Goal: Task Accomplishment & Management: Manage account settings

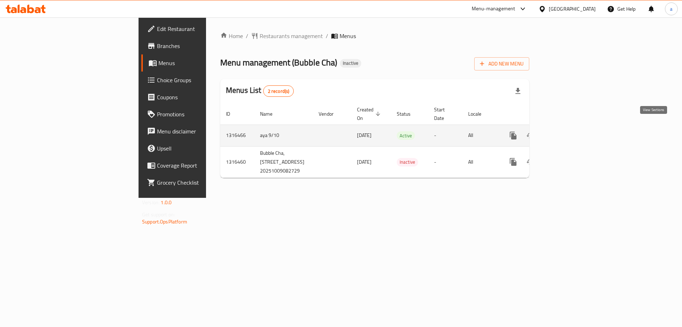
click at [573, 127] on link "enhanced table" at bounding box center [564, 135] width 17 height 17
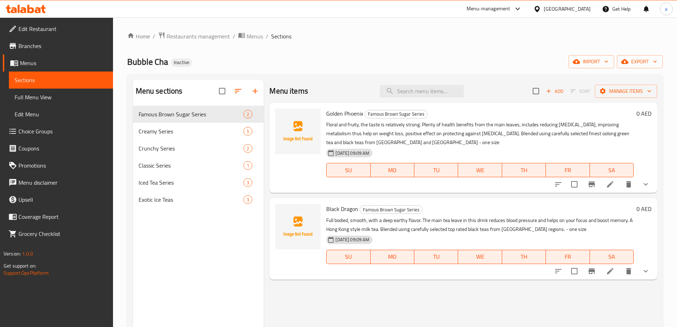
click at [51, 96] on span "Full Menu View" at bounding box center [61, 97] width 93 height 9
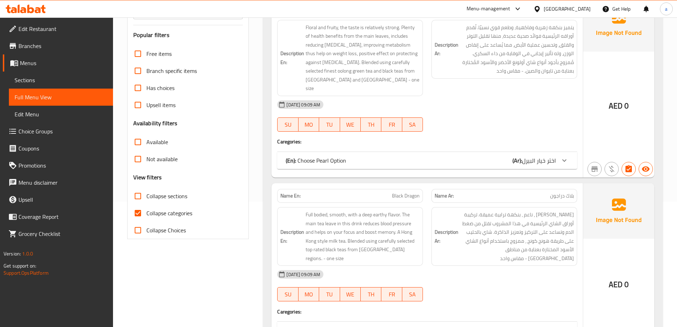
scroll to position [142, 0]
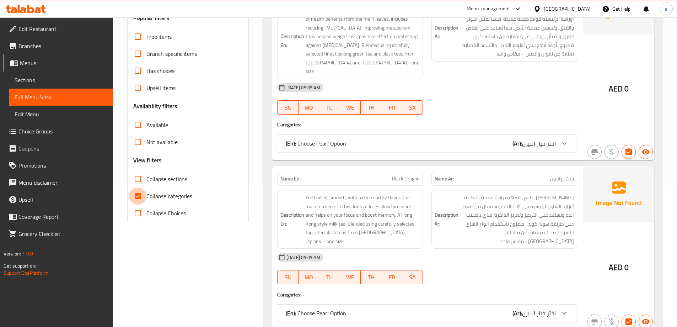
click at [134, 193] on input "Collapse categories" at bounding box center [137, 195] width 17 height 17
checkbox input "false"
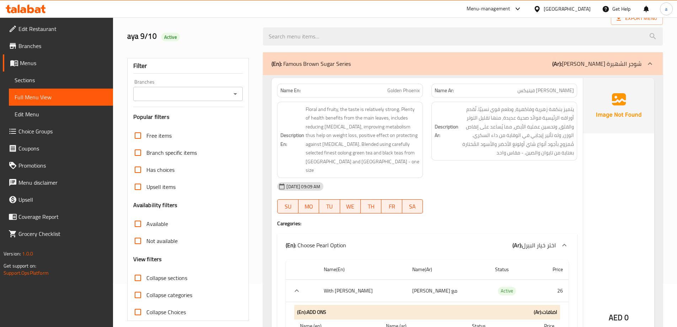
scroll to position [0, 0]
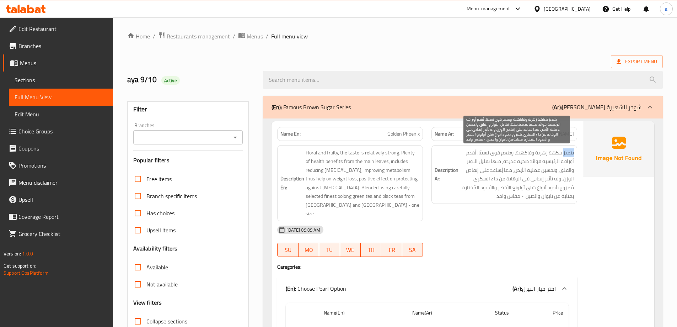
drag, startPoint x: 563, startPoint y: 156, endPoint x: 574, endPoint y: 155, distance: 11.5
click at [574, 155] on div "Description Ar: يتميز بنكهة زهرية وفاكهية، وطعم قوي نسبيًا. تُقدم أوراقه الرئيس…" at bounding box center [504, 174] width 146 height 59
click at [563, 200] on span "يتميز بنكهة زهرية وفاكهية، وطعم قوي نسبيًا. تُقدم أوراقه الرئيسية فوائد صحية عد…" at bounding box center [517, 174] width 114 height 52
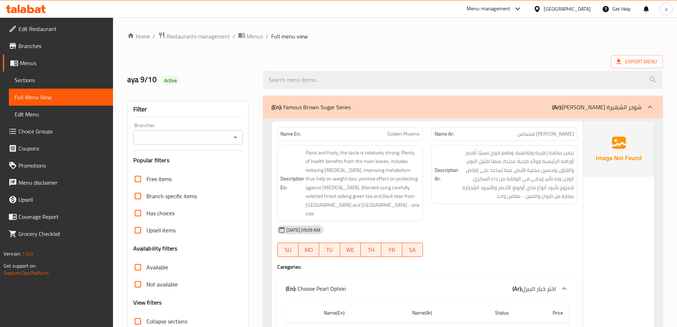
scroll to position [71, 0]
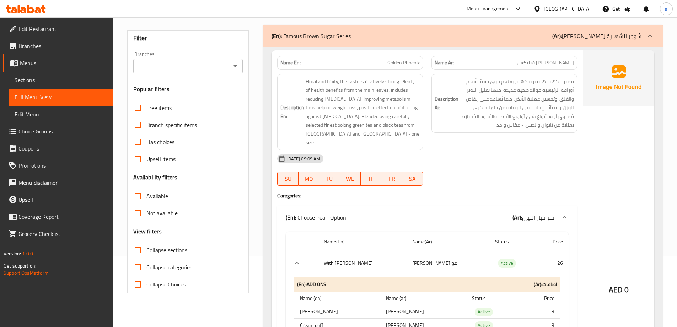
click at [63, 75] on link "Sections" at bounding box center [61, 79] width 104 height 17
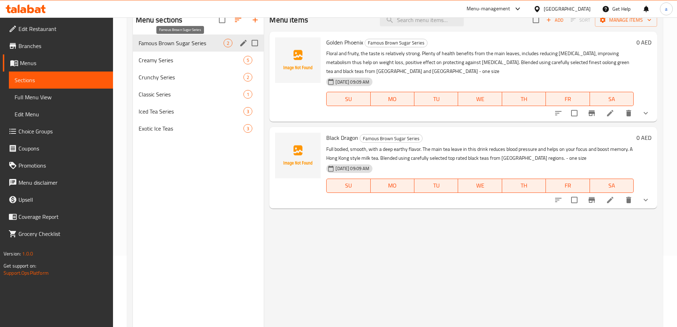
click at [199, 43] on span "Famous Brown Sugar Series" at bounding box center [181, 43] width 85 height 9
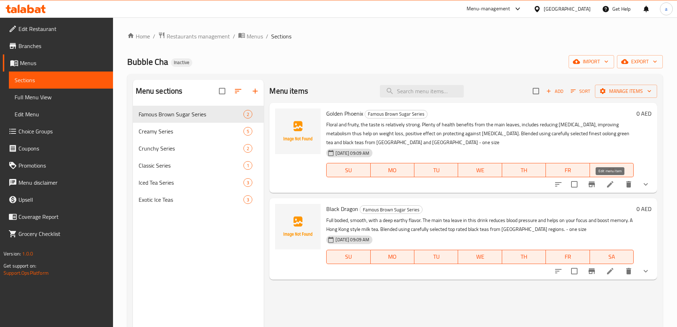
click at [610, 186] on icon at bounding box center [610, 184] width 9 height 9
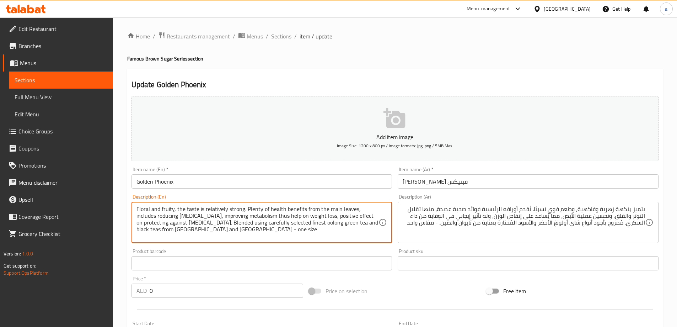
drag, startPoint x: 241, startPoint y: 209, endPoint x: 231, endPoint y: 209, distance: 9.6
click at [240, 208] on textarea "Floral and fruity, the taste is relatively strong. Plenty of health benefits fr…" at bounding box center [257, 222] width 242 height 34
drag, startPoint x: 243, startPoint y: 208, endPoint x: 137, endPoint y: 203, distance: 106.0
click at [137, 203] on div "Floral and fruity, the taste is relatively strong. Plenty of health benefits fr…" at bounding box center [261, 221] width 261 height 41
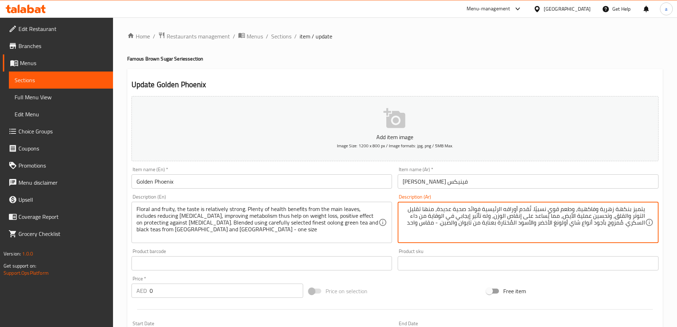
drag, startPoint x: 535, startPoint y: 211, endPoint x: 711, endPoint y: 208, distance: 175.9
paste textarea "زهري وفاكهي، طعمه"
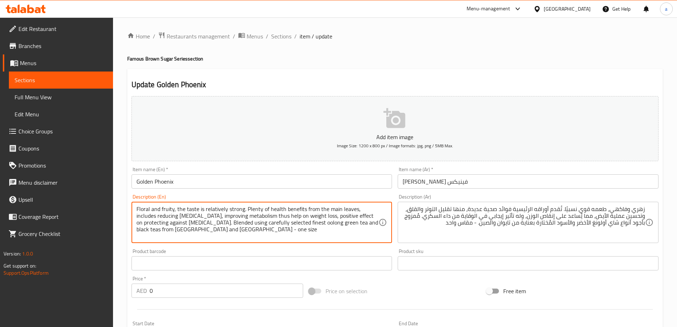
drag, startPoint x: 245, startPoint y: 209, endPoint x: 354, endPoint y: 205, distance: 109.2
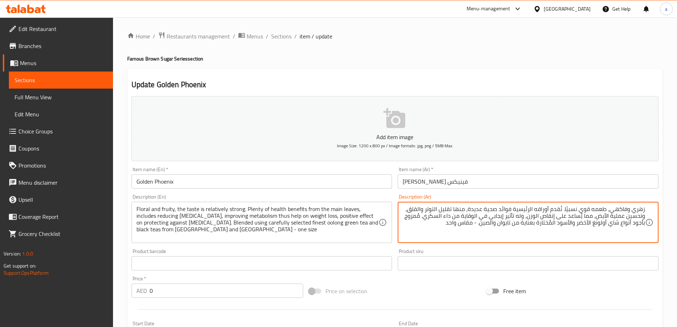
drag, startPoint x: 471, startPoint y: 208, endPoint x: 563, endPoint y: 211, distance: 92.4
paste textarea "فوائد صحية كثيرة من الأوراق الرئيسي"
drag, startPoint x: 496, startPoint y: 209, endPoint x: 512, endPoint y: 209, distance: 16.0
click at [512, 209] on textarea "زهري وفاكهي، طعمه قوي نسبيًا. فوائد صحية كثيرة من الأوراق الرئيسية، منها تقليل …" at bounding box center [524, 222] width 242 height 34
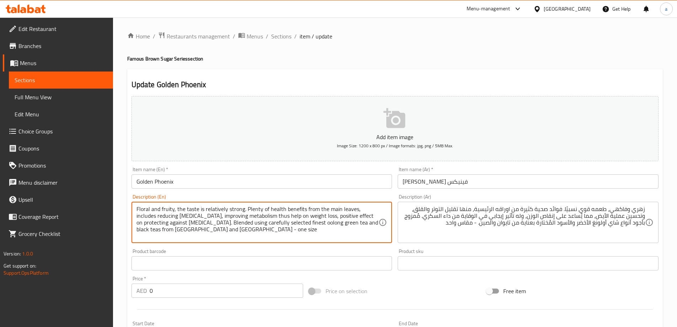
drag, startPoint x: 356, startPoint y: 210, endPoint x: 201, endPoint y: 220, distance: 155.6
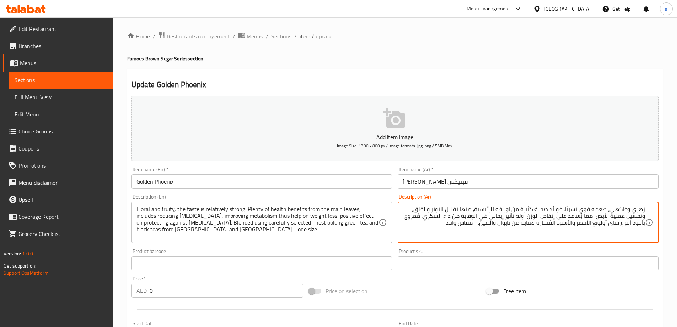
drag, startPoint x: 472, startPoint y: 209, endPoint x: 415, endPoint y: 210, distance: 56.9
paste textarea "تضمن تقليل التوتر والقلق"
click at [471, 211] on textarea "زهري وفاكهي، طعمه قوي نسبيًا. فوائد صحية كثيرة من اوراقه الرئيسية، يتضمن تقليل …" at bounding box center [524, 222] width 242 height 34
type textarea "زهري وفاكهي، طعمه قوي نسبيًا. فوائد صحية كثيرة من اوراقه الرئيسية، تتضمن تقليل …"
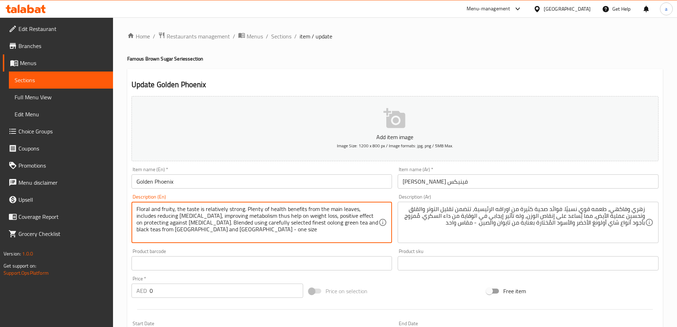
drag, startPoint x: 203, startPoint y: 217, endPoint x: 316, endPoint y: 216, distance: 113.0
click at [353, 227] on textarea "Floral and fruity, the taste is relatively strong. Plenty of health benefits fr…" at bounding box center [257, 222] width 242 height 34
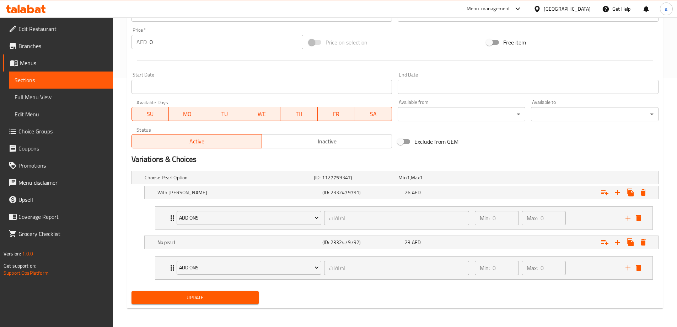
scroll to position [249, 0]
click at [221, 296] on span "Update" at bounding box center [195, 296] width 116 height 9
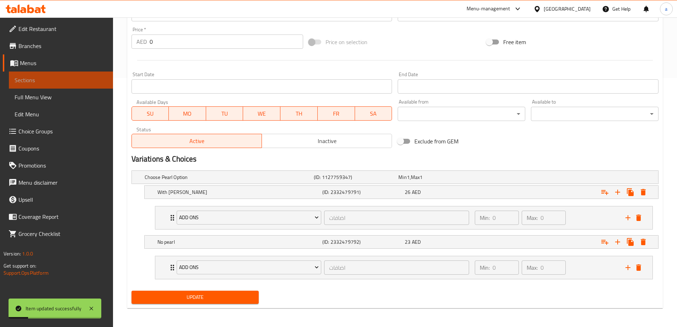
click at [23, 82] on span "Sections" at bounding box center [61, 80] width 93 height 9
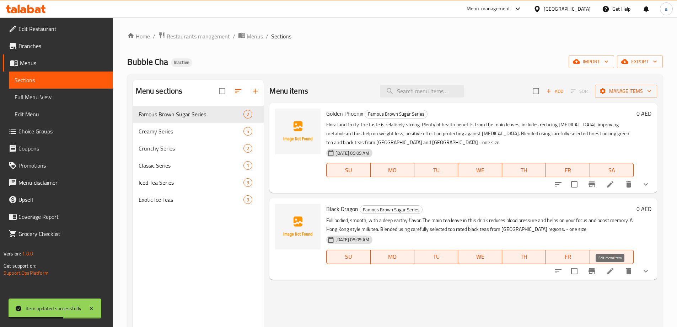
click at [610, 274] on icon at bounding box center [610, 270] width 9 height 9
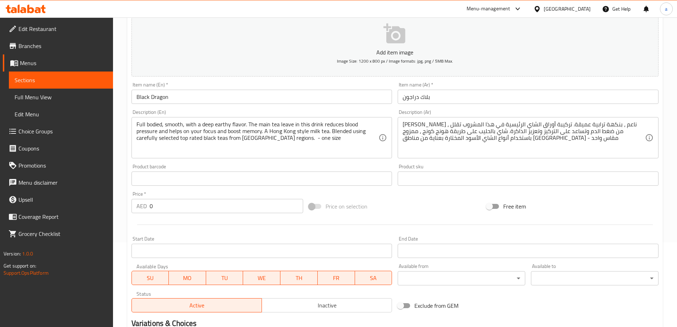
scroll to position [71, 0]
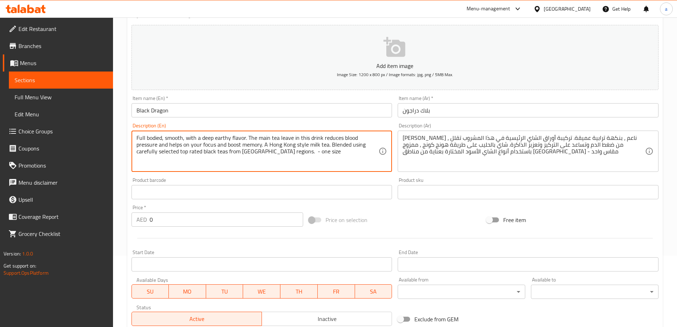
click at [241, 154] on textarea "Full bodied, smooth, with a deep earthy flavor. The main tea leave in this drin…" at bounding box center [257, 151] width 242 height 34
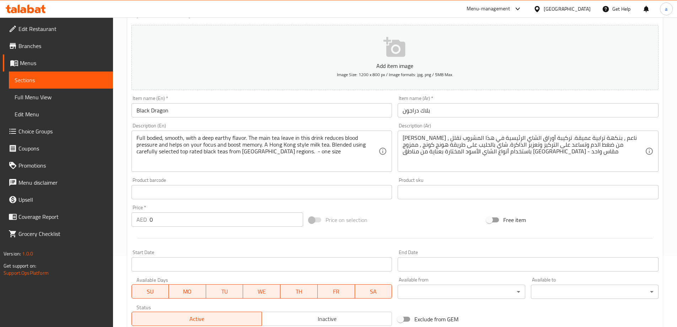
click at [324, 160] on textarea "Full bodied, smooth, with a deep earthy flavor. The main tea leave in this drin…" at bounding box center [257, 151] width 242 height 34
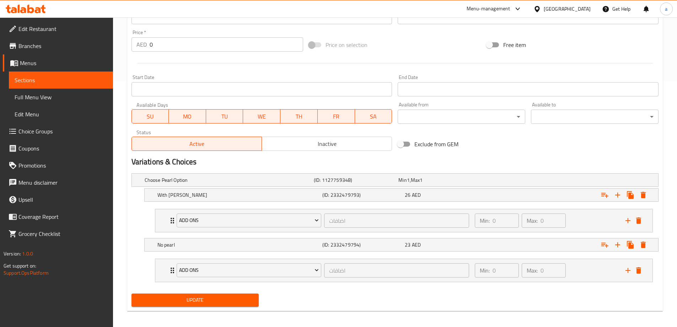
scroll to position [250, 0]
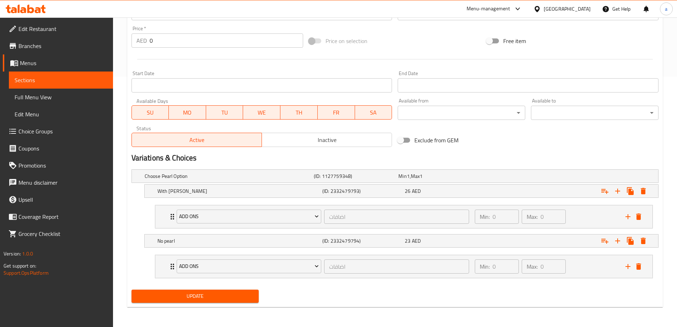
click at [218, 298] on span "Update" at bounding box center [195, 295] width 116 height 9
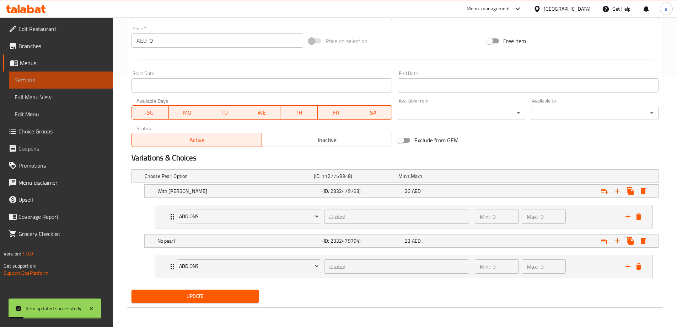
click at [32, 80] on span "Sections" at bounding box center [61, 80] width 93 height 9
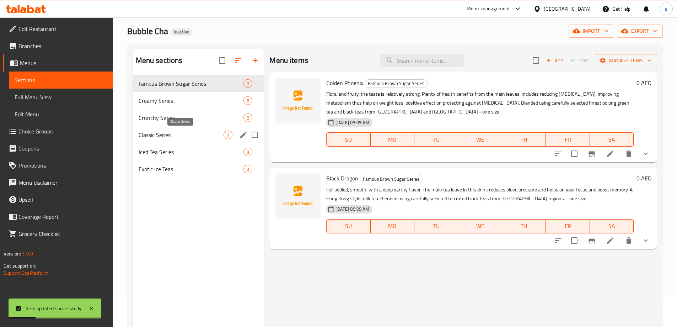
scroll to position [28, 0]
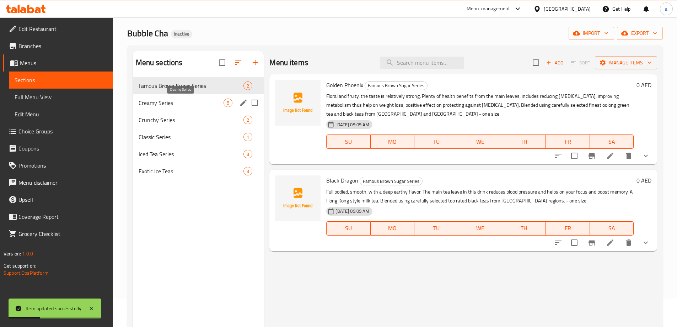
click at [182, 103] on span "Creamy Series" at bounding box center [181, 102] width 85 height 9
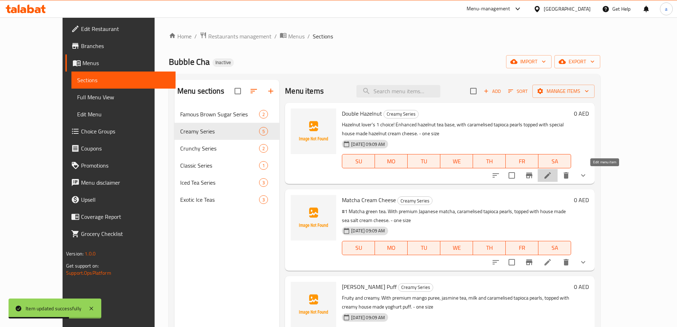
click at [551, 177] on icon at bounding box center [547, 175] width 6 height 6
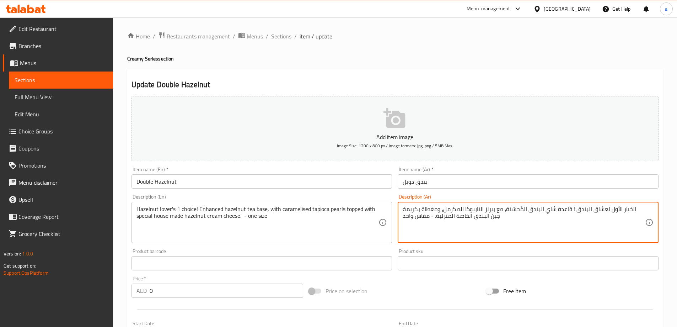
drag, startPoint x: 618, startPoint y: 210, endPoint x: 631, endPoint y: 209, distance: 12.5
click at [626, 208] on textarea "الخيار#1 لعشاق البندق ! قاعدة شاي البندق المُحسّنة، مع بيرلز التابيوكا المكرمل،…" at bounding box center [524, 222] width 242 height 34
click at [624, 209] on textarea "الخيار #1 لعشاق البندق ! قاعدة شاي البندق المُحسّنة، مع بيرلز التابيوكا المكرمل…" at bounding box center [524, 222] width 242 height 34
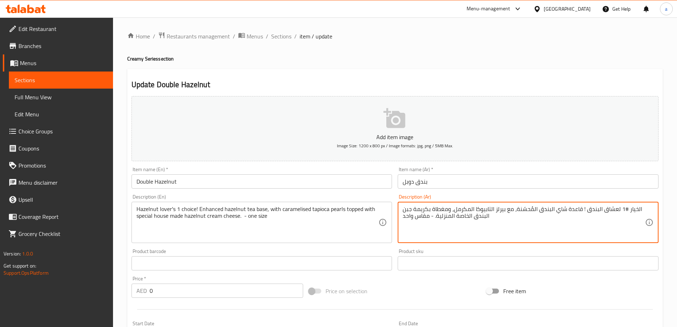
click at [624, 209] on textarea "الخيار #1 لعشاق البندق ! قاعدة شاي البندق المُحسّنة، مع بيرلز التابيوكا المكرمل…" at bounding box center [524, 222] width 242 height 34
drag, startPoint x: 624, startPoint y: 209, endPoint x: 620, endPoint y: 211, distance: 4.0
click at [620, 211] on textarea "الخيار #1 لعشاق البندق ! قاعدة شاي البندق المُحسّنة، مع بيرلز التابيوكا المكرمل…" at bounding box center [524, 222] width 242 height 34
type textarea "الخيار #1 لعشاق البندق ! قاعدة شاي البندق المُحسّنة، مع بيرلز التابيوكا المكرمل…"
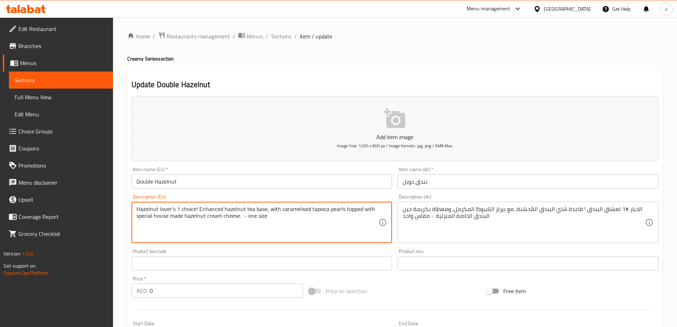
drag, startPoint x: 175, startPoint y: 210, endPoint x: 179, endPoint y: 209, distance: 4.4
paste textarea "#"
click at [174, 211] on textarea "Hazelnut lover's#1 choice! Enhanced hazelnut tea base, with caramelised tapioca…" at bounding box center [257, 222] width 242 height 34
click at [179, 209] on textarea "Hazelnut lover's #1 choice! Enhanced hazelnut tea base, with caramelised tapioc…" at bounding box center [257, 222] width 242 height 34
click at [181, 209] on textarea "Hazelnut lover's #1 choice! Enhanced hazelnut tea base, with caramelised tapioc…" at bounding box center [257, 222] width 242 height 34
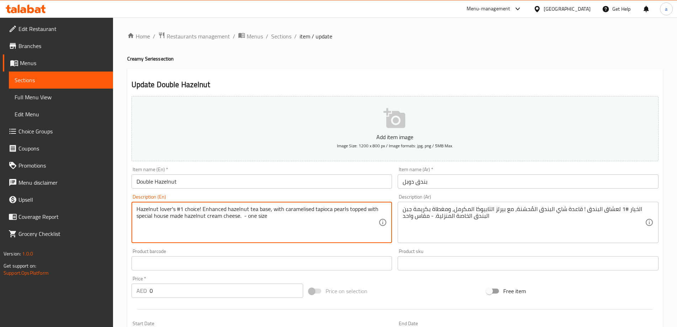
click at [181, 209] on textarea "Hazelnut lover's #1 choice! Enhanced hazelnut tea base, with caramelised tapioc…" at bounding box center [257, 222] width 242 height 34
click at [154, 220] on textarea "Hazelnut lover's #1 choice! Enhanced hazelnut tea base, with caramelised tapioc…" at bounding box center [257, 222] width 242 height 34
click at [157, 217] on textarea "Hazelnut lover's #1 choice! Enhanced hazelnut tea base, with caramelised tapioc…" at bounding box center [257, 222] width 242 height 34
type textarea "Hazelnut lover's #1 choice! Enhanced hazelnut tea base, with caramelised tapioc…"
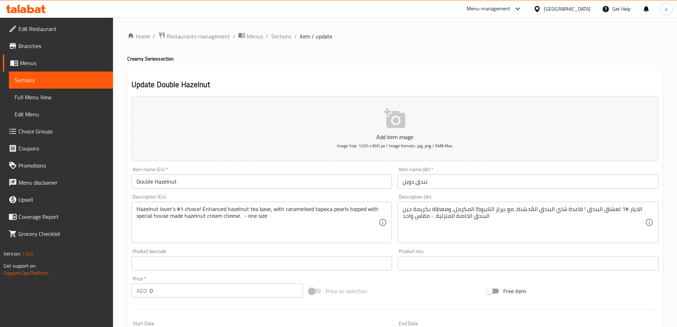
drag, startPoint x: 136, startPoint y: 217, endPoint x: 176, endPoint y: 214, distance: 39.9
click at [176, 214] on div "Hazelnut lover's #1 choice! Enhanced hazelnut tea base, with caramelised tapioc…" at bounding box center [261, 221] width 261 height 41
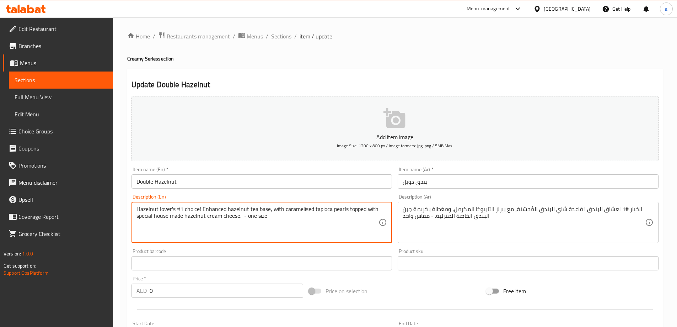
drag, startPoint x: 183, startPoint y: 217, endPoint x: 135, endPoint y: 225, distance: 48.7
click at [135, 225] on div "Hazelnut lover's #1 choice! Enhanced hazelnut tea base, with caramelised tapioc…" at bounding box center [261, 221] width 261 height 41
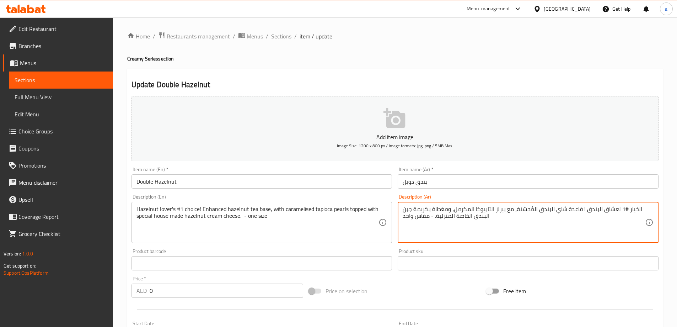
drag, startPoint x: 435, startPoint y: 218, endPoint x: 472, endPoint y: 223, distance: 36.9
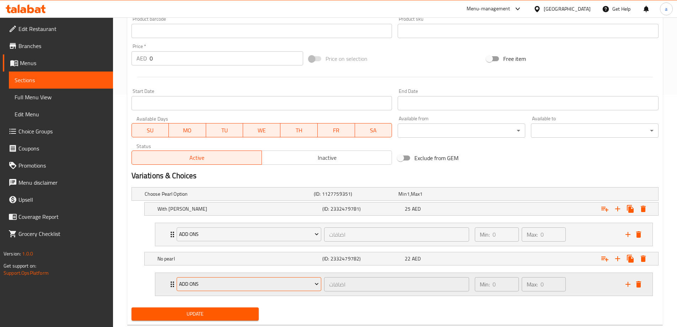
scroll to position [250, 0]
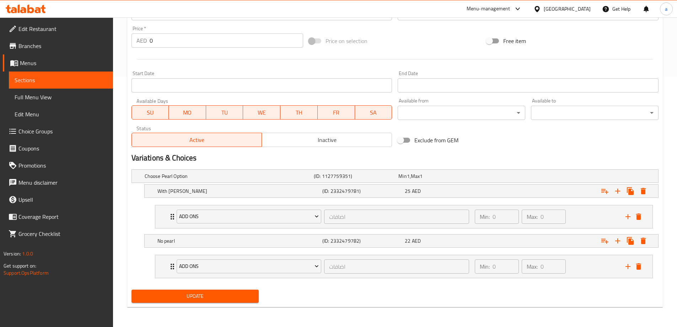
type textarea "الخيار #1 لعشاق البندق ! قاعدة شاي البندق المُحسّنة، مع بيرلز التابيوكا المكرمل…"
click at [251, 300] on button "Update" at bounding box center [195, 295] width 128 height 13
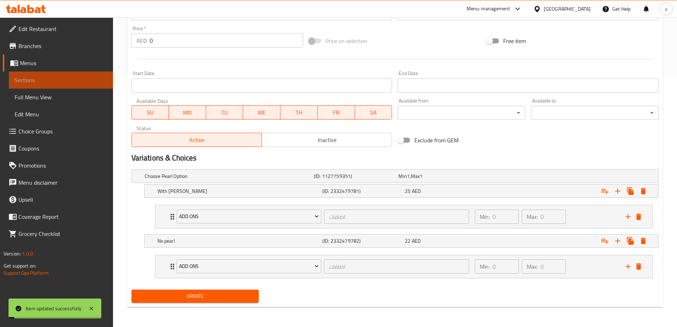
click at [55, 83] on span "Sections" at bounding box center [61, 80] width 93 height 9
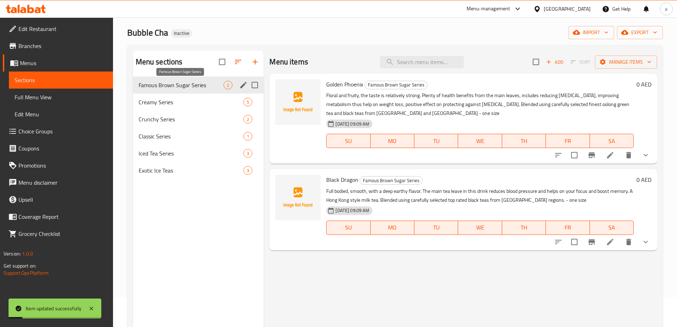
scroll to position [28, 0]
click at [167, 104] on span "Creamy Series" at bounding box center [181, 102] width 85 height 9
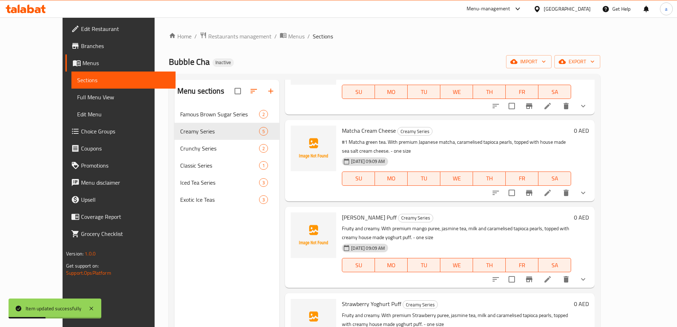
scroll to position [71, 0]
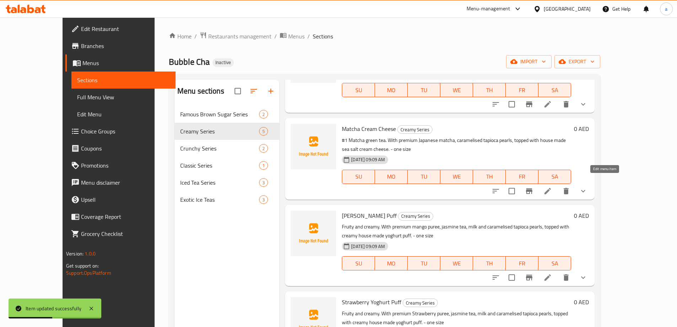
click at [552, 187] on icon at bounding box center [547, 191] width 9 height 9
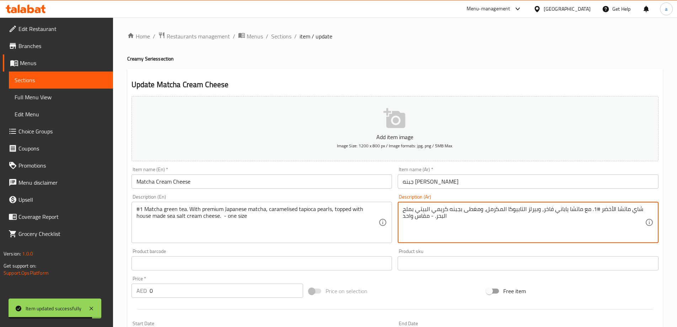
click at [424, 207] on textarea "شاي ماتشا الأخضر #1. مع ماتشا ياباني فاخر، وبيرلز التابيوكا المكرمل، ومغطى بجبن…" at bounding box center [524, 222] width 242 height 34
click at [413, 211] on textarea "شاي ماتشا الأخضر #1. مع ماتشا ياباني فاخر، وبيرلز التابيوكا المكرمل، ومغطى بجبن…" at bounding box center [524, 222] width 242 height 34
drag, startPoint x: 475, startPoint y: 216, endPoint x: 479, endPoint y: 216, distance: 4.3
click at [479, 216] on textarea "شاي ماتشا الأخضر #1. مع ماتشا ياباني فاخر، وبيرلز التابيوكا المكرمل، ومغطى بجبن…" at bounding box center [524, 222] width 242 height 34
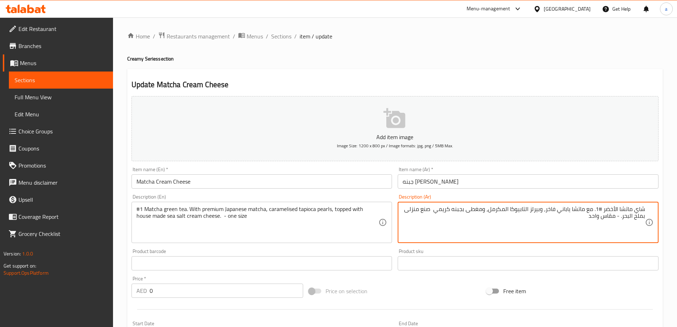
type textarea "شاي ماتشا الأخضر #1. مع ماتشا ياباني فاخر، وبيرلز التابيوكا المكرمل، ومغطى بجبن…"
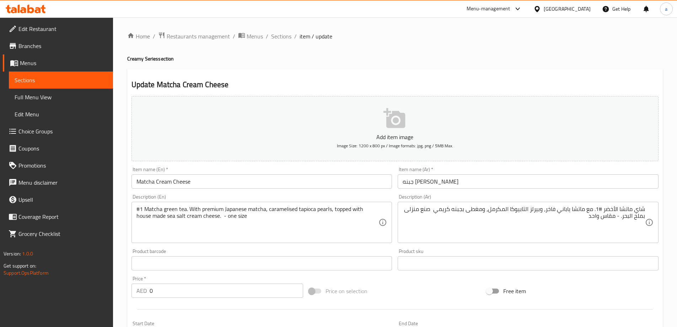
click at [353, 239] on div "#1 Matcha green tea. With premium Japanese matcha, caramelised tapioca pearls, …" at bounding box center [261, 221] width 261 height 41
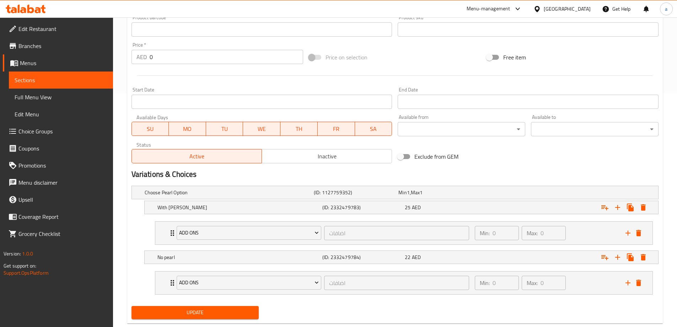
scroll to position [250, 0]
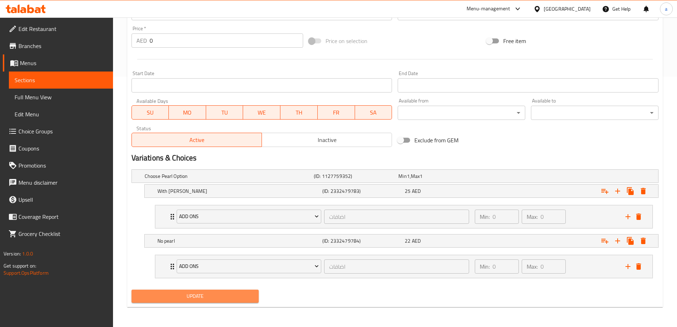
click at [226, 298] on span "Update" at bounding box center [195, 295] width 116 height 9
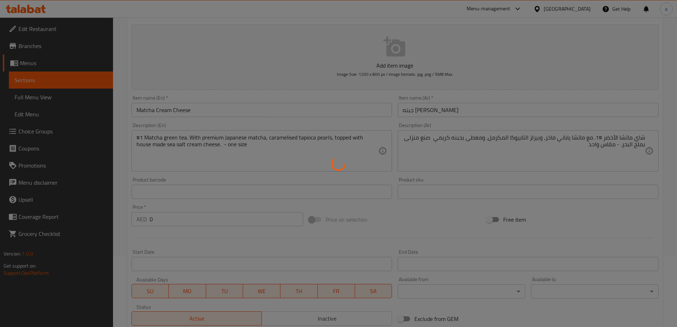
scroll to position [37, 0]
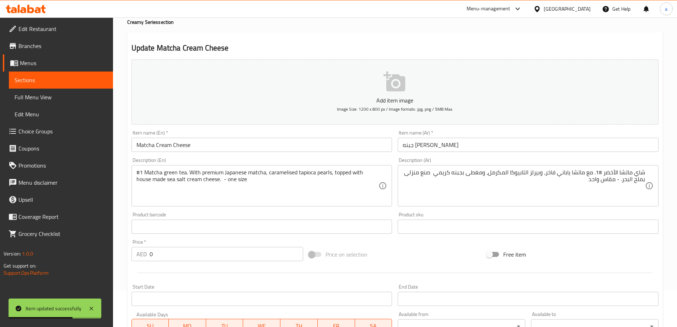
click at [81, 81] on span "Sections" at bounding box center [61, 80] width 93 height 9
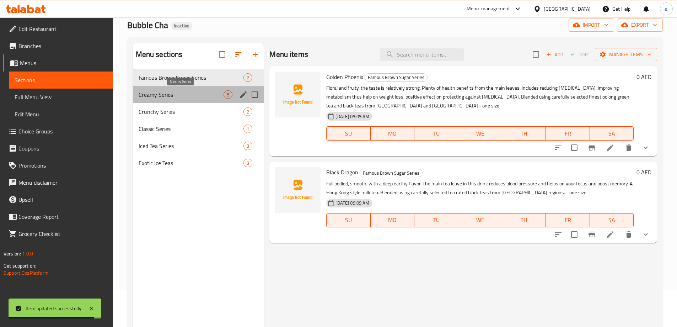
click at [165, 93] on span "Creamy Series" at bounding box center [181, 94] width 85 height 9
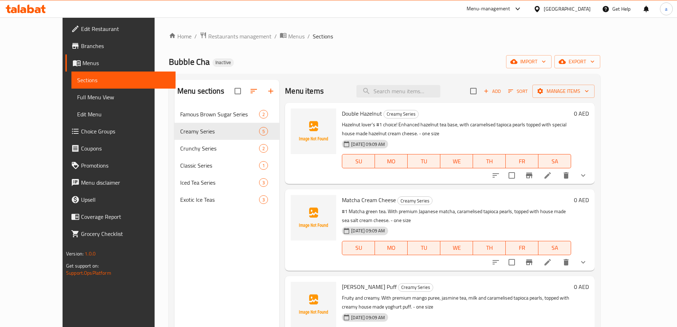
click at [558, 255] on li at bounding box center [548, 261] width 20 height 13
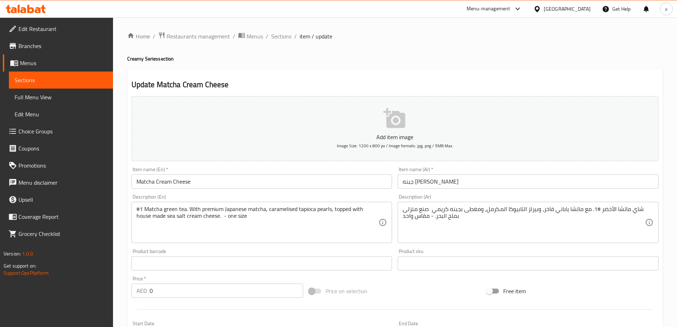
click at [25, 80] on span "Sections" at bounding box center [61, 80] width 93 height 9
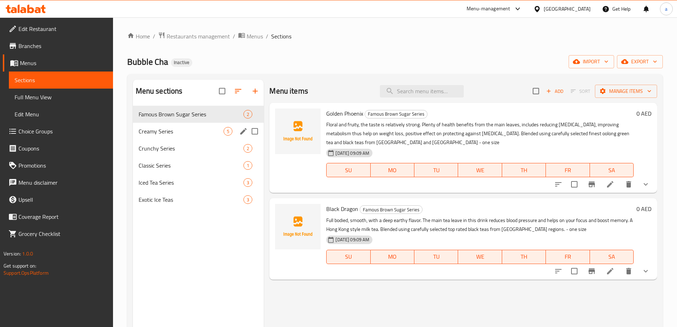
click at [142, 126] on div "Creamy Series 5" at bounding box center [198, 131] width 131 height 17
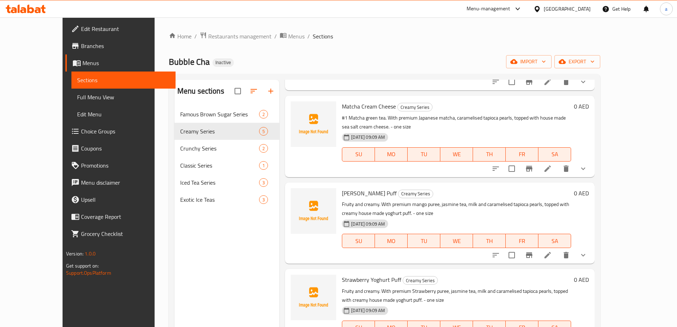
scroll to position [106, 0]
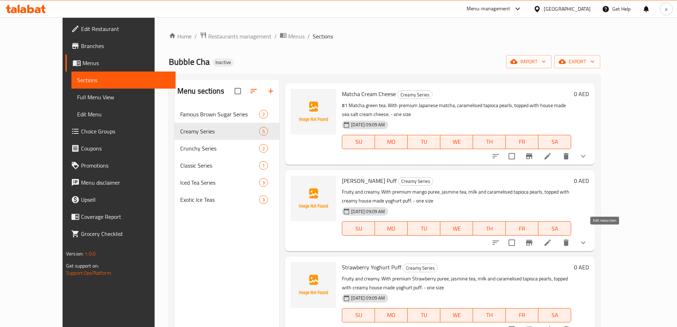
click at [551, 239] on icon at bounding box center [547, 242] width 6 height 6
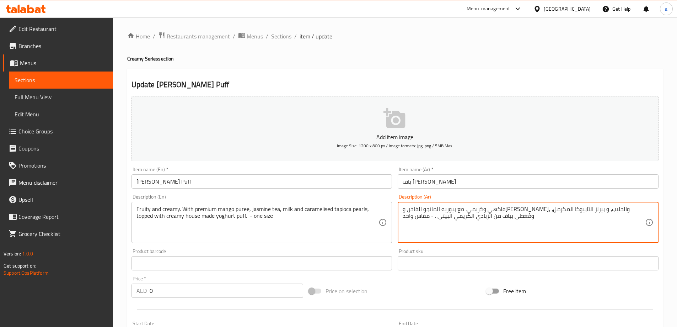
click at [445, 218] on textarea "فاكهي وكريمي. مع بيوريه المانجو الفاخر، وشاي الياسمين، والحليب، و بيرلز التابيو…" at bounding box center [524, 222] width 242 height 34
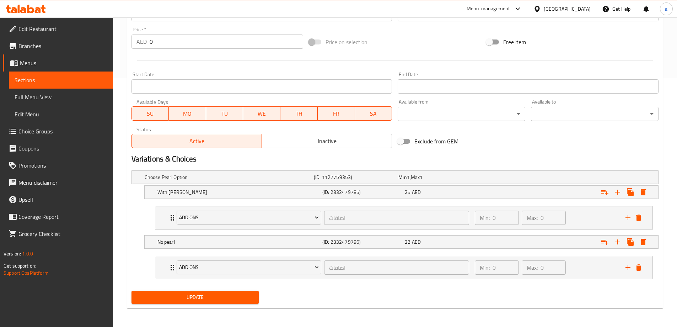
scroll to position [250, 0]
type textarea "فاكهي وكريمي. مع بيوريه المانجو الفاخر، وشاي الياسمين، والحليب، و بيرلز التابيو…"
click at [166, 300] on button "Update" at bounding box center [195, 295] width 128 height 13
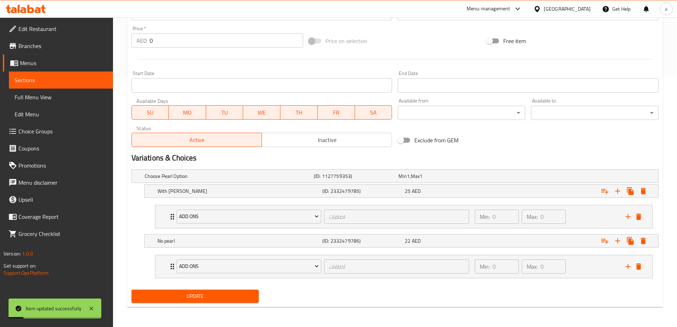
click at [56, 84] on span "Sections" at bounding box center [61, 80] width 93 height 9
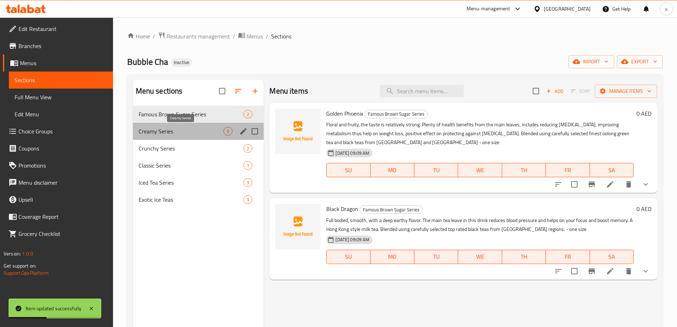
click at [175, 133] on span "Creamy Series" at bounding box center [181, 131] width 85 height 9
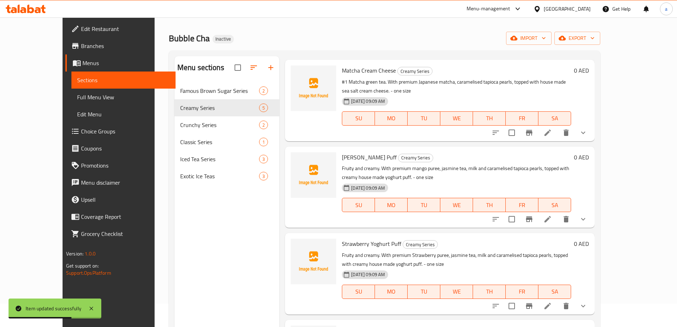
scroll to position [99, 0]
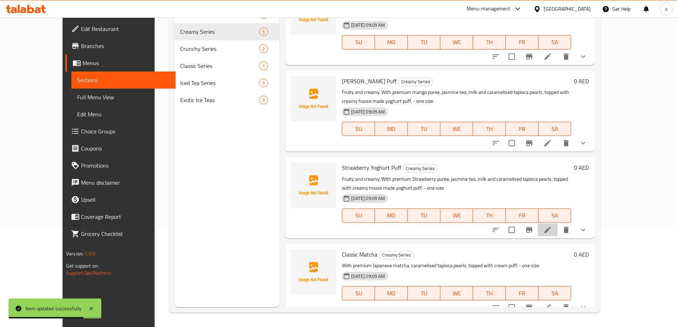
click at [558, 223] on li at bounding box center [548, 229] width 20 height 13
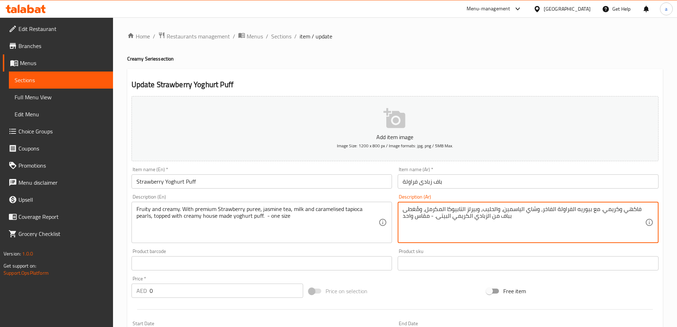
click at [447, 216] on textarea "فاكهي وكريمي. مع بيوريه الفراولة الفاخر، وشاي الياسمين، والحليب، وبيرلز التابيو…" at bounding box center [524, 222] width 242 height 34
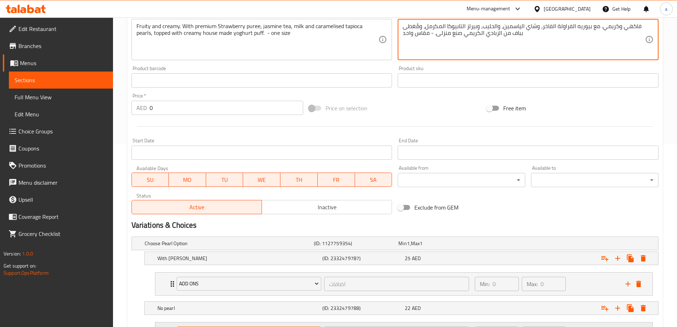
scroll to position [250, 0]
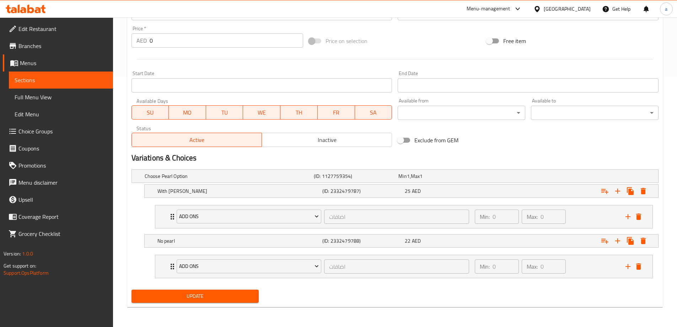
type textarea "فاكهي وكريمي. مع بيوريه الفراولة الفاخر، وشاي الياسمين، والحليب، وبيرلز التابيو…"
click at [234, 303] on div "Update" at bounding box center [195, 295] width 133 height 19
click at [231, 294] on span "Update" at bounding box center [195, 295] width 116 height 9
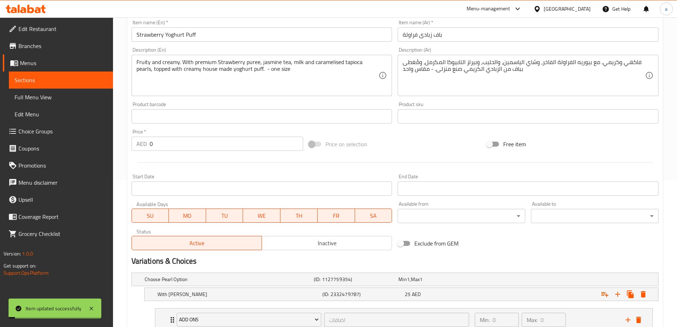
scroll to position [72, 0]
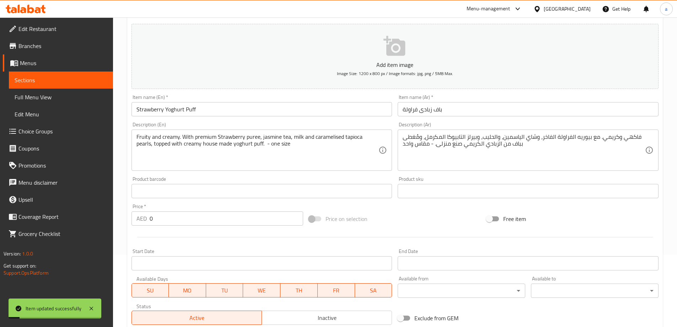
click at [44, 77] on span "Sections" at bounding box center [61, 80] width 93 height 9
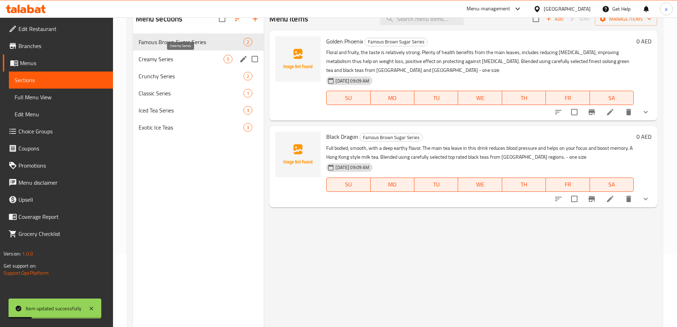
click at [145, 60] on span "Creamy Series" at bounding box center [181, 59] width 85 height 9
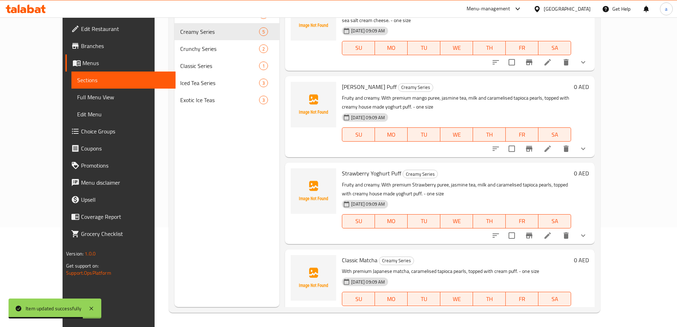
scroll to position [106, 0]
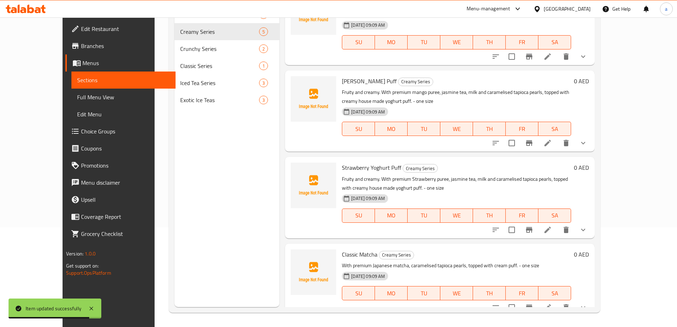
click at [551, 304] on icon at bounding box center [547, 307] width 6 height 6
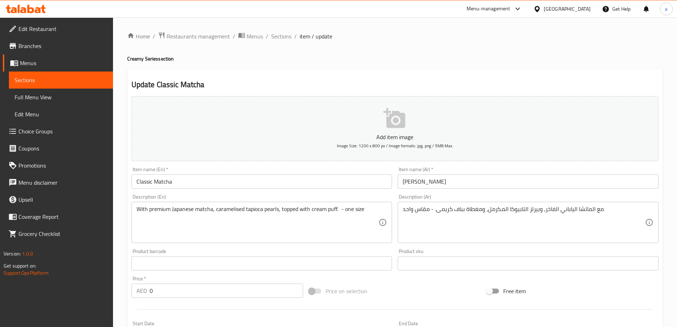
click at [69, 79] on span "Sections" at bounding box center [61, 80] width 93 height 9
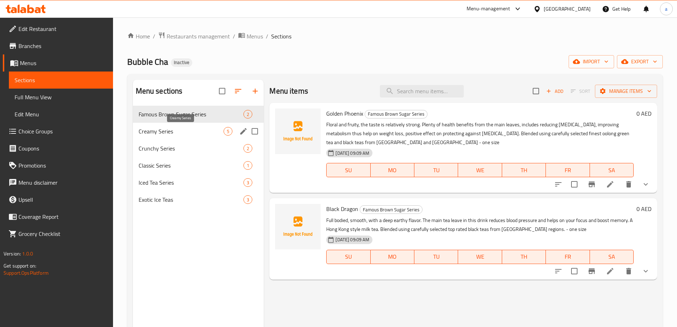
click at [150, 132] on span "Creamy Series" at bounding box center [181, 131] width 85 height 9
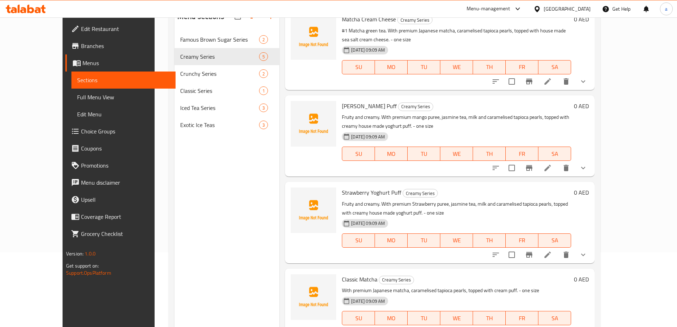
scroll to position [64, 0]
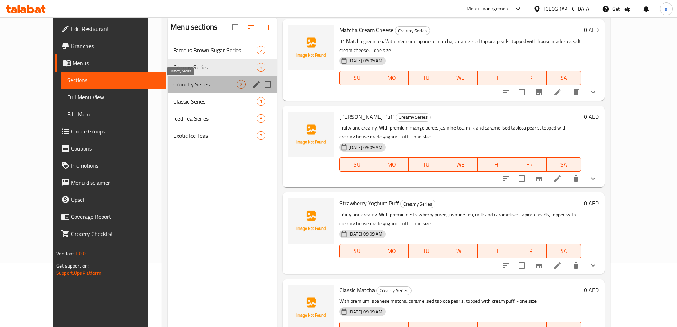
click at [178, 82] on span "Crunchy Series" at bounding box center [204, 84] width 63 height 9
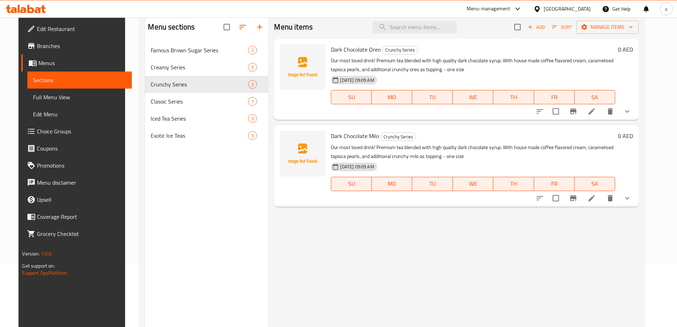
click at [602, 106] on li at bounding box center [592, 111] width 20 height 13
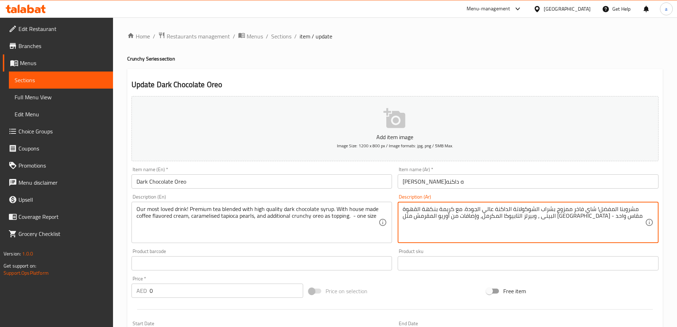
click at [598, 216] on textarea "مشروبنا المفضل! شاي فاخر ممزوج بشراب الشوكولاتة الداكنة عالي الجودة. مع كريمة ب…" at bounding box center [524, 222] width 242 height 34
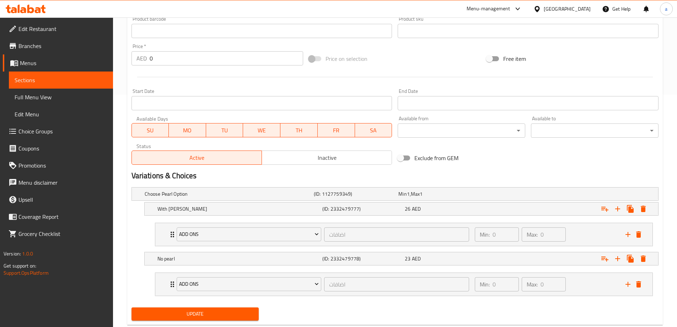
scroll to position [250, 0]
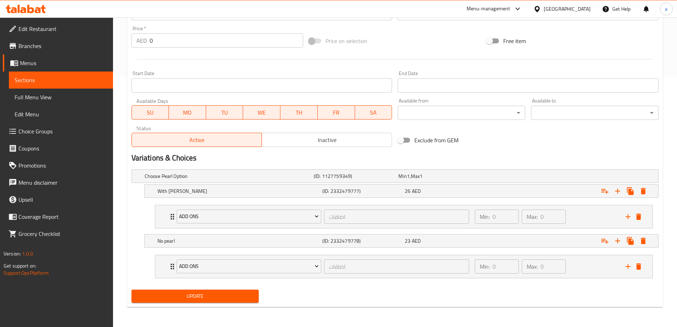
type textarea "مشروبنا المفضل! شاي فاخر ممزوج بشراب الشوكولاتة الداكنة عالي الجودة. مع كريمة ب…"
click at [201, 293] on span "Update" at bounding box center [195, 295] width 116 height 9
click at [74, 79] on span "Sections" at bounding box center [61, 80] width 93 height 9
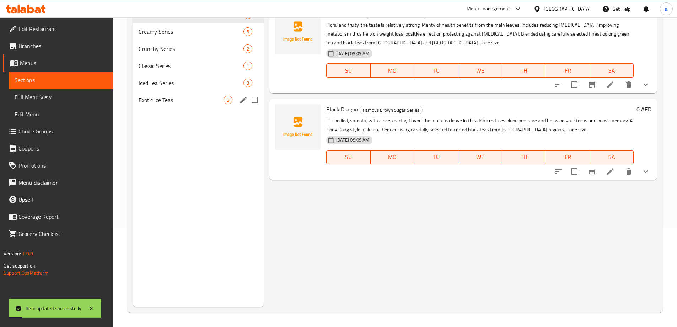
scroll to position [64, 0]
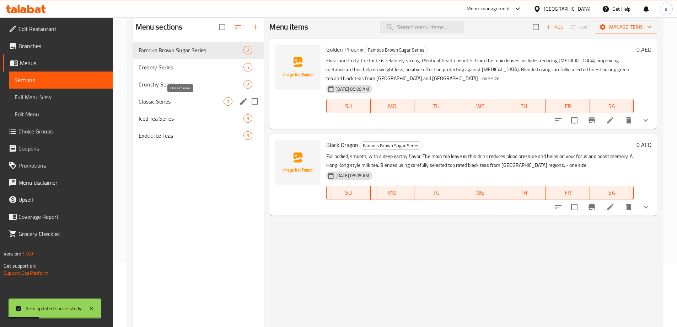
click at [182, 99] on span "Classic Series" at bounding box center [181, 101] width 85 height 9
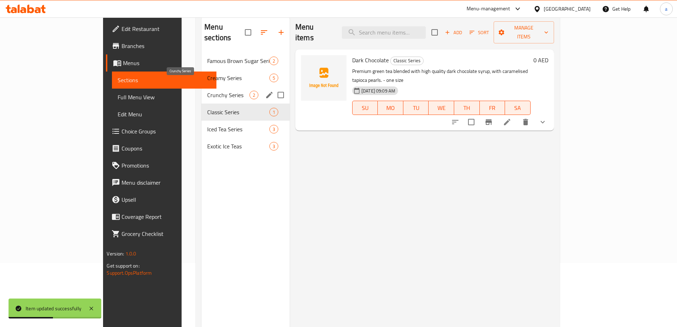
click at [207, 91] on span "Crunchy Series" at bounding box center [228, 95] width 42 height 9
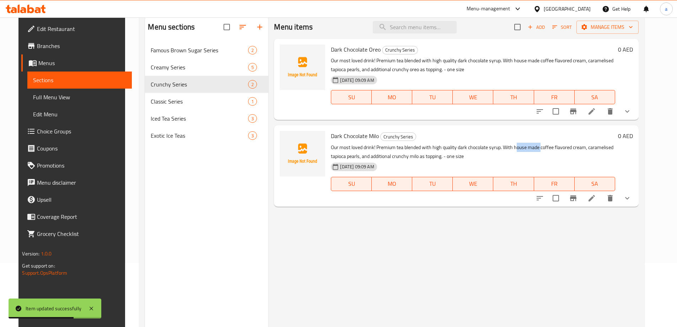
drag, startPoint x: 513, startPoint y: 145, endPoint x: 537, endPoint y: 145, distance: 24.2
click at [537, 145] on p "Our most loved drink! Premium tea blended with high quality dark chocolate syru…" at bounding box center [473, 152] width 284 height 18
click at [596, 200] on icon at bounding box center [591, 198] width 9 height 9
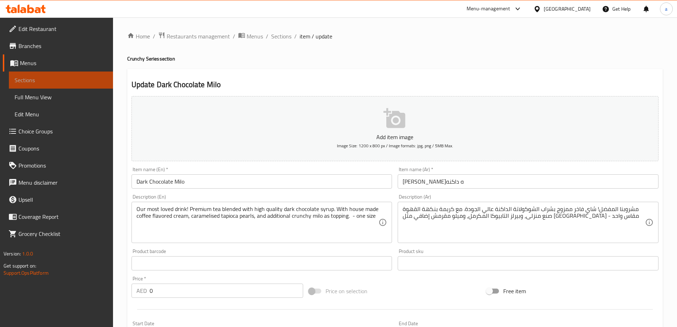
click at [85, 80] on span "Sections" at bounding box center [61, 80] width 93 height 9
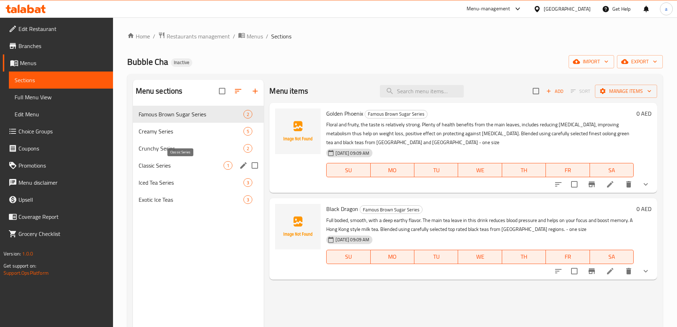
click at [173, 161] on span "Classic Series" at bounding box center [181, 165] width 85 height 9
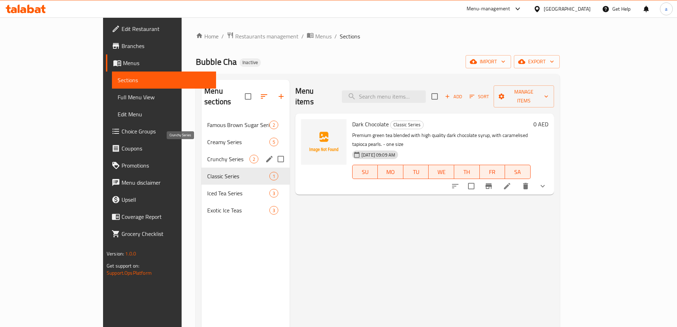
click at [207, 155] on span "Crunchy Series" at bounding box center [228, 159] width 42 height 9
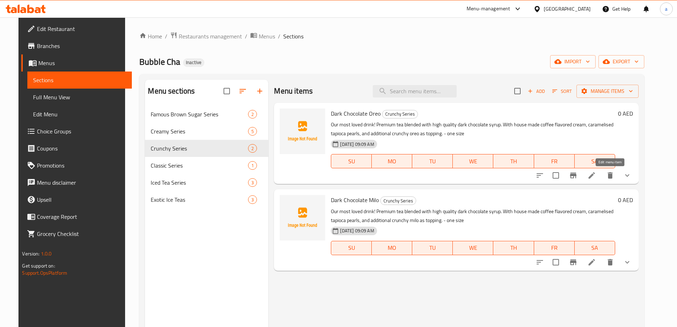
click at [596, 172] on icon at bounding box center [591, 175] width 9 height 9
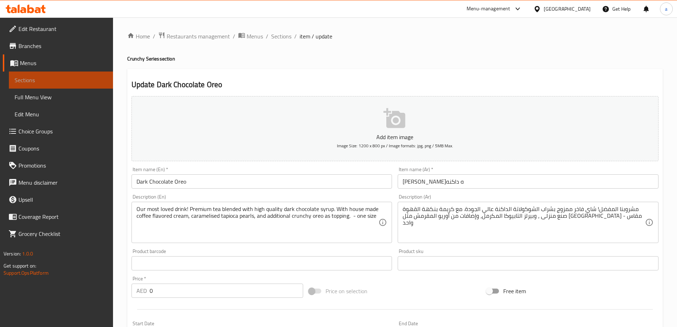
click at [61, 76] on span "Sections" at bounding box center [61, 80] width 93 height 9
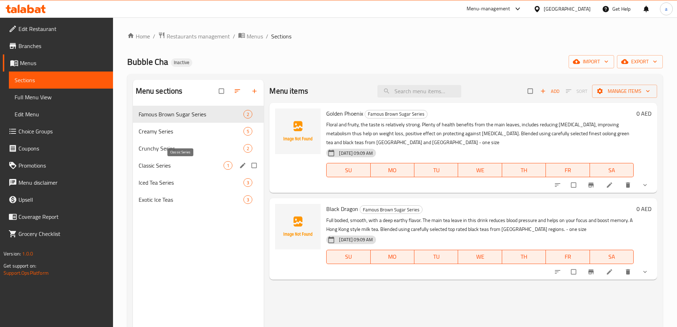
click at [174, 166] on span "Classic Series" at bounding box center [181, 165] width 85 height 9
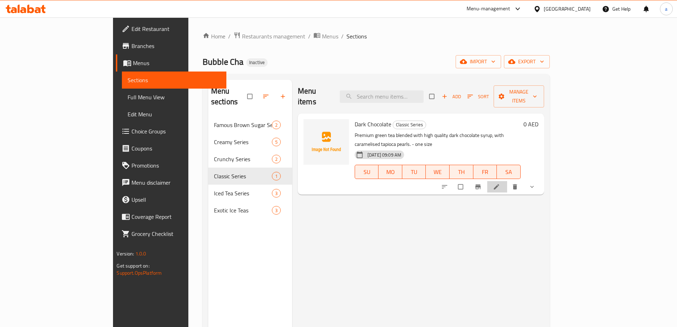
click at [507, 181] on li at bounding box center [497, 186] width 20 height 11
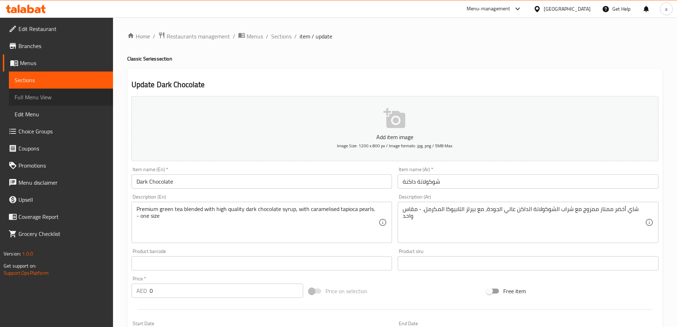
click at [59, 92] on link "Full Menu View" at bounding box center [61, 96] width 104 height 17
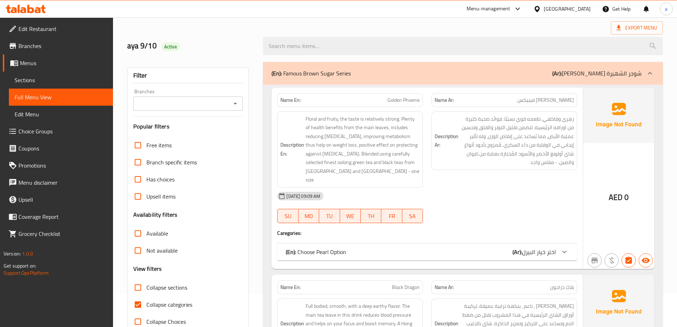
scroll to position [36, 0]
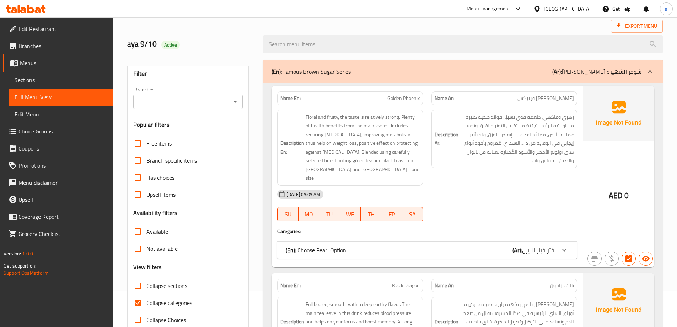
click at [139, 297] on input "Collapse categories" at bounding box center [137, 302] width 17 height 17
checkbox input "false"
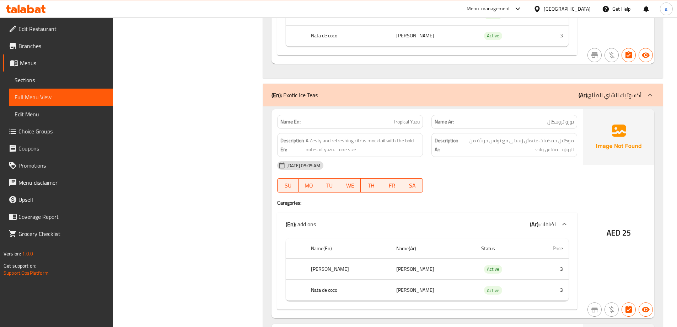
scroll to position [4996, 0]
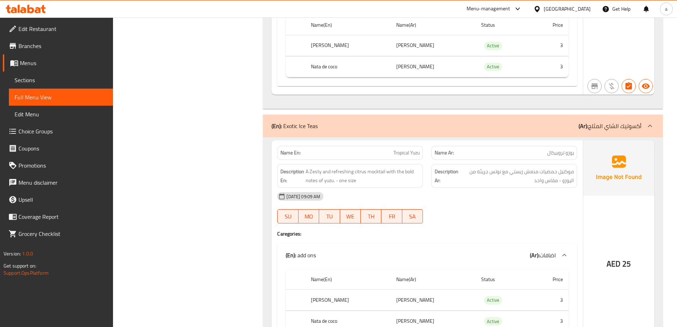
click at [562, 114] on div "(En): Exotic Ice Teas (Ar): أكسوتيك الشاي المثلج" at bounding box center [463, 125] width 400 height 23
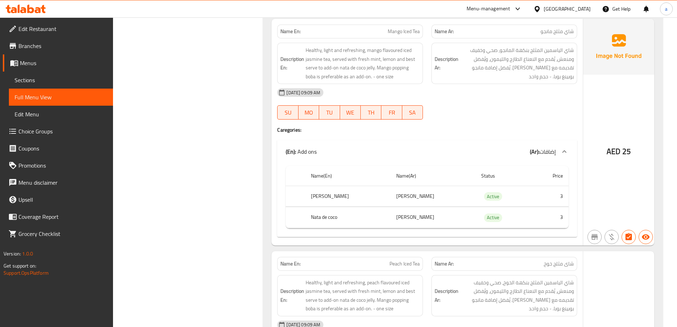
scroll to position [4300, 0]
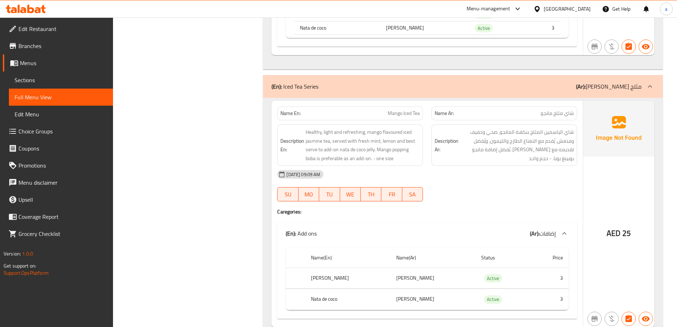
click at [586, 81] on b "(Ar):" at bounding box center [581, 86] width 10 height 11
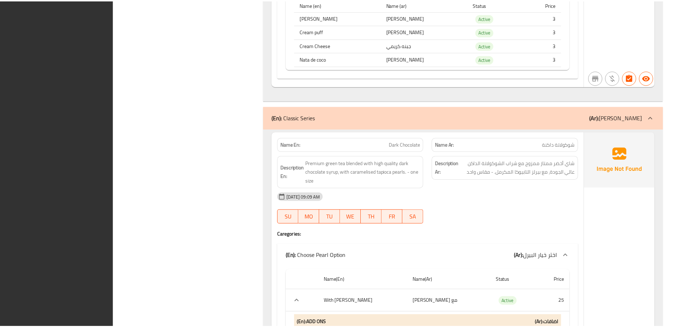
scroll to position [4080, 0]
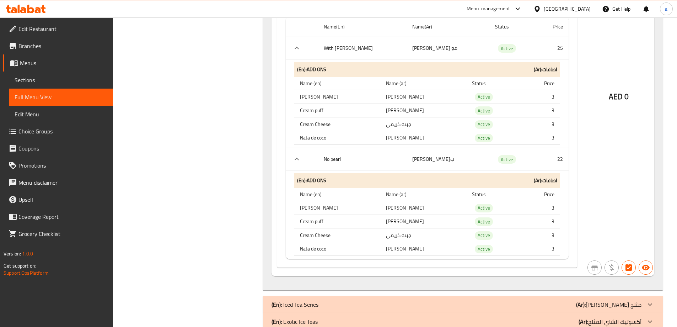
click at [410, 300] on div "(En): Iced Tea Series (Ar): سيريس شاي مثلج" at bounding box center [456, 304] width 370 height 9
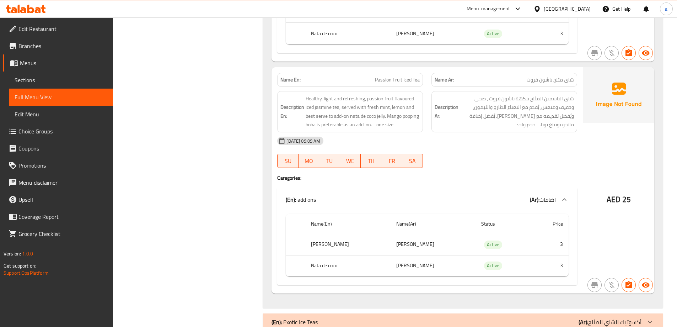
scroll to position [4798, 0]
click at [434, 317] on div "(En): Exotic Ice Teas (Ar): أكسوتيك الشاي المثلج" at bounding box center [456, 321] width 370 height 9
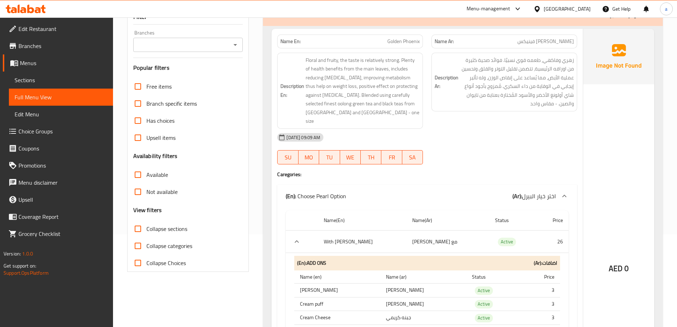
scroll to position [0, 0]
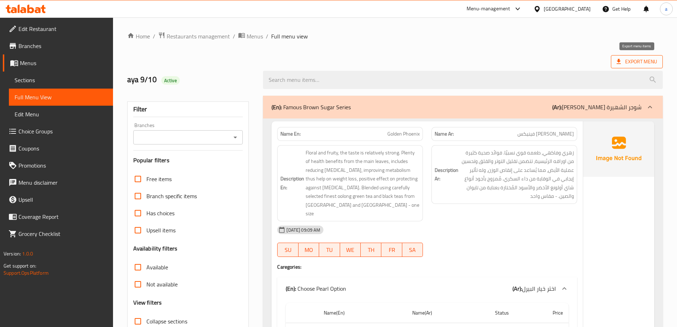
click at [611, 63] on span "Export Menu" at bounding box center [637, 61] width 52 height 13
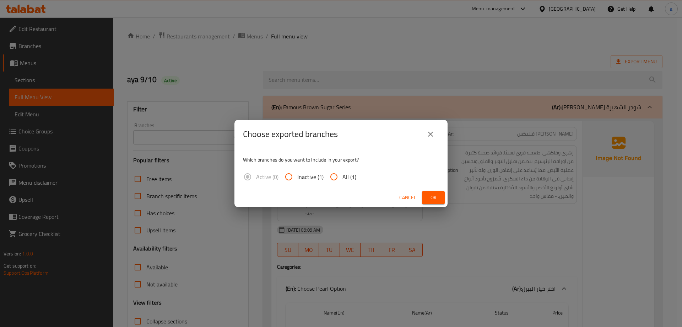
click at [338, 174] on input "All (1)" at bounding box center [333, 176] width 17 height 17
radio input "true"
click at [446, 195] on div "Cancel Ok" at bounding box center [341, 197] width 213 height 19
click at [428, 201] on span "Ok" at bounding box center [433, 197] width 11 height 9
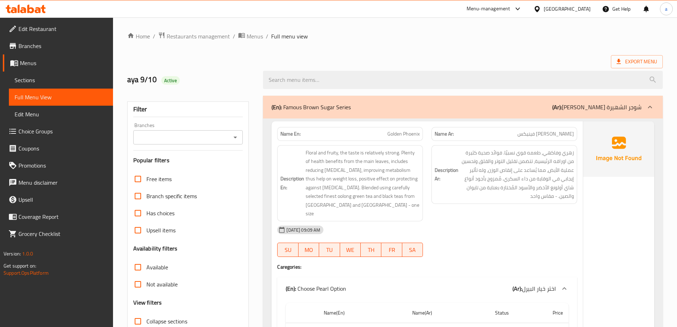
click at [251, 60] on div "Export Menu" at bounding box center [394, 61] width 535 height 13
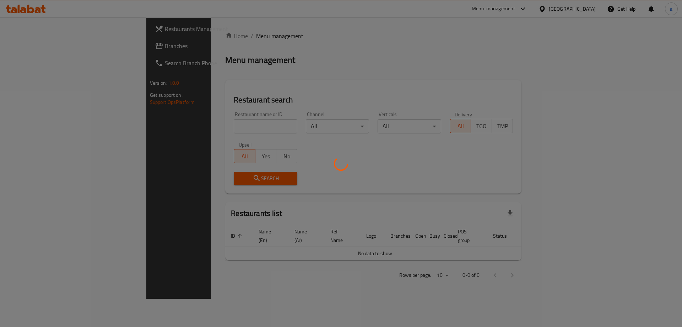
click at [556, 26] on div at bounding box center [341, 163] width 682 height 327
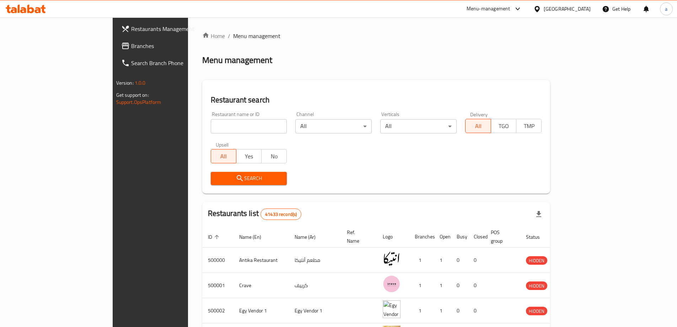
click at [581, 13] on div "Egypt" at bounding box center [567, 9] width 47 height 8
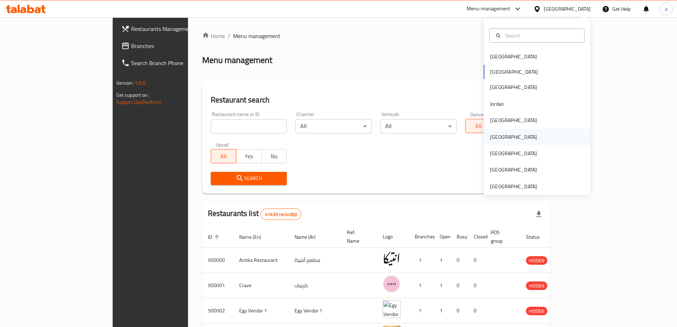
click at [491, 138] on div "[GEOGRAPHIC_DATA]" at bounding box center [513, 137] width 47 height 8
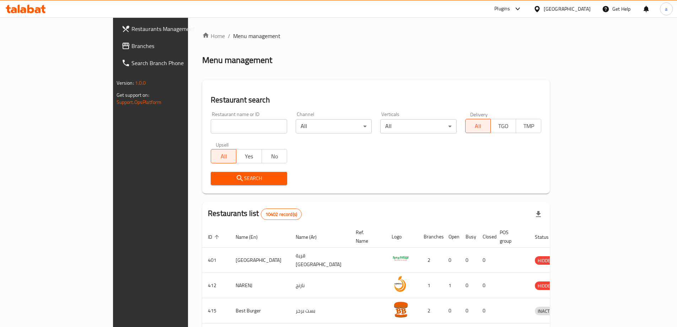
click at [131, 49] on span "Branches" at bounding box center [175, 46] width 89 height 9
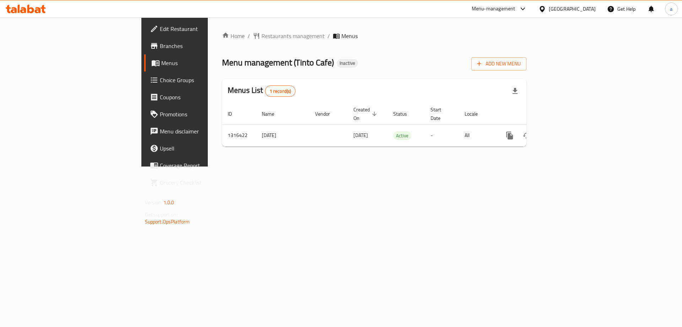
click at [160, 43] on span "Branches" at bounding box center [205, 46] width 90 height 9
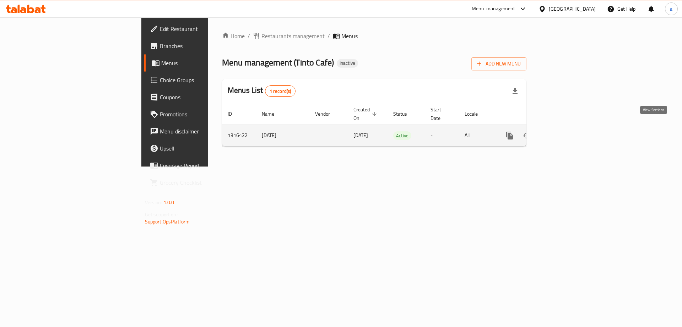
click at [565, 131] on icon "enhanced table" at bounding box center [561, 135] width 9 height 9
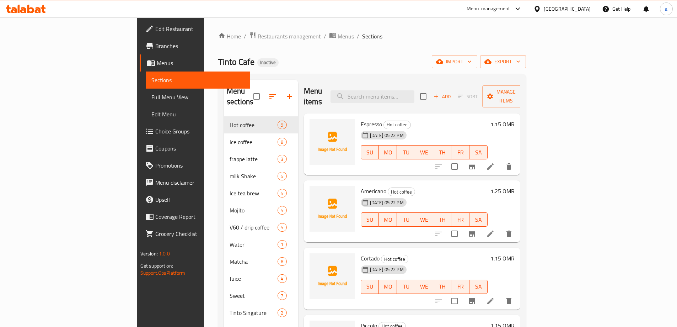
click at [495, 162] on icon at bounding box center [490, 166] width 9 height 9
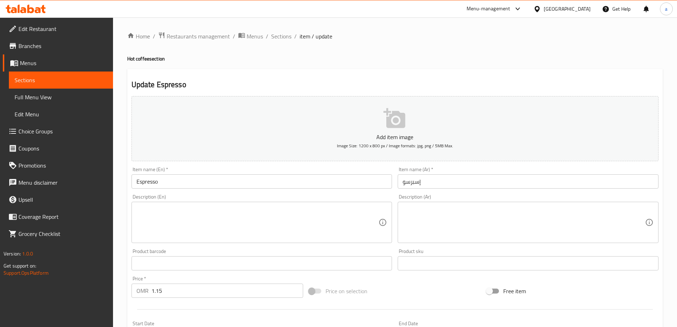
click at [315, 217] on textarea at bounding box center [257, 222] width 242 height 34
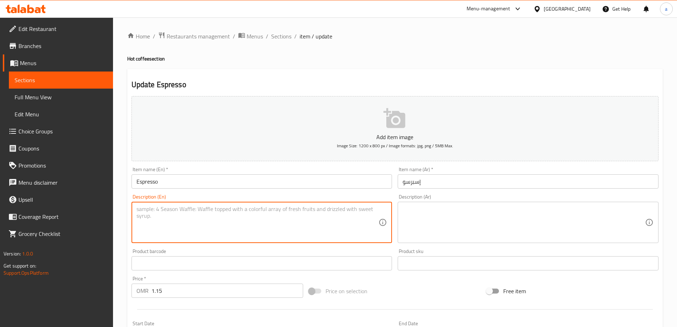
paste textarea "Rich and bold single shot of pure espresso, full of intense coffee flavor."
type textarea "Rich and bold single shot of pure espresso, full of intense coffee flavor."
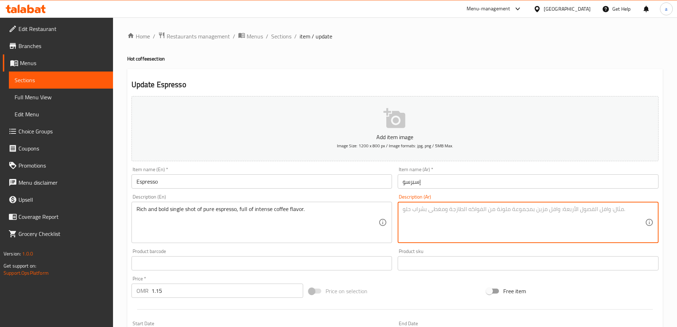
click at [528, 228] on textarea at bounding box center [524, 222] width 242 height 34
paste textarea "جرعة واحدة غنية وجريئة من الإسبريسو النقي، مليئة بنكهة القهوة المكثفة."
click at [555, 208] on textarea "جرعة واحدة غنية وجريئة من الإسبريسو النقي، مليئة بنكهة القهوة المكثفة." at bounding box center [524, 222] width 242 height 34
type textarea "جرعة سنجل غنية وجريئة من الإسبريسو النقي، مليئة بنكهة القهوة المكثفة."
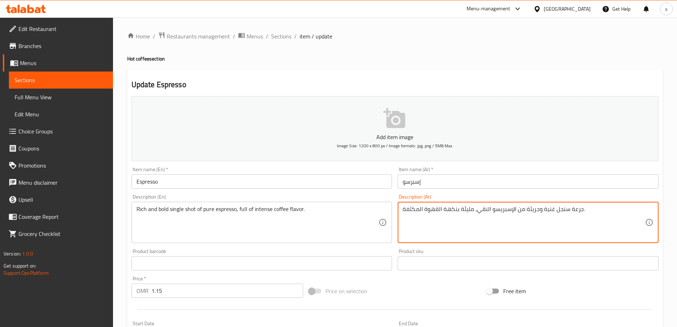
click at [311, 242] on div "Rich and bold single shot of pure espresso, full of intense coffee flavor. Desc…" at bounding box center [261, 221] width 261 height 41
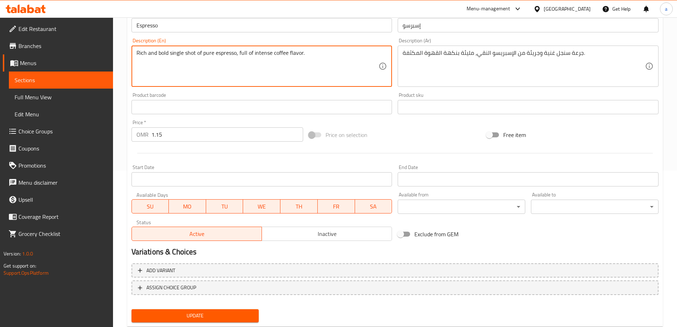
scroll to position [176, 0]
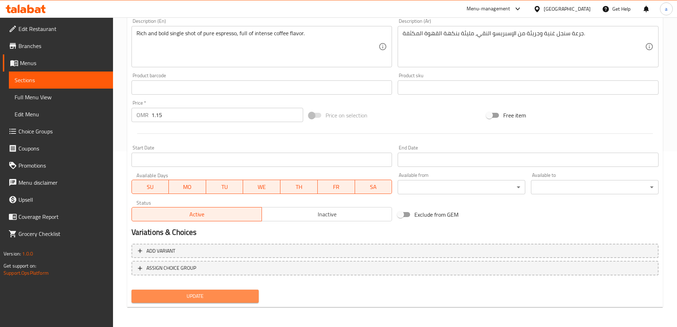
click at [214, 295] on span "Update" at bounding box center [195, 295] width 116 height 9
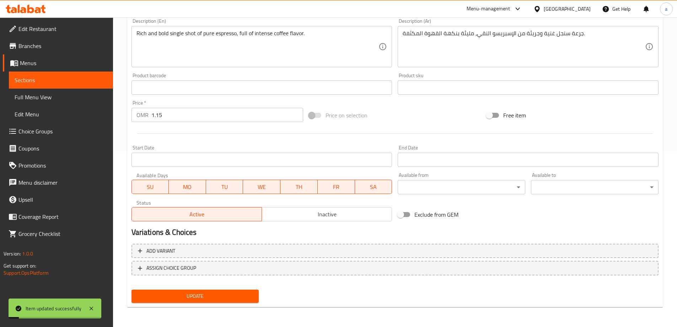
click at [42, 76] on span "Sections" at bounding box center [61, 80] width 93 height 9
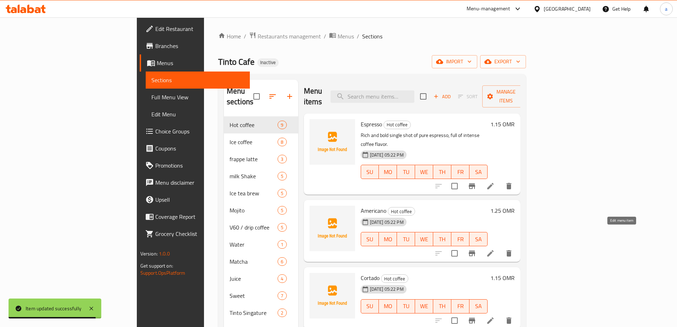
click at [494, 250] on icon at bounding box center [490, 253] width 6 height 6
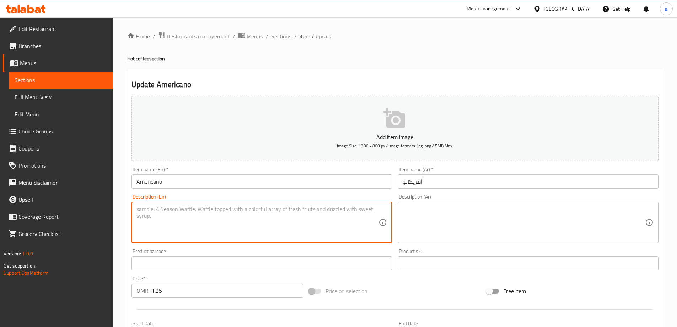
click at [228, 218] on textarea at bounding box center [257, 222] width 242 height 34
paste textarea "Smooth espresso diluted with hot water for a mild, balanced taste."
type textarea "Smooth espresso diluted with hot water for a mild, balanced taste."
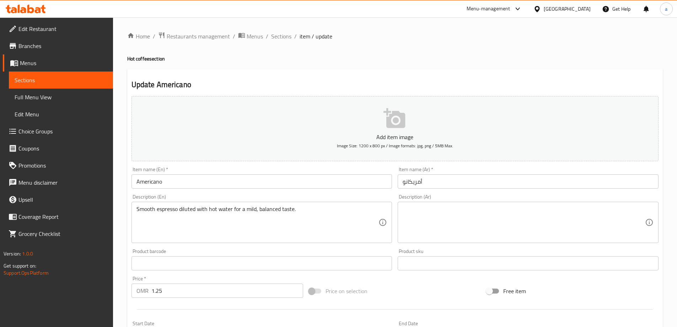
click at [492, 213] on textarea at bounding box center [524, 222] width 242 height 34
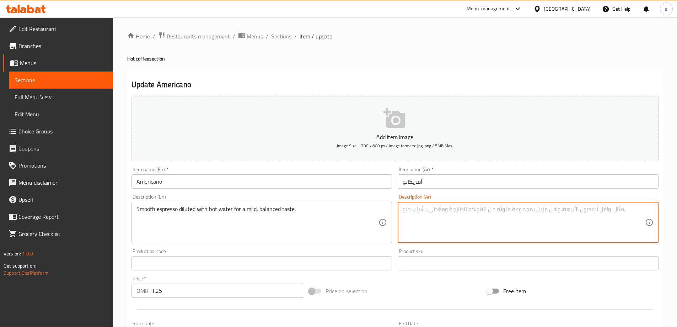
paste textarea "إسبريسو ناعم مخفف بالماء الساخن للحصول على طعم خفيف ومتوازن."
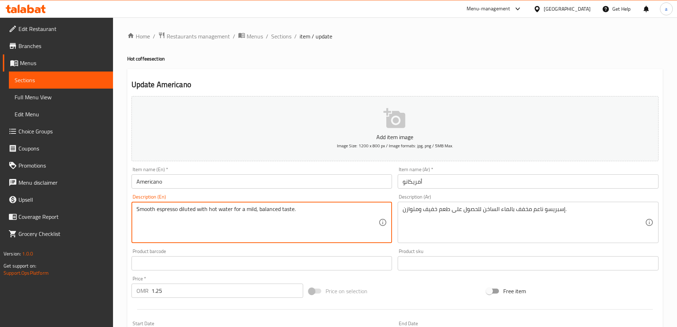
click at [257, 210] on textarea "Smooth espresso diluted with hot water for a mild, balanced taste." at bounding box center [257, 222] width 242 height 34
click at [255, 210] on textarea "Smooth espresso diluted with hot water for a mild, balanced taste." at bounding box center [257, 222] width 242 height 34
click at [251, 210] on textarea "Smooth espresso diluted with hot water for a mild, balanced taste." at bounding box center [257, 222] width 242 height 34
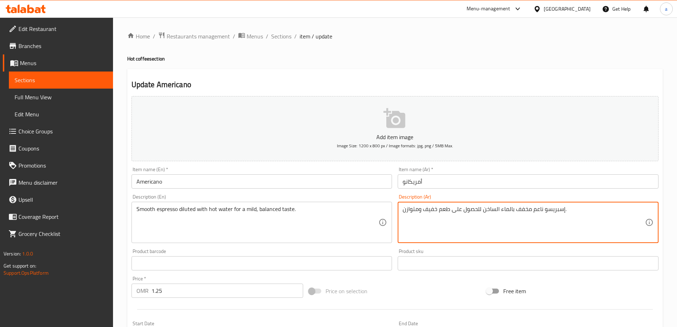
click at [427, 209] on textarea "إسبريسو ناعم مخفف بالماء الساخن للحصول على طعم خفيف ومتوازن." at bounding box center [524, 222] width 242 height 34
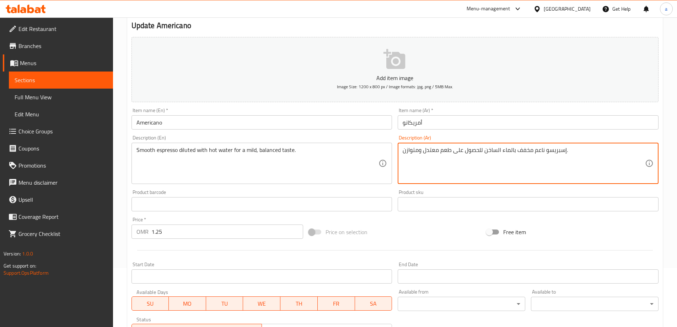
scroll to position [176, 0]
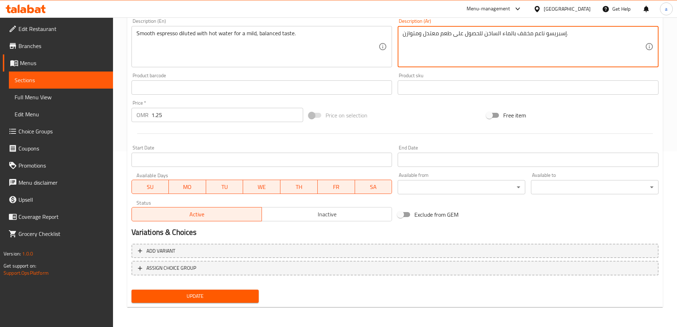
type textarea "إسبريسو ناعم مخفف بالماء الساخن للحصول على طعم معتدل ومتوازن."
click at [233, 301] on button "Update" at bounding box center [195, 295] width 128 height 13
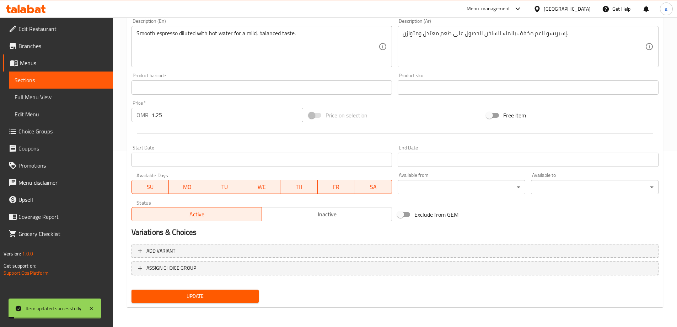
click at [53, 81] on span "Sections" at bounding box center [61, 80] width 93 height 9
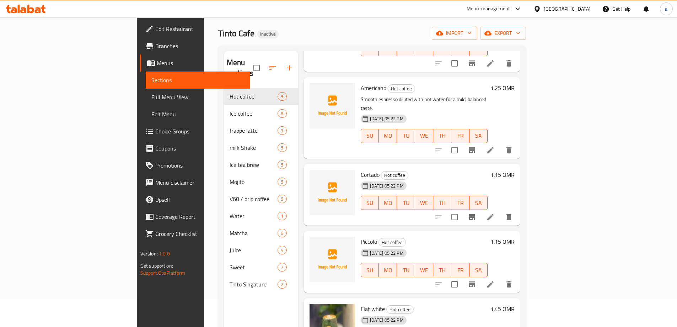
scroll to position [107, 0]
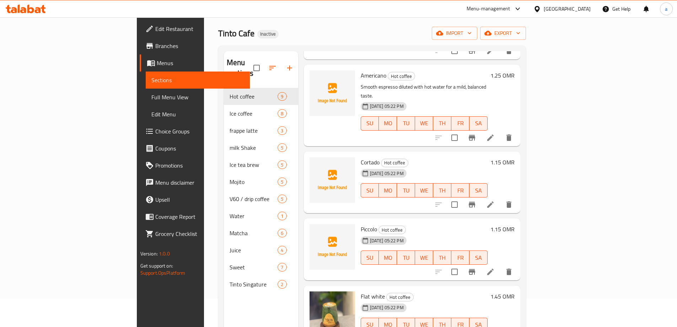
click at [500, 198] on li at bounding box center [490, 204] width 20 height 13
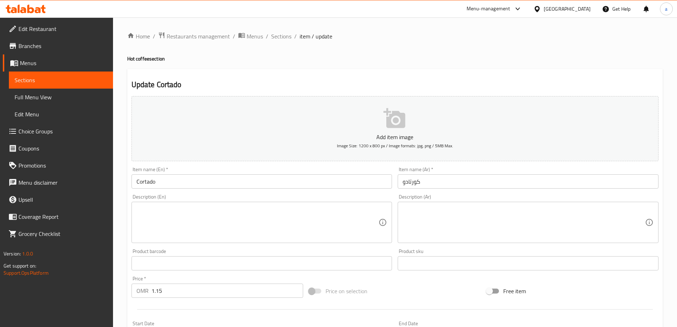
click at [300, 220] on textarea at bounding box center [257, 222] width 242 height 34
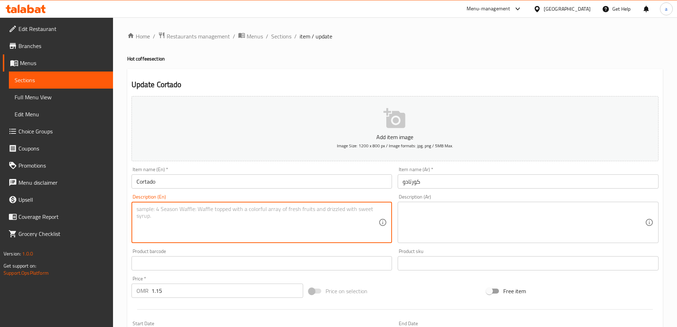
paste textarea "Equal parts espresso and steamed milk for a creamy yet strong flavor."
type textarea "Equal parts espresso and steamed milk for a creamy yet strong flavor."
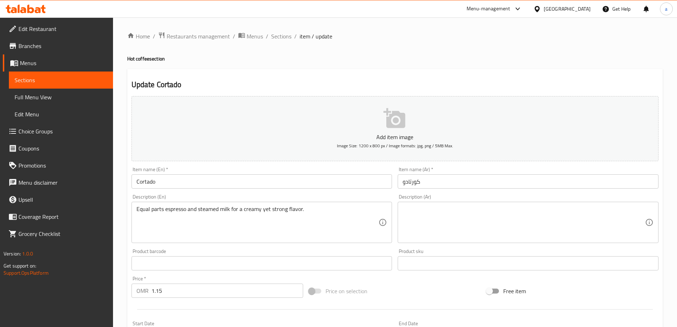
click at [543, 221] on textarea at bounding box center [524, 222] width 242 height 34
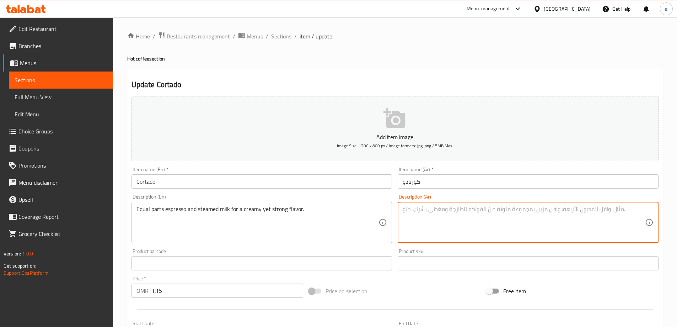
paste textarea "أجزاء متساوية من الإسبريسو والحليب المبخر للحصول على نكهة كريمية وقوية."
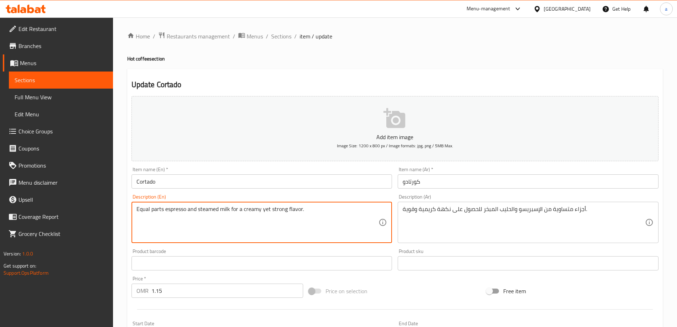
drag, startPoint x: 264, startPoint y: 212, endPoint x: 305, endPoint y: 208, distance: 41.1
click at [298, 210] on textarea "Equal parts espresso and steamed milk for a creamy yet strong flavor." at bounding box center [257, 222] width 242 height 34
drag, startPoint x: 262, startPoint y: 209, endPoint x: 313, endPoint y: 208, distance: 50.5
click at [313, 208] on textarea "Equal parts espresso and steamed milk for a creamy yet strong flavor." at bounding box center [257, 222] width 242 height 34
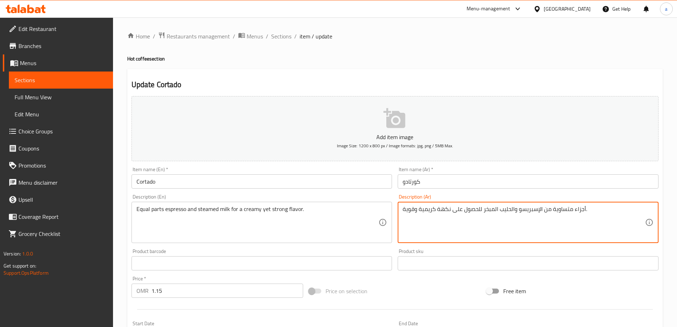
click at [416, 210] on textarea "أجزاء متساوية من الإسبريسو والحليب المبخر للحصول على نكهة كريمية وقوية." at bounding box center [524, 222] width 242 height 34
type textarea "أجزاء متساوية من الإسبريسو والحليب المبخر للحصول على نكهة كريمية ومع ذلك قوية."
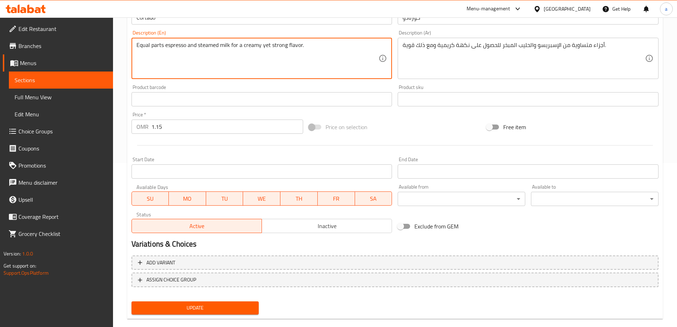
scroll to position [176, 0]
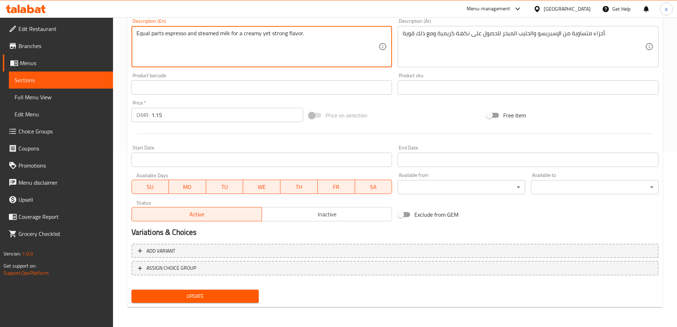
click at [231, 301] on button "Update" at bounding box center [195, 295] width 128 height 13
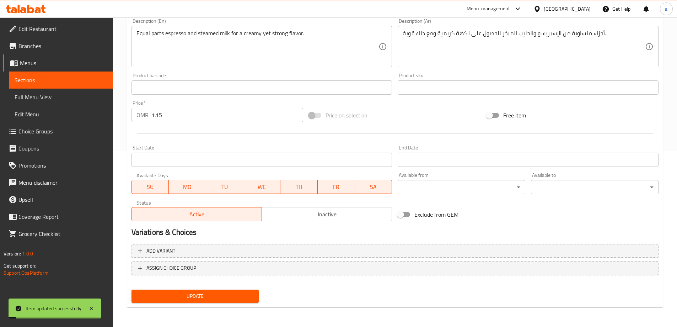
click at [33, 77] on span "Sections" at bounding box center [61, 80] width 93 height 9
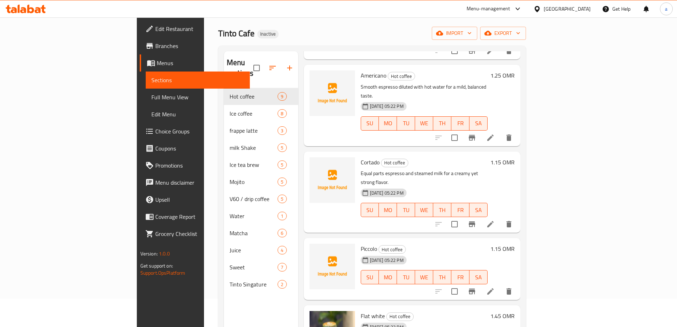
scroll to position [142, 0]
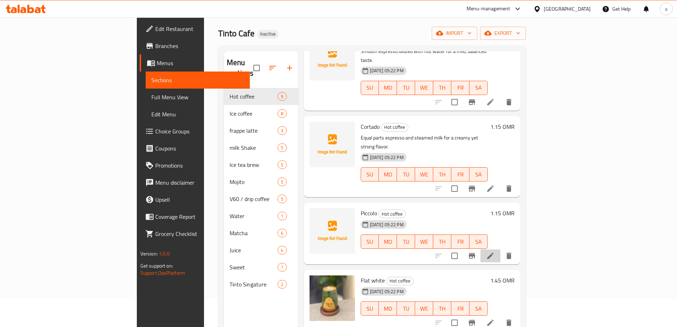
click at [500, 249] on li at bounding box center [490, 255] width 20 height 13
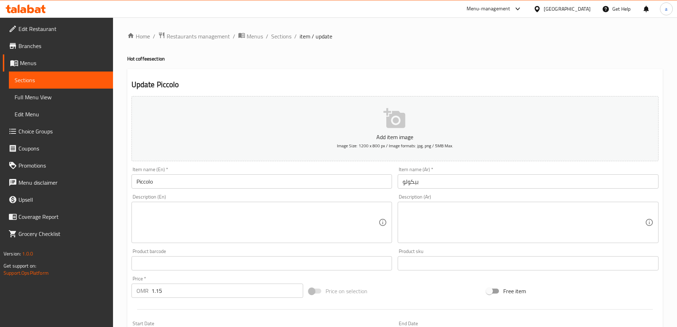
click at [317, 224] on textarea at bounding box center [257, 222] width 242 height 34
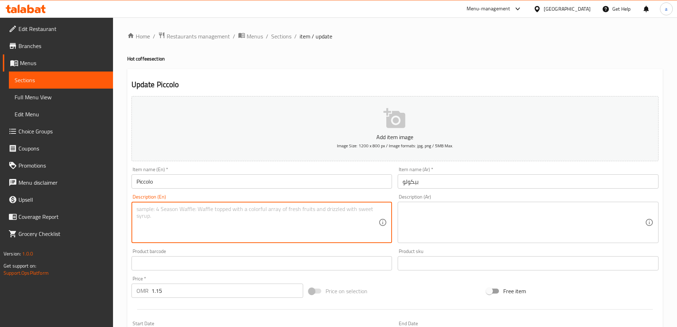
paste textarea "A small latte with rich espresso and a touch of silky milk."
type textarea "A small latte with rich espresso and a touch of silky milk."
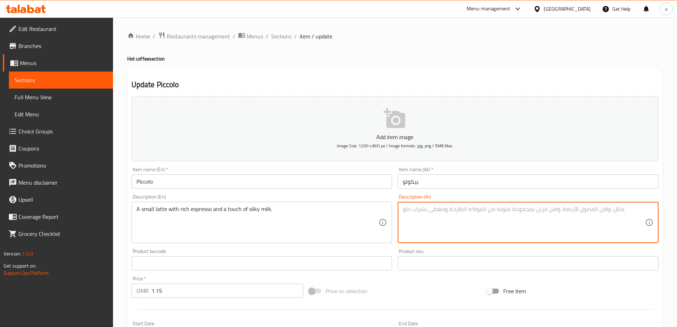
click at [488, 210] on textarea at bounding box center [524, 222] width 242 height 34
paste textarea "لاتيه صغير مع [PERSON_NAME] مع لمسة من الحليب الحريري."
type textarea "لاتيه صغير مع [PERSON_NAME] مع لمسة من الحليب الحريري."
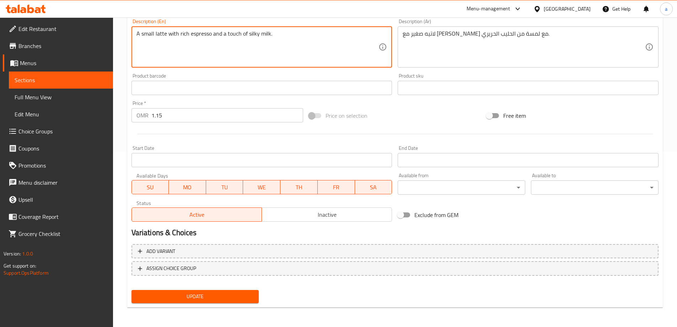
scroll to position [176, 0]
click at [211, 298] on span "Update" at bounding box center [195, 295] width 116 height 9
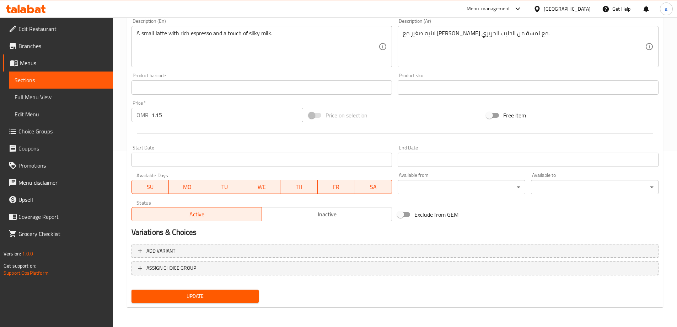
click at [194, 300] on span "Update" at bounding box center [195, 295] width 116 height 9
click at [33, 76] on span "Sections" at bounding box center [61, 80] width 93 height 9
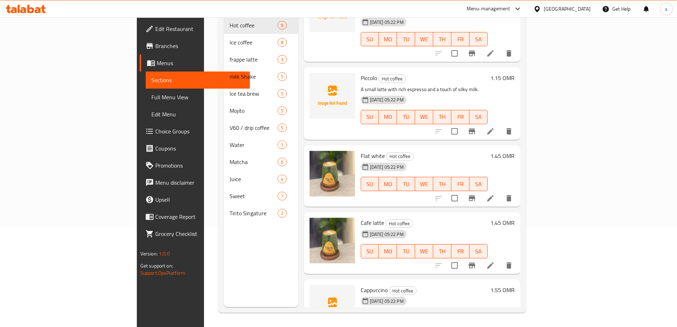
scroll to position [213, 0]
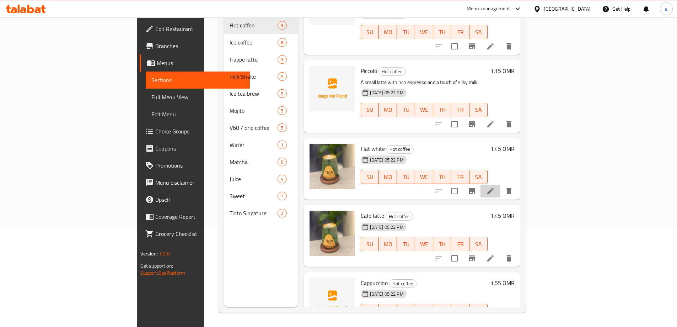
click at [500, 184] on li at bounding box center [490, 190] width 20 height 13
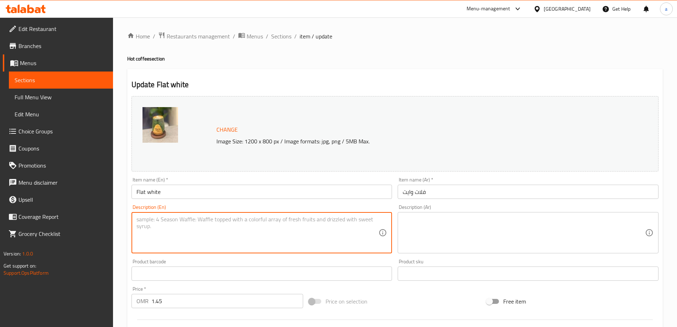
click at [362, 221] on textarea at bounding box center [257, 233] width 242 height 34
paste textarea "Velvety smooth milk poured over a strong shot of espresso."
type textarea "Velvety smooth milk poured over a strong shot of espresso."
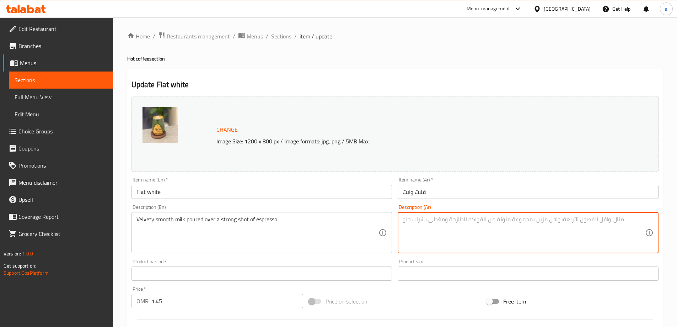
click at [483, 226] on textarea at bounding box center [524, 233] width 242 height 34
paste textarea "حليب ناعم مخملي يُسكب فوق جرعة قوية من الإسبريسو."
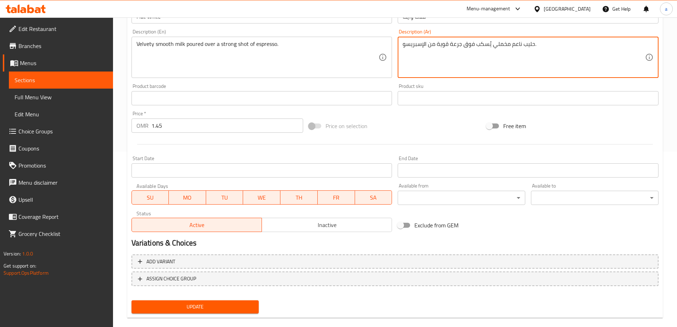
scroll to position [186, 0]
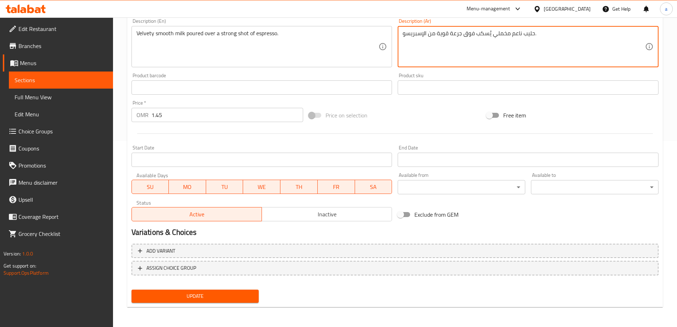
type textarea "حليب ناعم مخملي يُسكب فوق جرعة قوية من الإسبريسو."
click at [170, 301] on button "Update" at bounding box center [195, 295] width 128 height 13
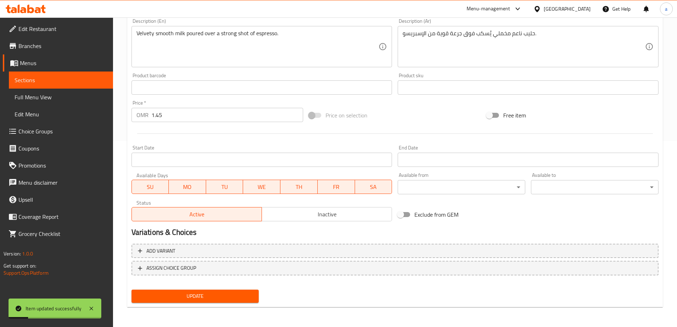
click at [37, 81] on span "Sections" at bounding box center [61, 80] width 93 height 9
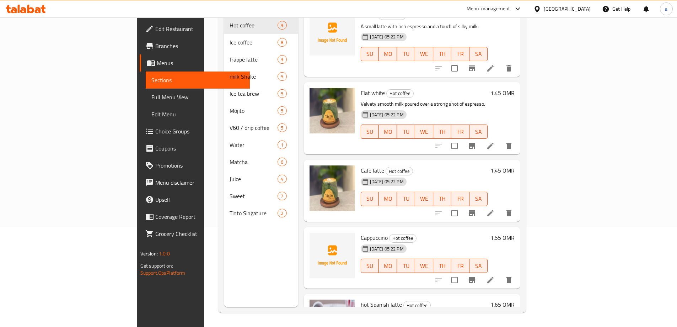
scroll to position [284, 0]
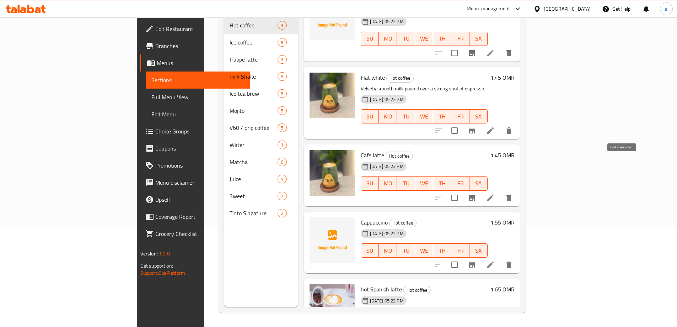
click at [495, 193] on icon at bounding box center [490, 197] width 9 height 9
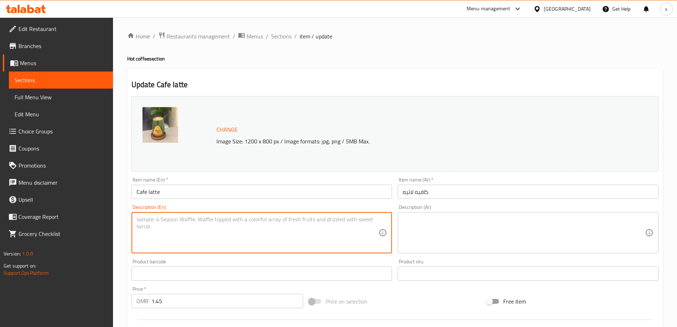
click at [271, 227] on textarea at bounding box center [257, 233] width 242 height 34
paste textarea "Creamy espresso-based drink with plenty of steamed milk and light foam."
type textarea "Creamy espresso-based drink with plenty of steamed milk and light foam."
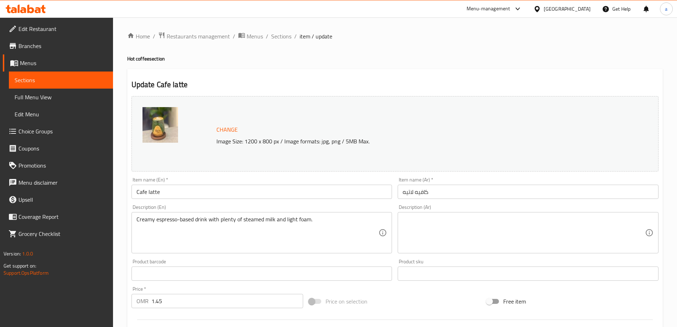
click at [424, 226] on textarea at bounding box center [524, 233] width 242 height 34
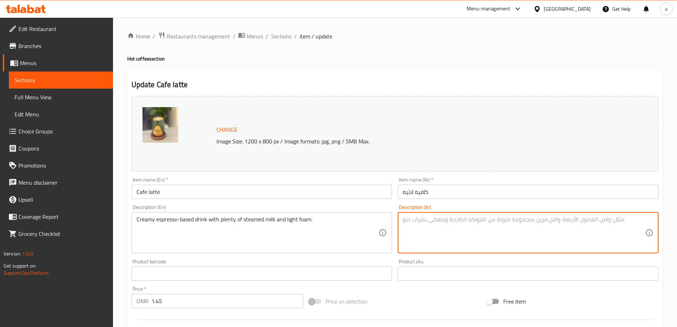
paste textarea "مشروب كريمي يعتمد على الإسبريسو مع كمية كبيرة من الحليب المبخر والرغوة الخفيفة."
drag, startPoint x: 546, startPoint y: 221, endPoint x: 571, endPoint y: 222, distance: 25.2
click at [571, 222] on textarea "مشروب كريمي يعتمد على الإسبريسو مع كمية كبيرة من الحليب المبخر والرغوة الخفيفة." at bounding box center [524, 233] width 242 height 34
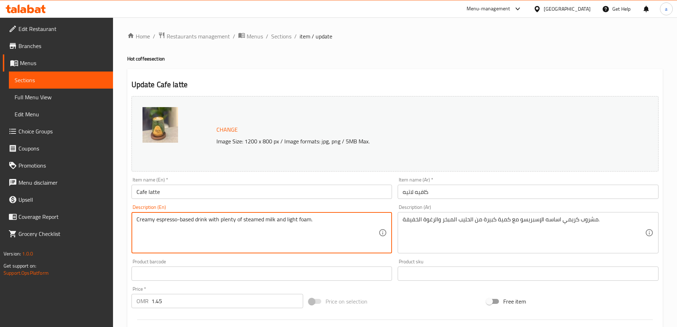
drag, startPoint x: 207, startPoint y: 220, endPoint x: 333, endPoint y: 220, distance: 125.8
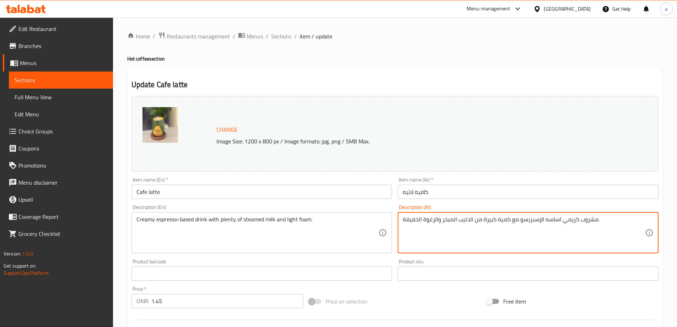
drag, startPoint x: 484, startPoint y: 222, endPoint x: 509, endPoint y: 221, distance: 25.6
type textarea "مشروب كريمي اساسه الإسبريسو مع الكثير من الحليب المبخر والرغوة الخفيفة."
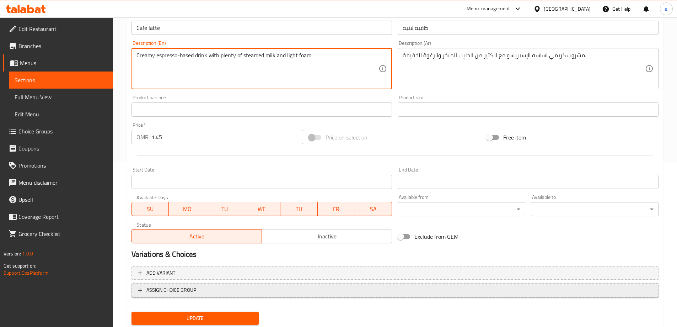
scroll to position [186, 0]
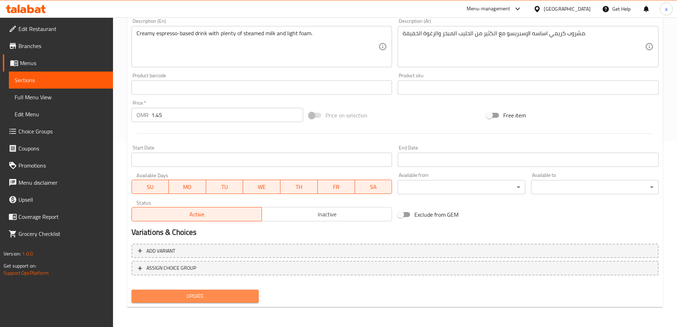
click at [216, 289] on button "Update" at bounding box center [195, 295] width 128 height 13
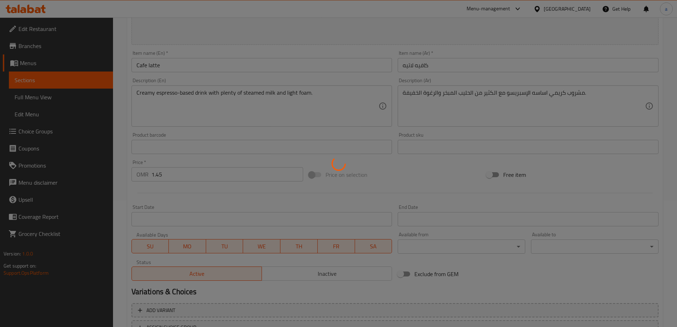
scroll to position [115, 0]
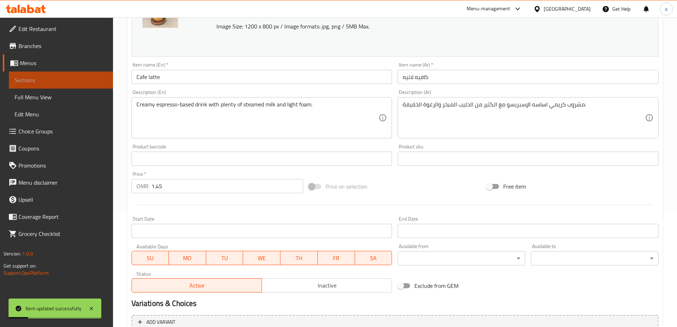
click at [28, 81] on span "Sections" at bounding box center [61, 80] width 93 height 9
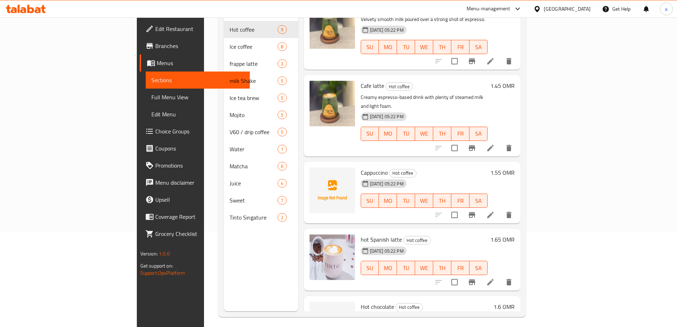
scroll to position [99, 0]
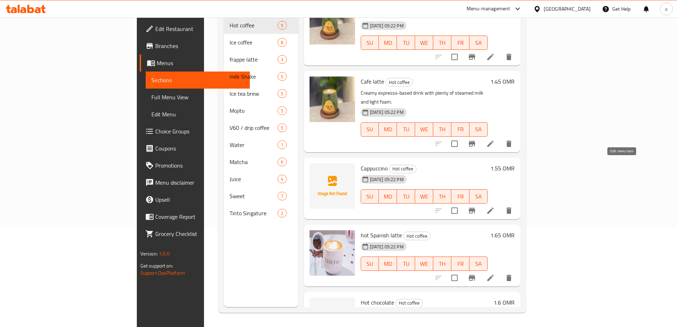
click at [495, 206] on icon at bounding box center [490, 210] width 9 height 9
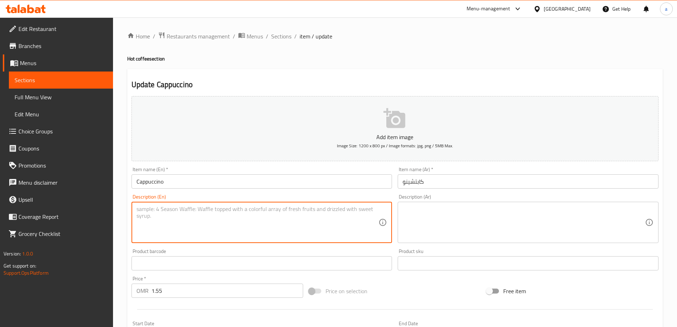
click at [231, 208] on textarea at bounding box center [257, 222] width 242 height 34
paste textarea "Classic espresso with steamed milk and a thick layer of froth."
type textarea "Classic espresso with steamed milk and a thick layer of froth."
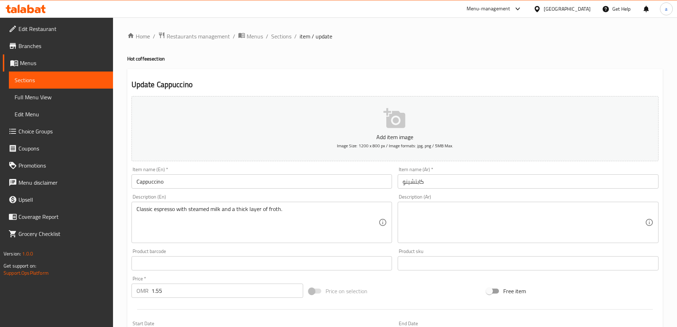
click at [492, 222] on textarea at bounding box center [524, 222] width 242 height 34
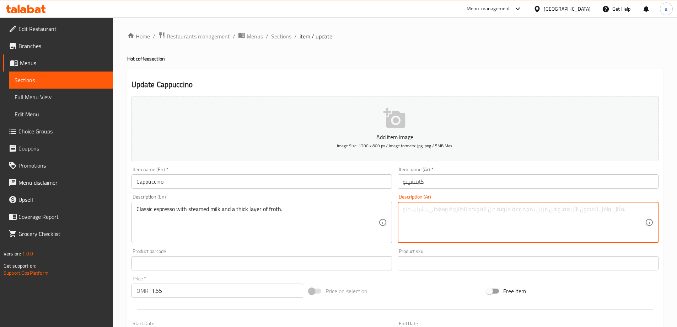
paste textarea "[PERSON_NAME] مع حليب مبخر وطبقة سميكة من الرغوة."
type textarea "[PERSON_NAME] مع حليب مبخر وطبقة سميكة من الرغوة."
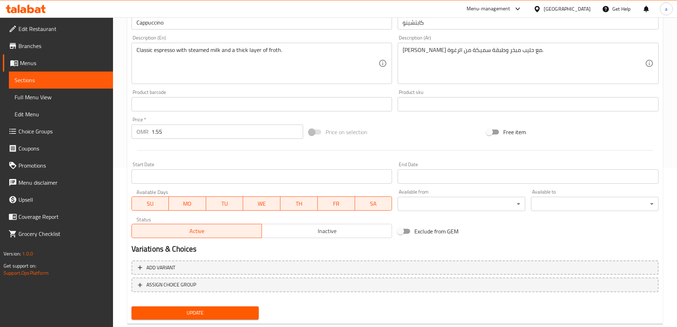
scroll to position [176, 0]
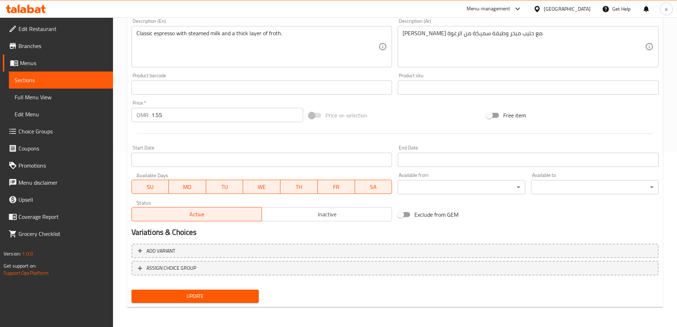
click at [229, 296] on span "Update" at bounding box center [195, 295] width 116 height 9
click at [56, 83] on span "Sections" at bounding box center [61, 80] width 93 height 9
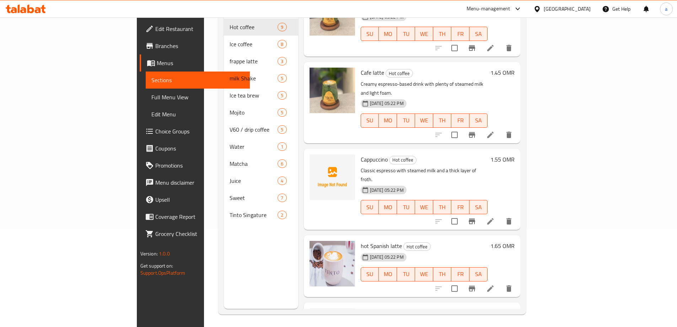
scroll to position [99, 0]
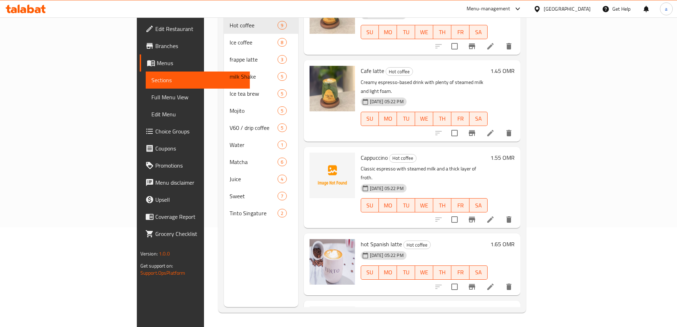
click at [151, 99] on span "Full Menu View" at bounding box center [197, 97] width 93 height 9
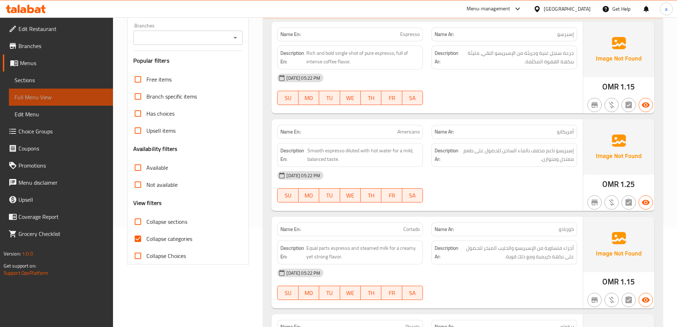
click at [22, 99] on span "Full Menu View" at bounding box center [61, 97] width 93 height 9
click at [143, 239] on input "Collapse categories" at bounding box center [137, 238] width 17 height 17
checkbox input "false"
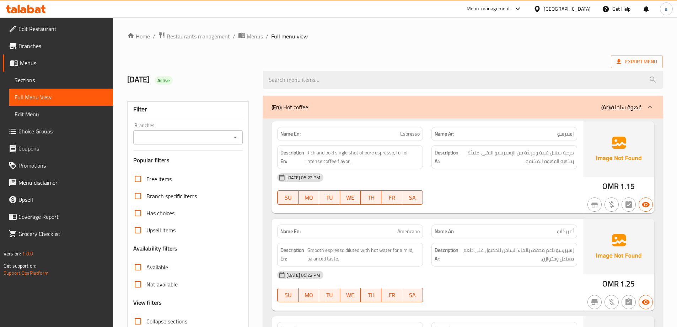
click at [282, 65] on div "8/10/2025 Active" at bounding box center [395, 80] width 544 height 32
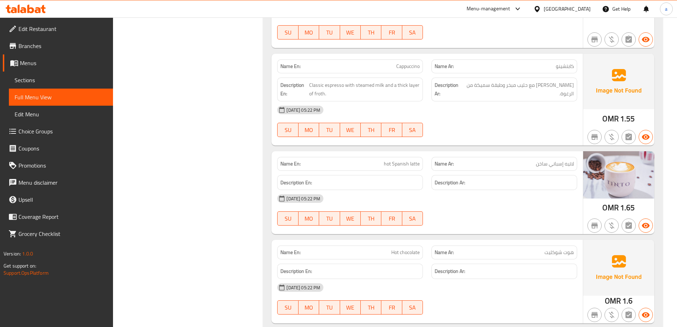
scroll to position [1136, 0]
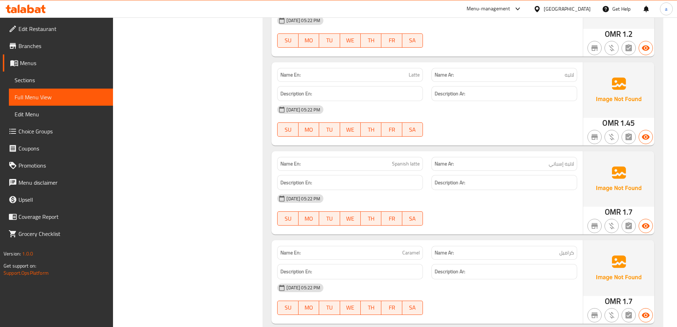
drag, startPoint x: 248, startPoint y: 121, endPoint x: 245, endPoint y: 114, distance: 7.9
click at [32, 77] on span "Sections" at bounding box center [61, 80] width 93 height 9
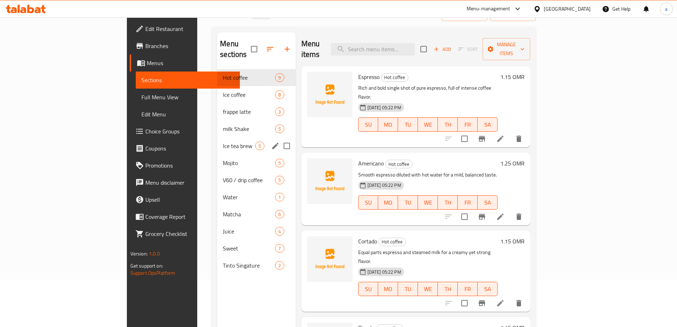
scroll to position [28, 0]
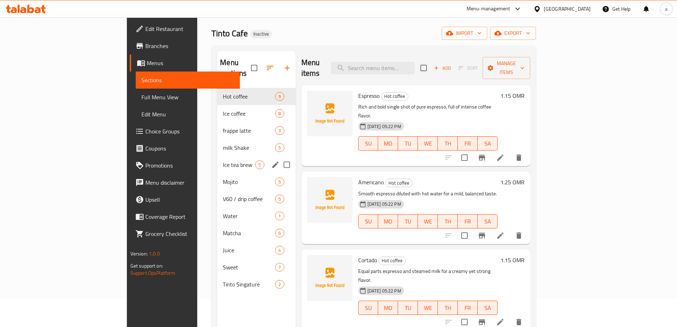
click at [217, 156] on div "Ice tea brew 5" at bounding box center [256, 164] width 78 height 17
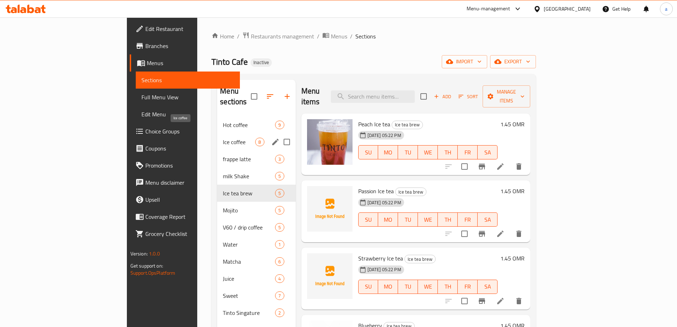
click at [223, 138] on span "Ice coffee" at bounding box center [239, 142] width 32 height 9
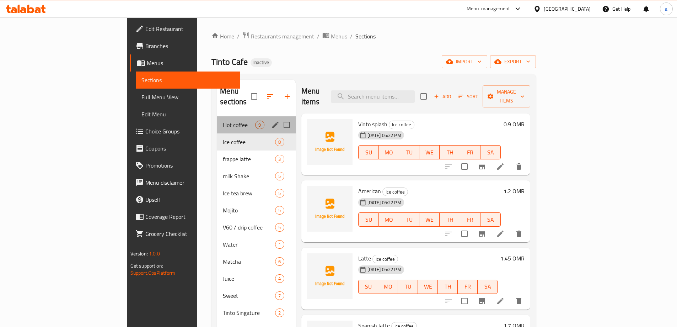
click at [217, 116] on div "Hot coffee 9" at bounding box center [256, 124] width 78 height 17
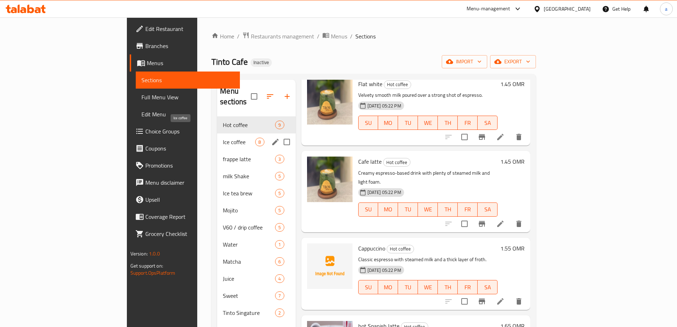
click at [223, 138] on span "Ice coffee" at bounding box center [239, 142] width 32 height 9
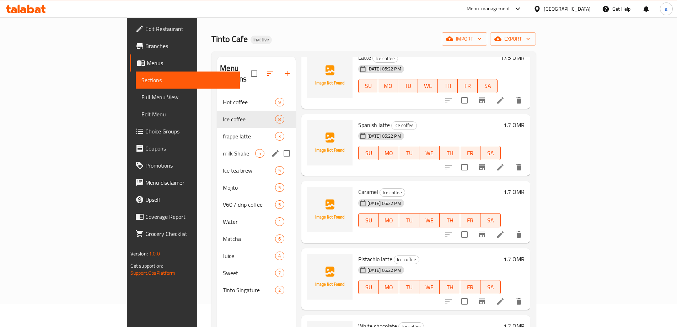
scroll to position [36, 0]
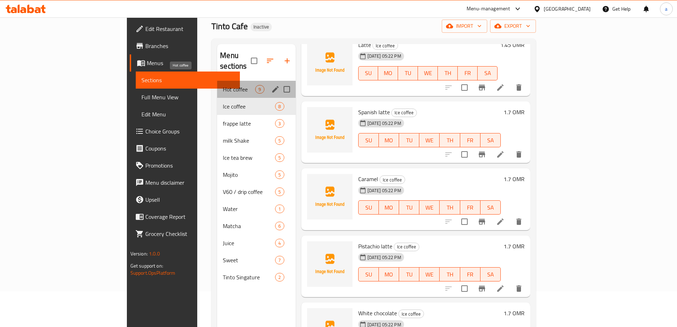
click at [223, 85] on span "Hot coffee" at bounding box center [239, 89] width 32 height 9
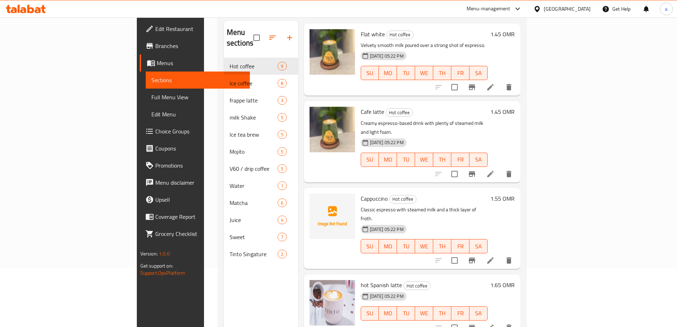
scroll to position [99, 0]
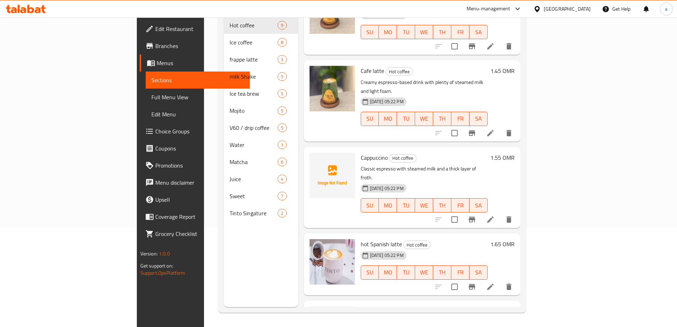
click at [500, 280] on li at bounding box center [490, 286] width 20 height 13
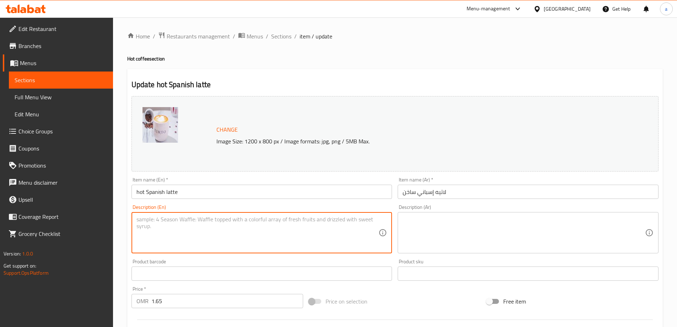
click at [248, 244] on textarea at bounding box center [257, 233] width 242 height 34
paste textarea "Sweet and creamy latte with a hint of condensed milk."
type textarea "Sweet and creamy latte with a hint of condensed milk."
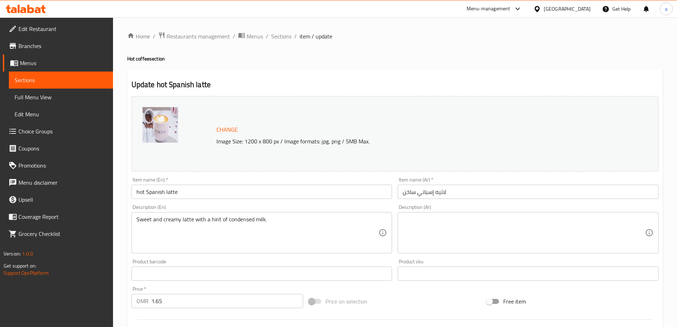
click at [443, 220] on textarea at bounding box center [524, 233] width 242 height 34
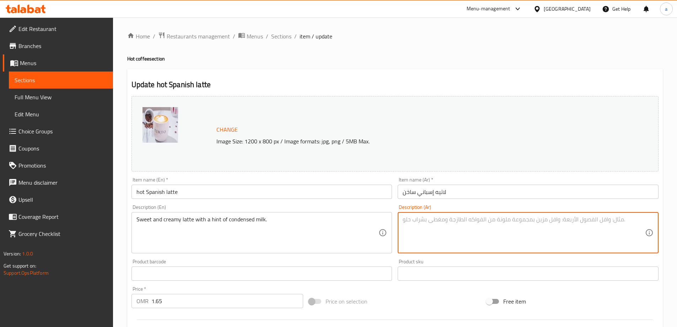
paste textarea "لاتيه حلو و[PERSON_NAME] مع لمسة من الحليب المكثف."
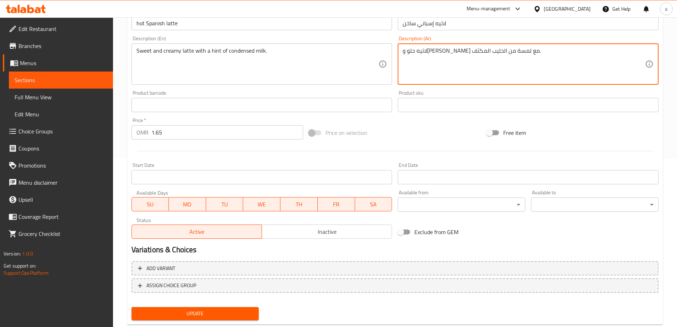
scroll to position [178, 0]
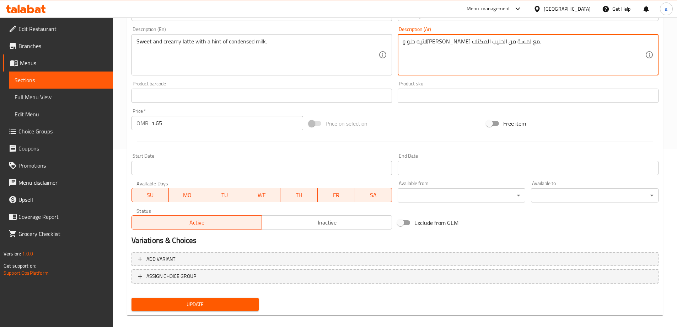
type textarea "لاتيه حلو و[PERSON_NAME] مع لمسة من الحليب المكثف."
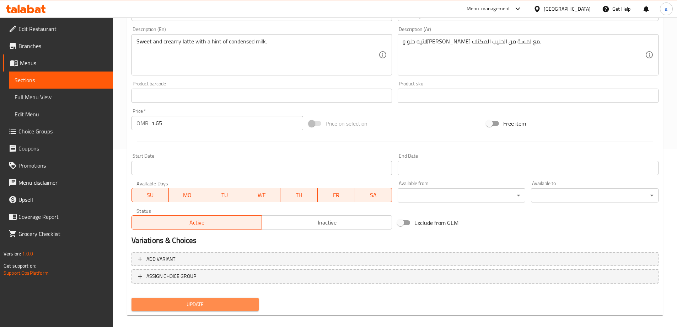
click at [228, 309] on button "Update" at bounding box center [195, 303] width 128 height 13
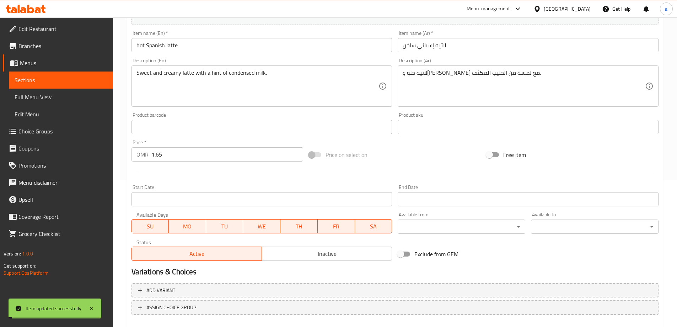
scroll to position [107, 0]
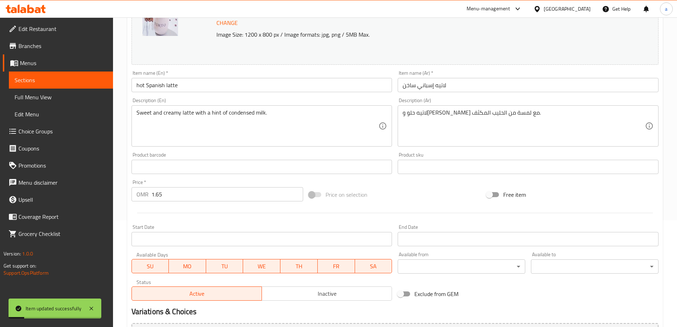
click at [69, 75] on link "Sections" at bounding box center [61, 79] width 104 height 17
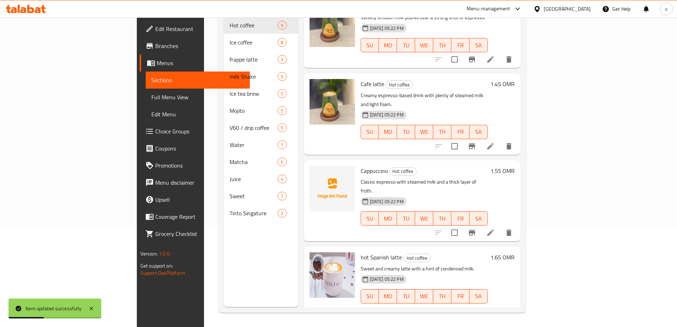
scroll to position [379, 0]
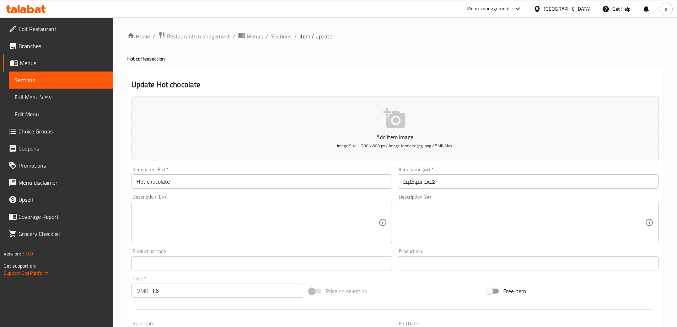
click at [258, 223] on textarea at bounding box center [257, 222] width 242 height 34
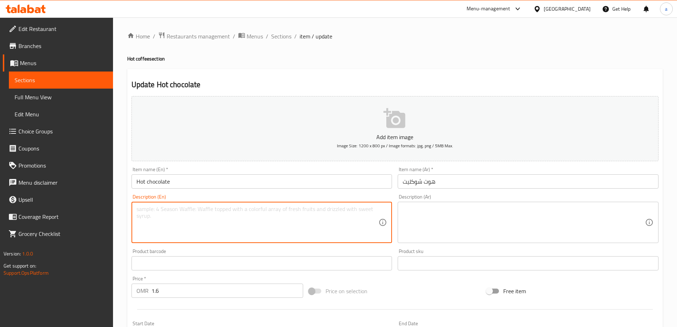
paste textarea "Rich, velvety hot cocoa made with steamed milk and real chocolate."
type textarea "Rich, velvety hot cocoa made with steamed milk and real chocolate."
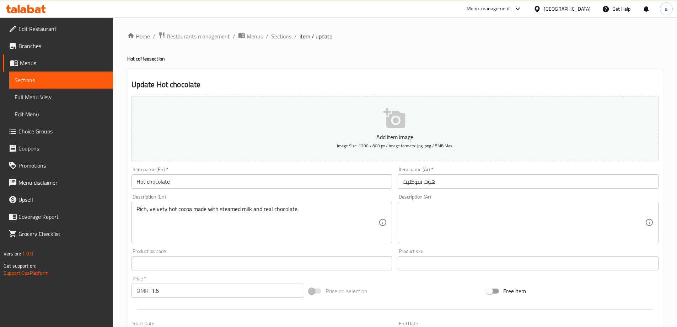
click at [515, 204] on div "Description (Ar)" at bounding box center [528, 221] width 261 height 41
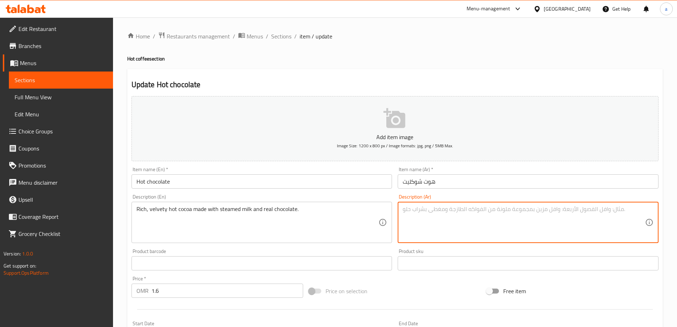
paste textarea "مشروب الكاكاو الساخن الغني والمخملي المصنوع من الحليب المبخر والشوكولاتة الحقيق…"
click at [602, 206] on textarea "مشروب الكاكاو الساخن الغني والمخملي المصنوع من الحليب المبخر والشوكولاتة الحقيق…" at bounding box center [524, 222] width 242 height 34
type textarea "الكاكاو الساخن الغني والمخملي المصنوع من الحليب المبخر والشوكولاتة الحقيقية."
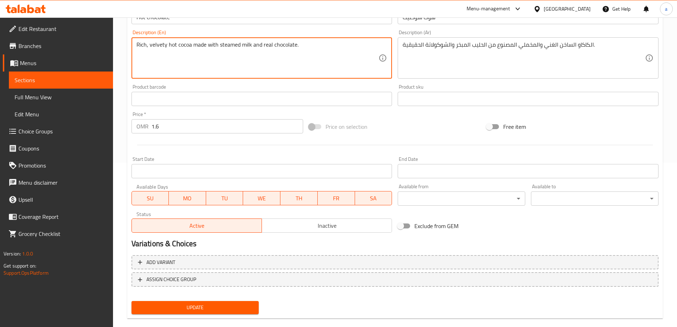
scroll to position [176, 0]
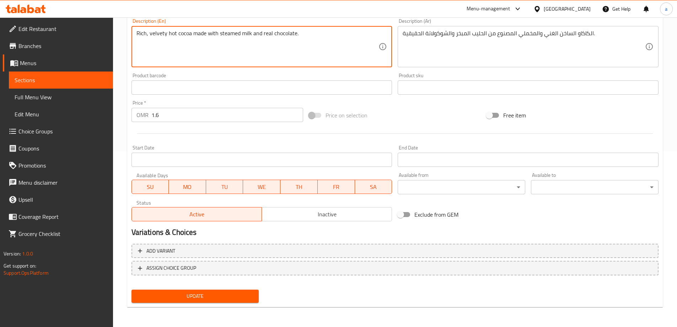
click at [227, 294] on span "Update" at bounding box center [195, 295] width 116 height 9
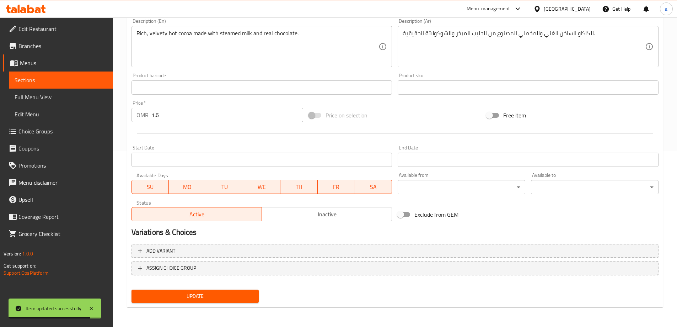
click at [196, 294] on span "Update" at bounding box center [195, 295] width 116 height 9
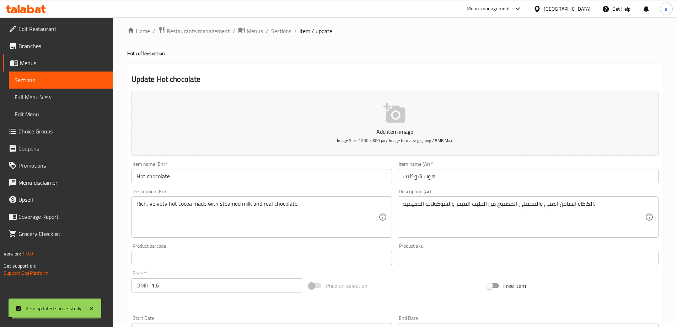
scroll to position [0, 0]
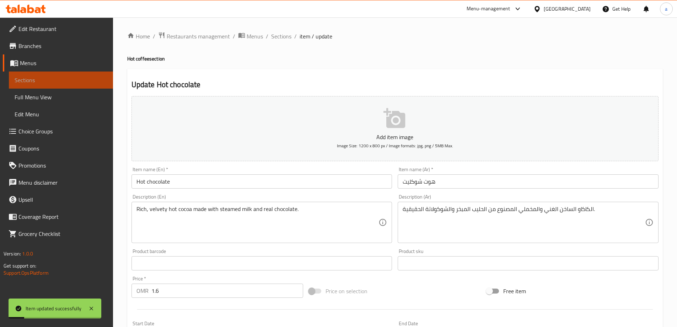
click at [70, 82] on span "Sections" at bounding box center [61, 80] width 93 height 9
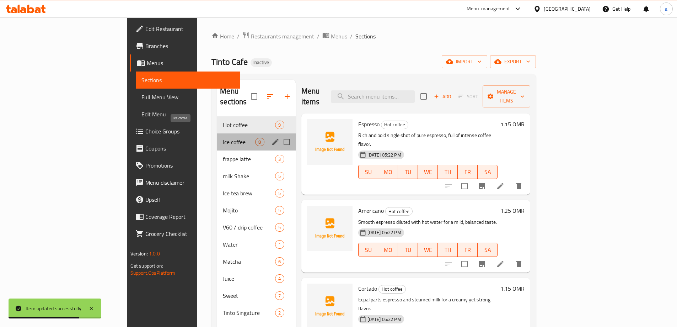
click at [223, 138] on span "Ice coffee" at bounding box center [239, 142] width 32 height 9
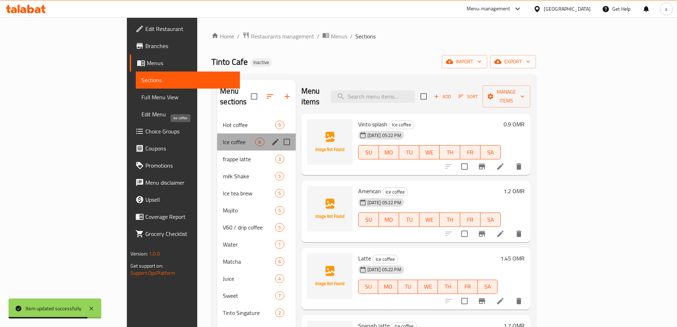
click at [223, 138] on span "Ice coffee" at bounding box center [239, 142] width 32 height 9
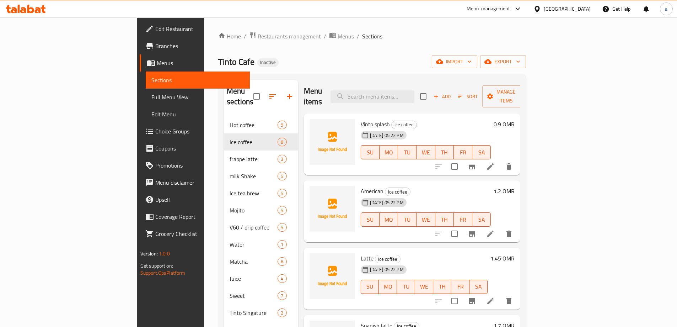
click at [500, 161] on li at bounding box center [490, 166] width 20 height 13
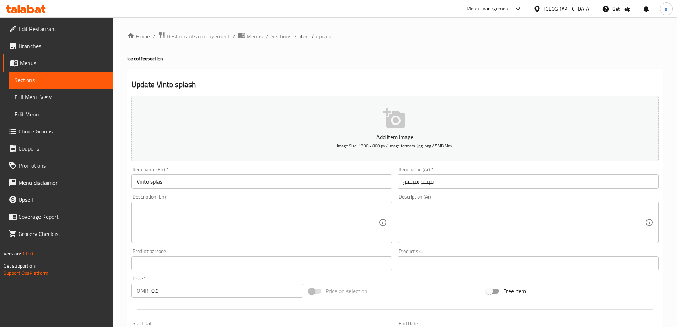
click at [305, 219] on textarea at bounding box center [257, 222] width 242 height 34
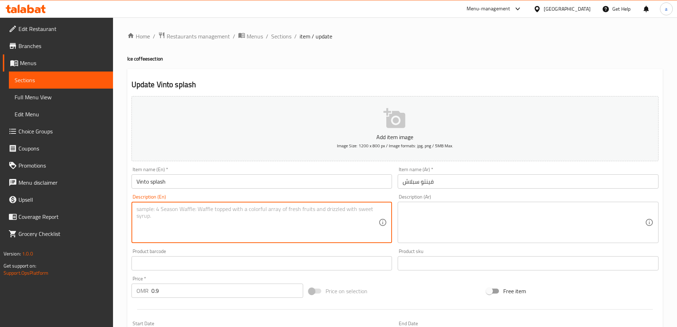
paste textarea "Refreshing iced coffee blend with a splash of sparkling flavor."
type textarea "Refreshing iced coffee blend with a splash of sparkling flavor."
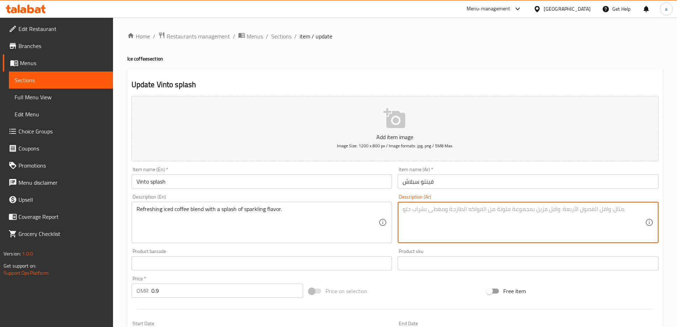
click at [460, 222] on textarea at bounding box center [524, 222] width 242 height 34
paste textarea "مزيج من القهوة المثلجة المنعشة مع لمسة من النكهة الفوارة."
click at [454, 209] on textarea "مزيج من القهوة المثلجة المنعشة مع لمسة من النكهة الفوارة." at bounding box center [524, 222] width 242 height 34
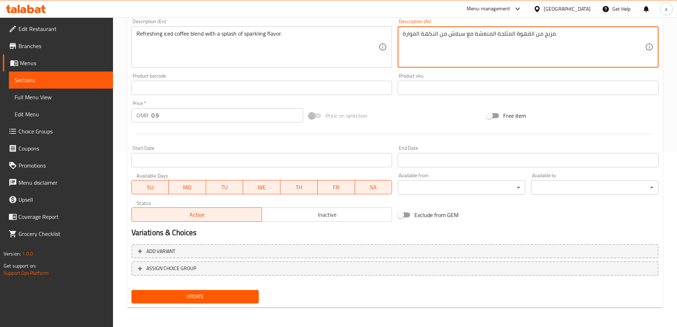
scroll to position [176, 0]
type textarea "مزيج من القهوة المثلجة المنعشة مع سبلاش من النكهة الفوارة."
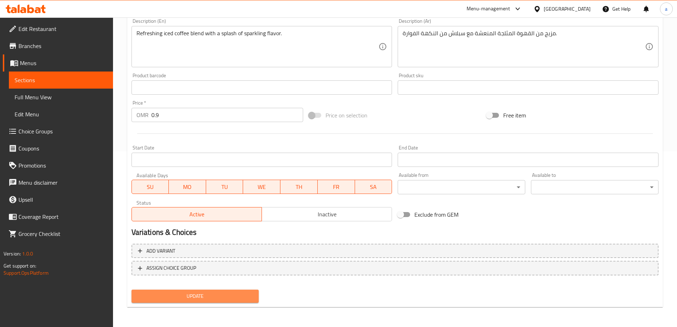
click at [229, 302] on button "Update" at bounding box center [195, 295] width 128 height 13
click at [189, 300] on span "Update" at bounding box center [195, 295] width 116 height 9
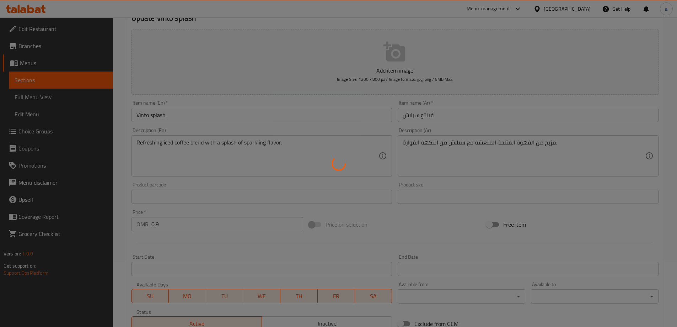
scroll to position [0, 0]
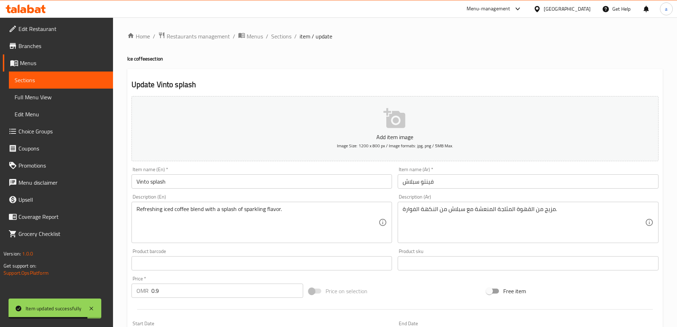
click at [29, 86] on link "Sections" at bounding box center [61, 79] width 104 height 17
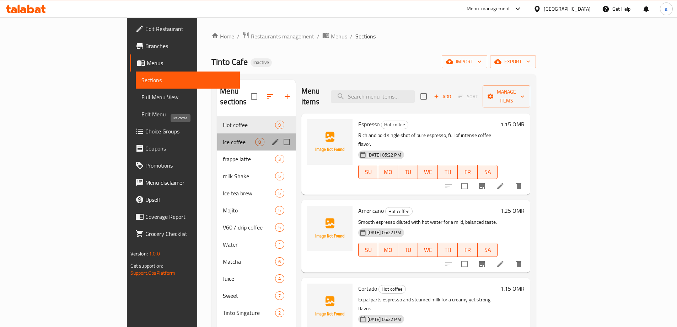
click at [223, 138] on span "Ice coffee" at bounding box center [239, 142] width 32 height 9
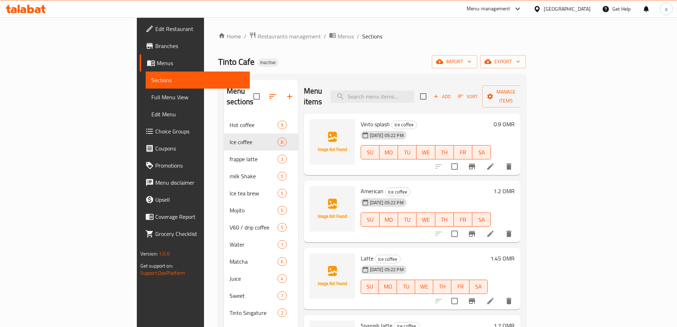
click at [500, 160] on li at bounding box center [490, 166] width 20 height 13
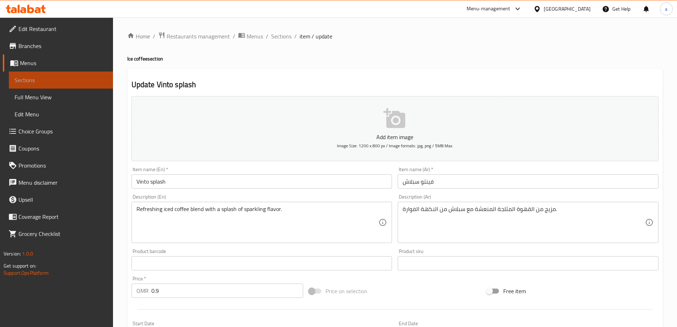
click at [11, 74] on link "Sections" at bounding box center [61, 79] width 104 height 17
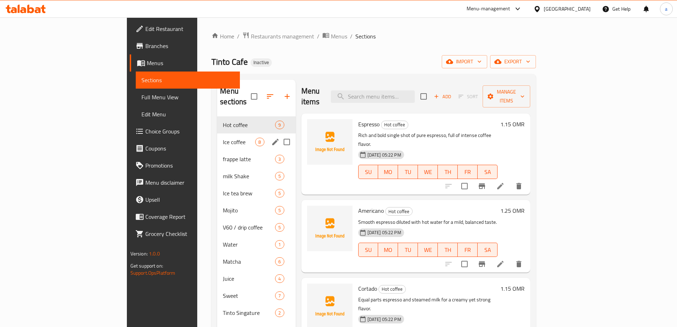
click at [217, 133] on div "Ice coffee 8" at bounding box center [256, 141] width 78 height 17
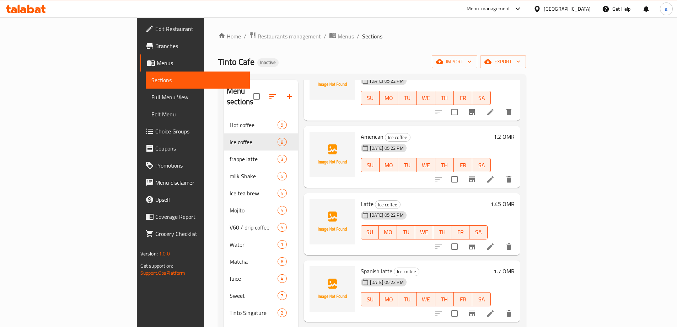
scroll to position [71, 0]
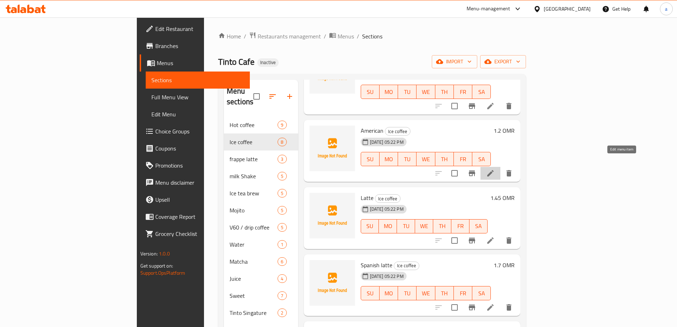
click at [495, 169] on icon at bounding box center [490, 173] width 9 height 9
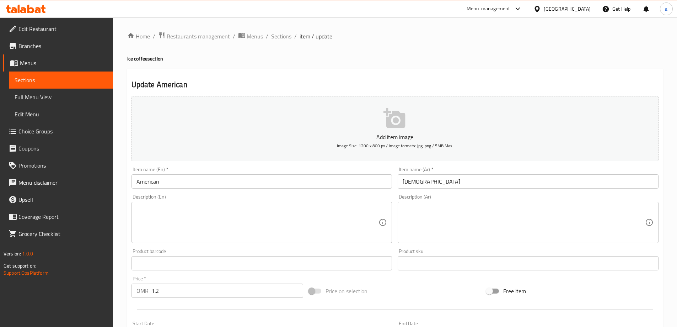
click at [142, 217] on textarea at bounding box center [257, 222] width 242 height 34
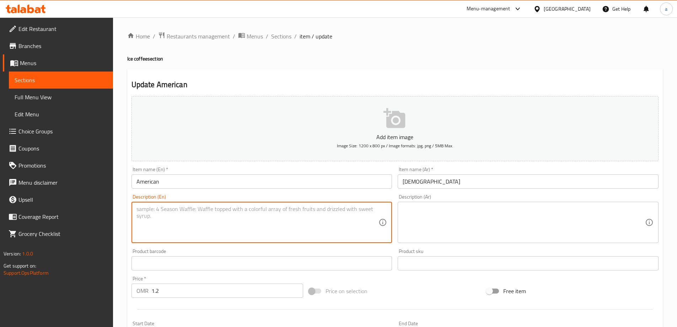
paste textarea "Chilled espresso diluted with cold water for a crisp, light coffee."
type textarea "Chilled espresso diluted with cold water for a crisp, light coffee."
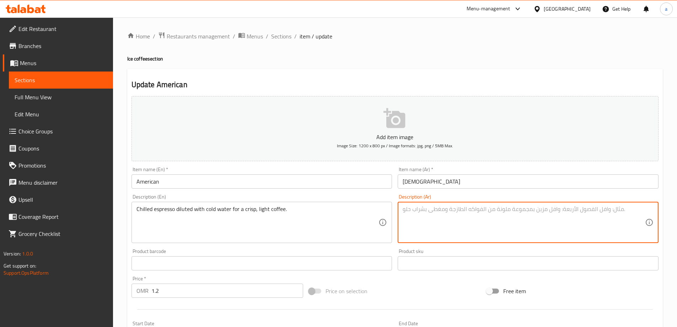
click at [486, 216] on textarea at bounding box center [524, 222] width 242 height 34
paste textarea "إسبريسو مبرد مخفف بالماء البارد للحصول على قهوة خفيفة ومنعشة."
click at [414, 207] on textarea "إسبريسو مبرد مخفف بالماء البارد للحصول على قهوة خفيفة ومنعشة." at bounding box center [524, 222] width 242 height 34
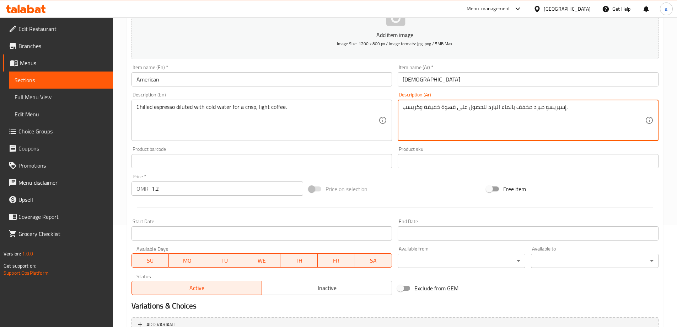
scroll to position [176, 0]
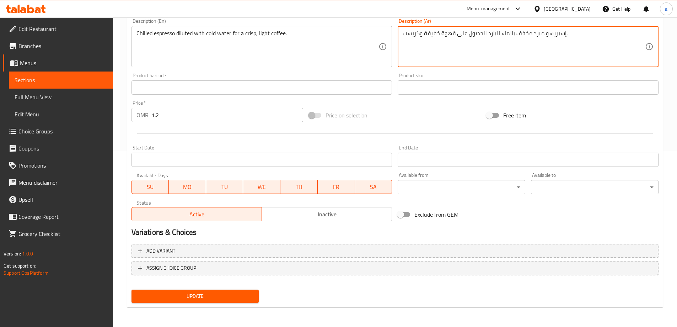
type textarea "إسبريسو مبرد مخفف بالماء البارد للحصول على قهوة خفيفة وكريسب."
click at [228, 296] on span "Update" at bounding box center [195, 295] width 116 height 9
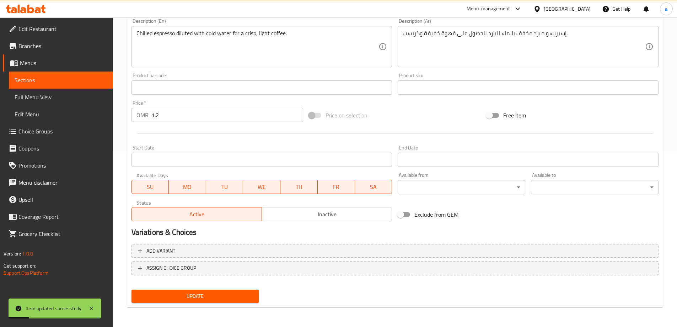
click at [43, 79] on span "Sections" at bounding box center [61, 80] width 93 height 9
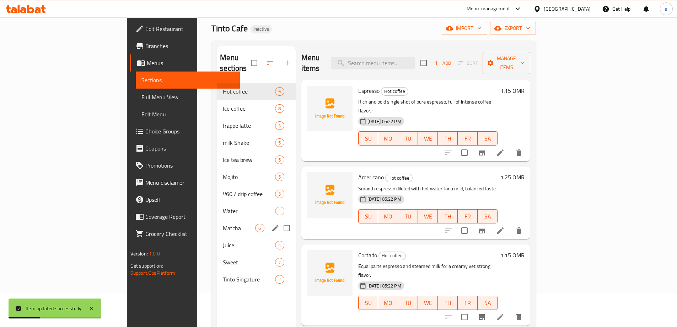
scroll to position [28, 0]
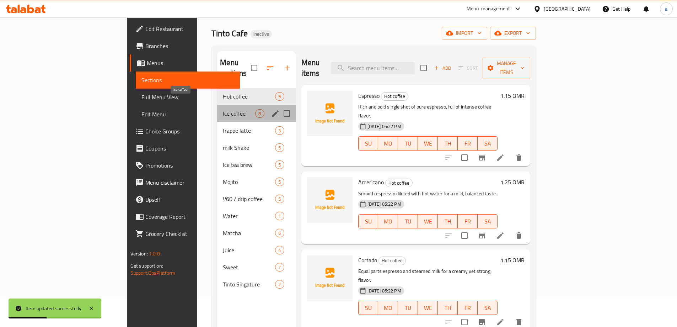
click at [223, 109] on span "Ice coffee" at bounding box center [239, 113] width 32 height 9
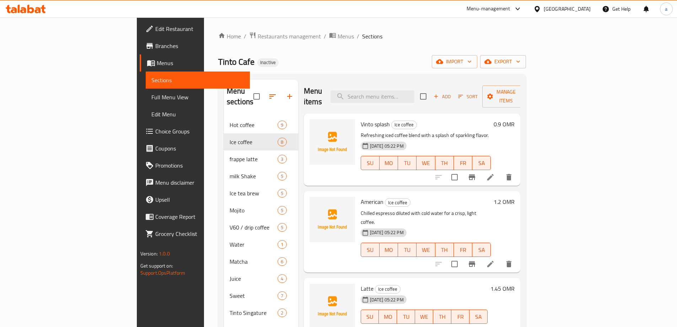
scroll to position [36, 0]
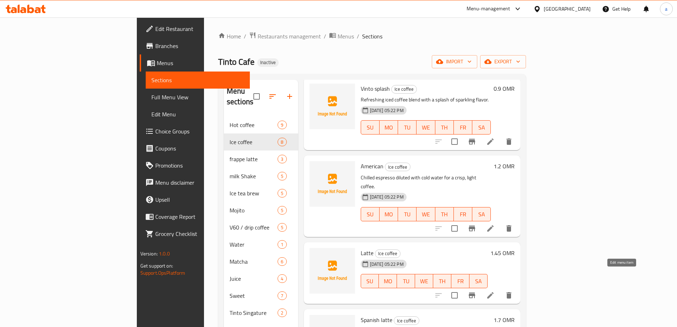
click at [495, 291] on icon at bounding box center [490, 295] width 9 height 9
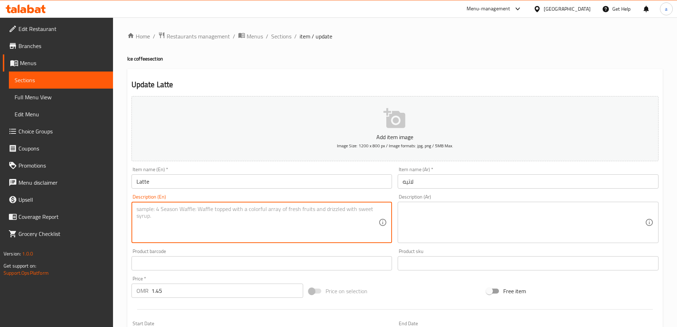
click at [295, 226] on textarea at bounding box center [257, 222] width 242 height 34
paste textarea "Smooth espresso with cold milk over ice for a refreshing twist."
type textarea "Smooth espresso with cold milk over ice for a refreshing twist."
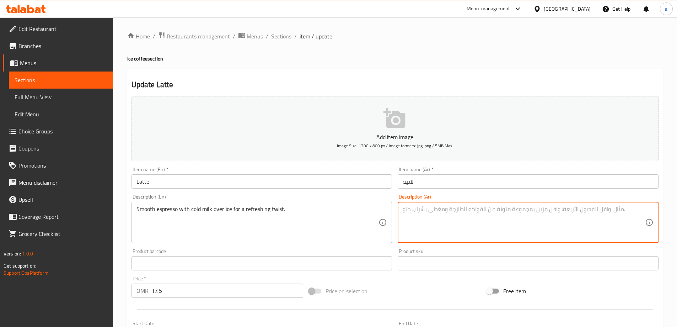
click at [478, 225] on textarea at bounding box center [524, 222] width 242 height 34
paste textarea "إسبرسو ناعم مع حليب بارد على الثلج للحصول على نكهة منعشة."
click at [430, 209] on textarea "إسبرسو ناعم مع حليب بارد على الثلج للحصول على نكهة منعشة." at bounding box center [524, 222] width 242 height 34
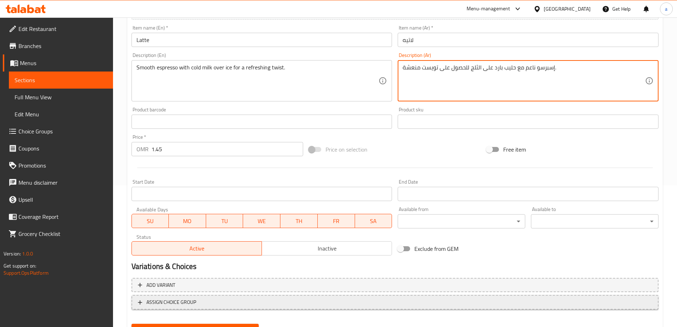
scroll to position [176, 0]
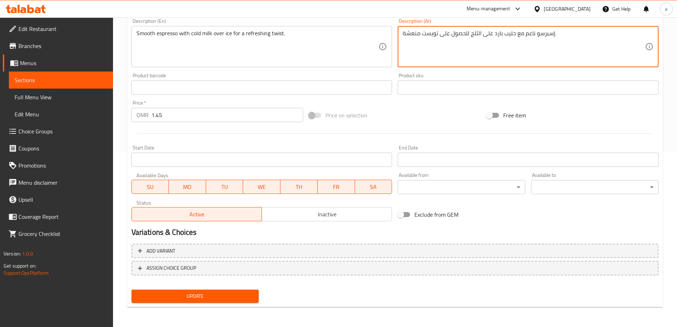
type textarea "إسبرسو ناعم مع حليب بارد على الثلج للحصول على تويست منعشة."
click at [202, 292] on span "Update" at bounding box center [195, 295] width 116 height 9
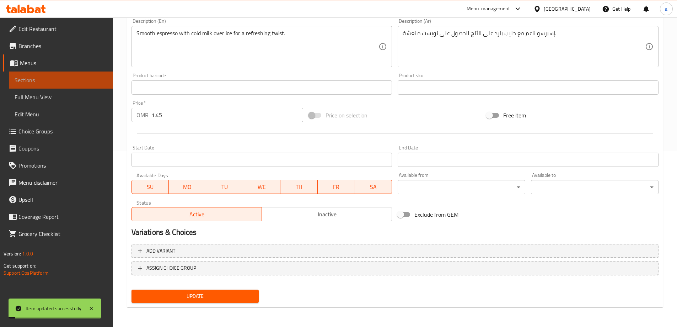
click at [77, 79] on span "Sections" at bounding box center [61, 80] width 93 height 9
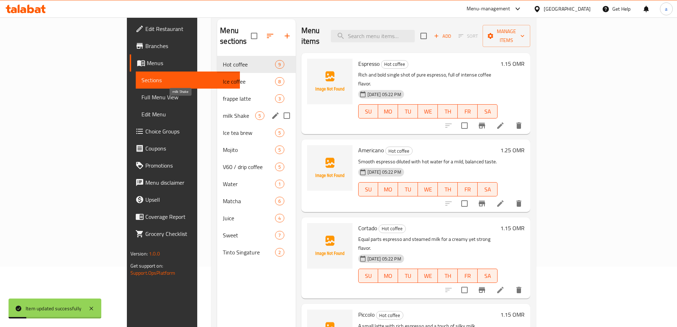
scroll to position [28, 0]
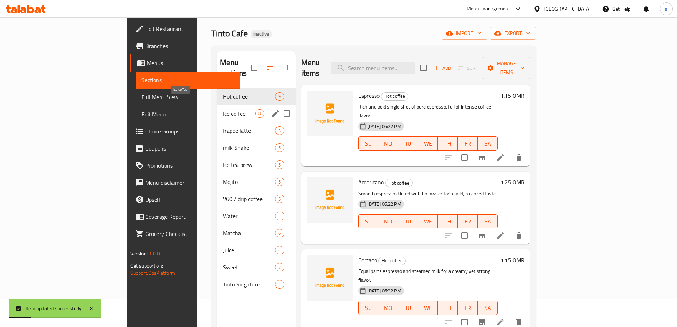
click at [223, 109] on span "Ice coffee" at bounding box center [239, 113] width 32 height 9
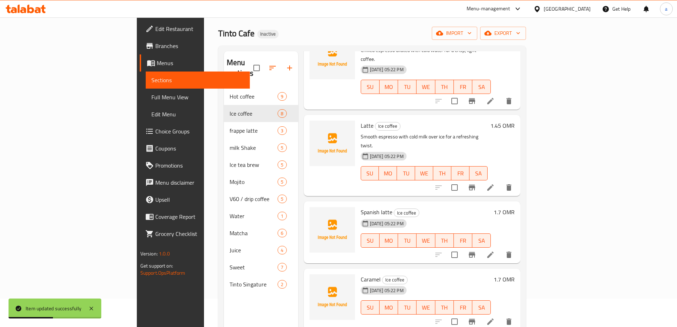
scroll to position [178, 0]
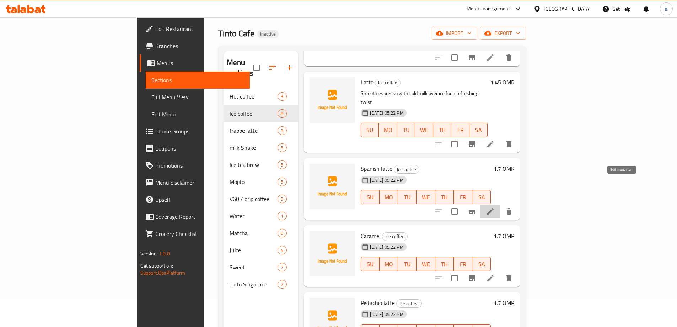
click at [495, 207] on icon at bounding box center [490, 211] width 9 height 9
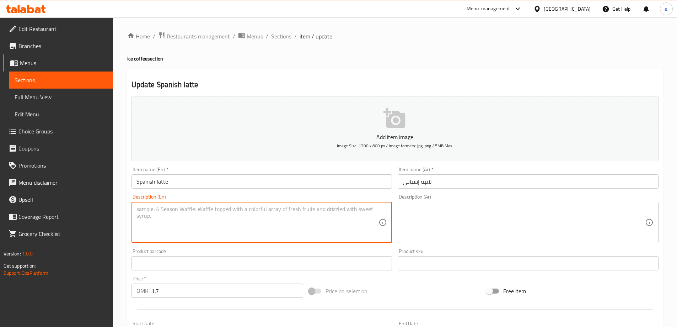
click at [290, 219] on textarea at bounding box center [257, 222] width 242 height 34
paste textarea "Sweet iced latte made with condensed milk and espresso."
type textarea "Sweet iced latte made with condensed milk and espresso."
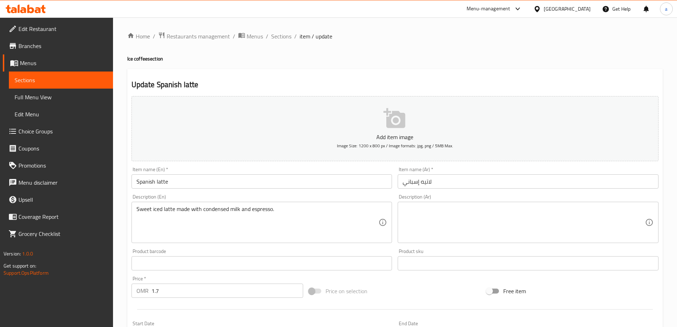
click at [406, 225] on textarea at bounding box center [524, 222] width 242 height 34
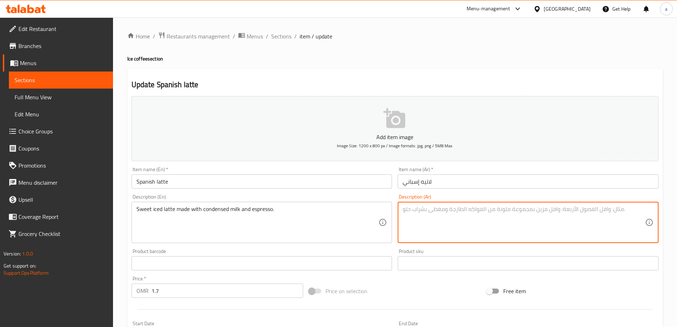
paste textarea "لاتيه مثلج حلو مصنوع من الحليب المكثف والإسبريسو."
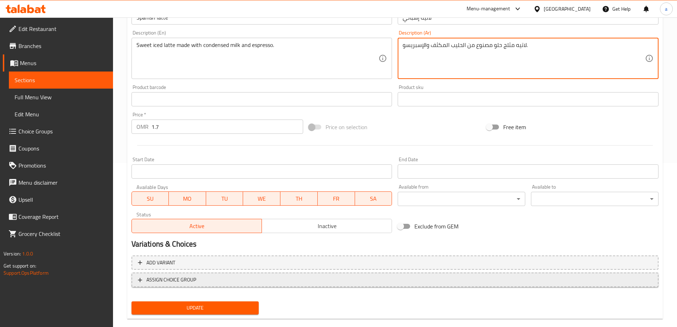
scroll to position [176, 0]
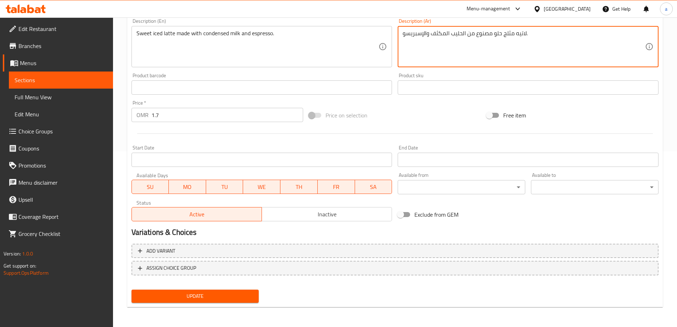
type textarea "لاتيه مثلج حلو مصنوع من الحليب المكثف والإسبريسو."
click at [236, 296] on span "Update" at bounding box center [195, 295] width 116 height 9
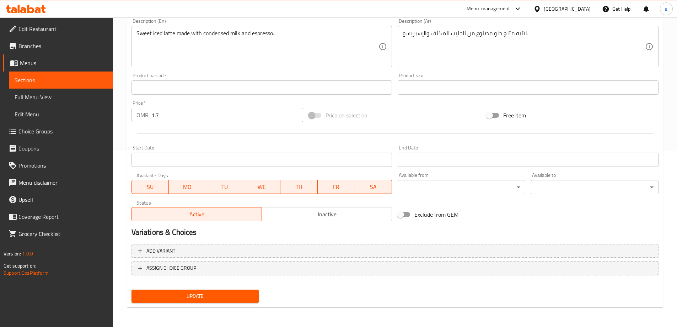
click at [201, 300] on span "Update" at bounding box center [195, 295] width 116 height 9
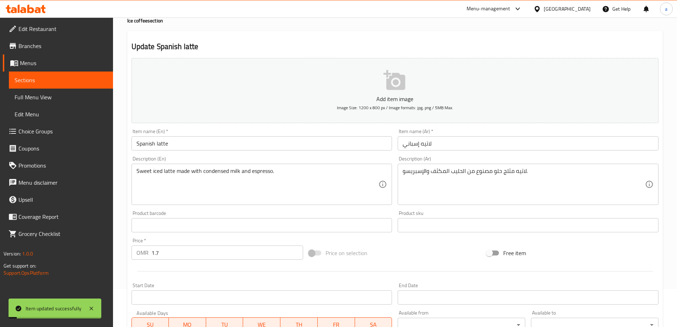
scroll to position [0, 0]
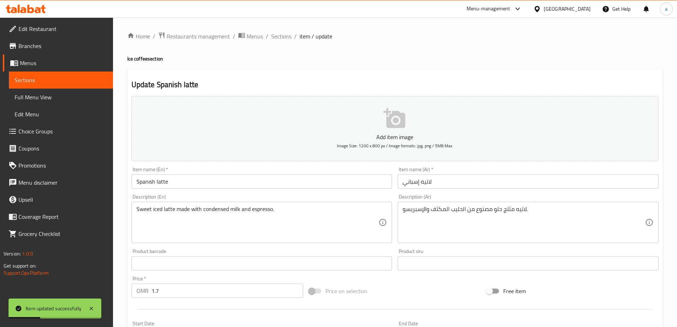
click at [82, 84] on span "Sections" at bounding box center [61, 80] width 93 height 9
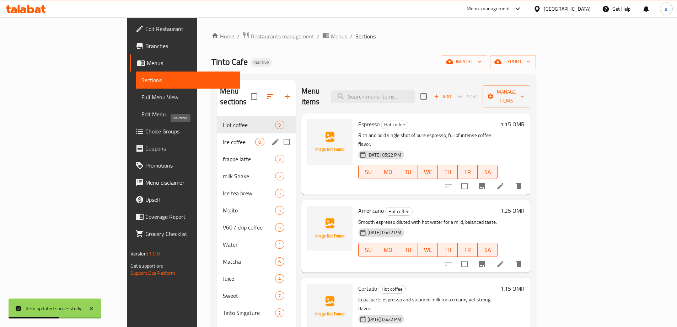
click at [223, 138] on span "Ice coffee" at bounding box center [239, 142] width 32 height 9
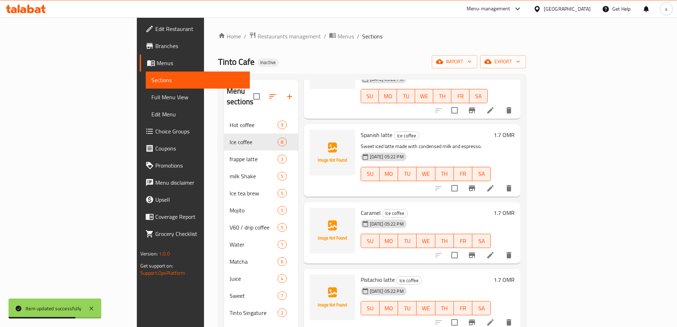
scroll to position [249, 0]
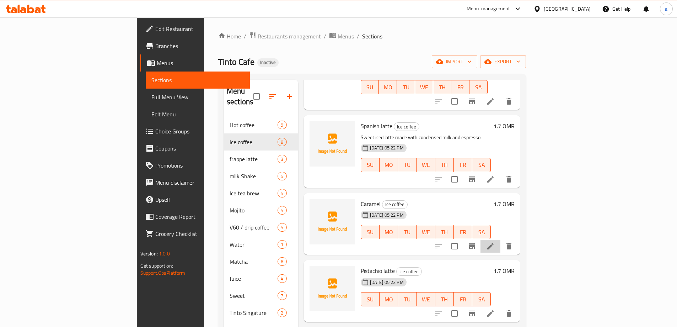
click at [500, 239] on li at bounding box center [490, 245] width 20 height 13
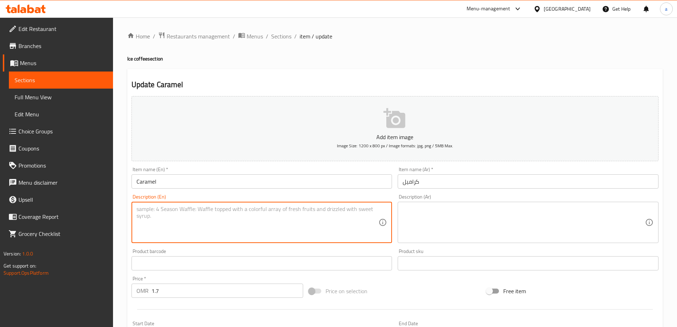
click at [271, 220] on textarea at bounding box center [257, 222] width 242 height 34
paste textarea "Iced latte infused with rich caramel flavor."
type textarea "Iced latte infused with rich caramel flavor."
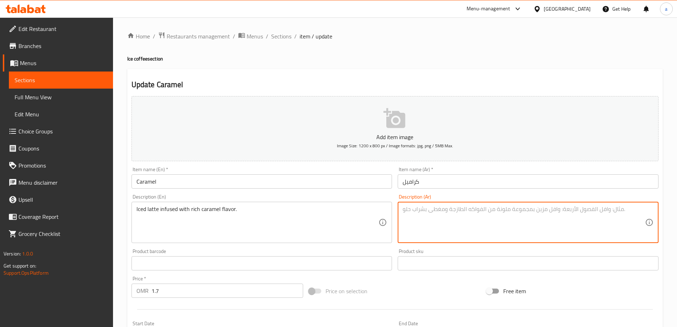
click at [487, 218] on textarea at bounding box center [524, 222] width 242 height 34
paste textarea "لاتيه مثلج مع نكهة الكراميل الغنية."
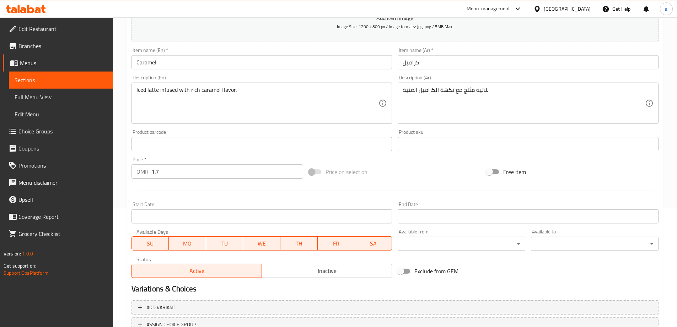
scroll to position [107, 0]
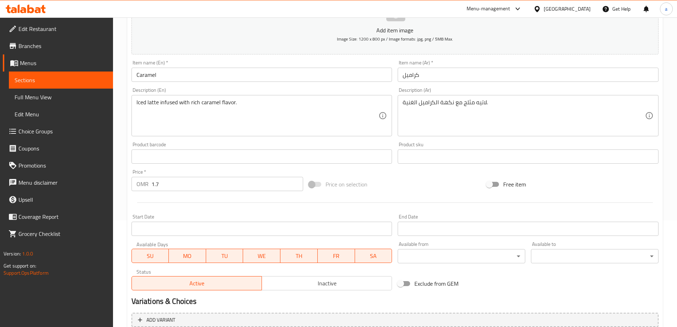
click at [462, 103] on textarea "لاتيه مثلج مع نكهة الكراميل الغنية." at bounding box center [524, 116] width 242 height 34
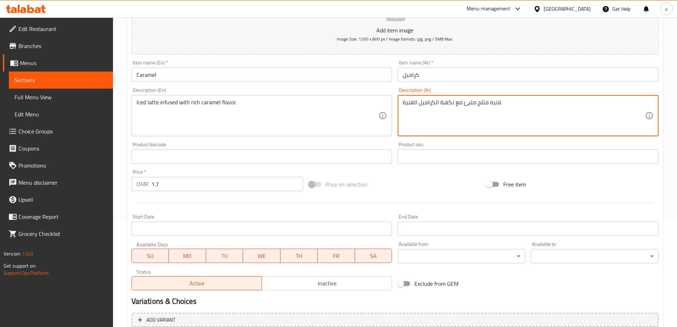
click at [457, 103] on textarea "لاتيه مثلج مليئ مع نكهة الكراميل الغنية." at bounding box center [524, 116] width 242 height 34
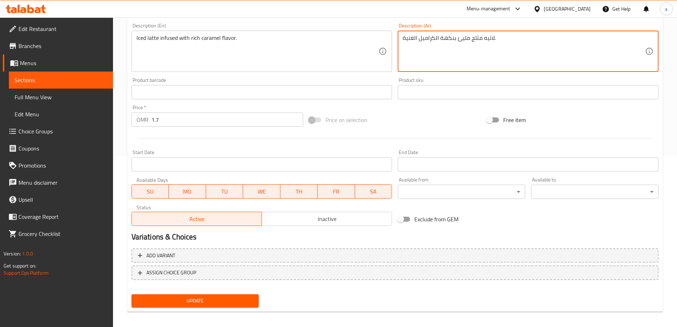
scroll to position [176, 0]
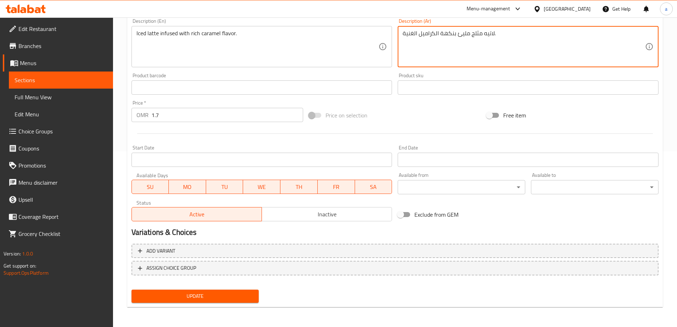
type textarea "لاتيه مثلج مليئ بنكهة الكراميل الغنية."
click at [228, 294] on span "Update" at bounding box center [195, 295] width 116 height 9
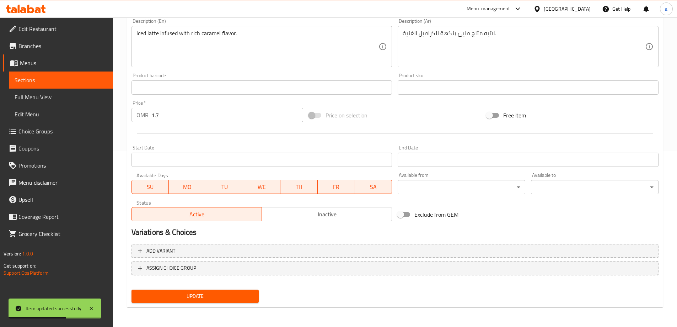
click at [36, 77] on span "Sections" at bounding box center [61, 80] width 93 height 9
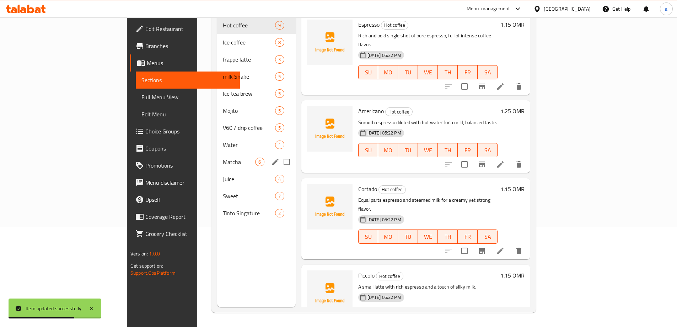
scroll to position [28, 0]
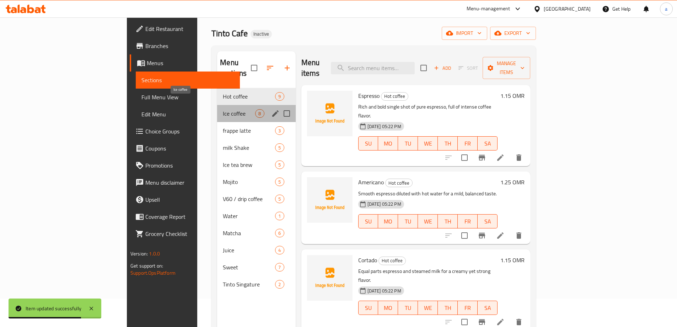
click at [223, 109] on span "Ice coffee" at bounding box center [239, 113] width 32 height 9
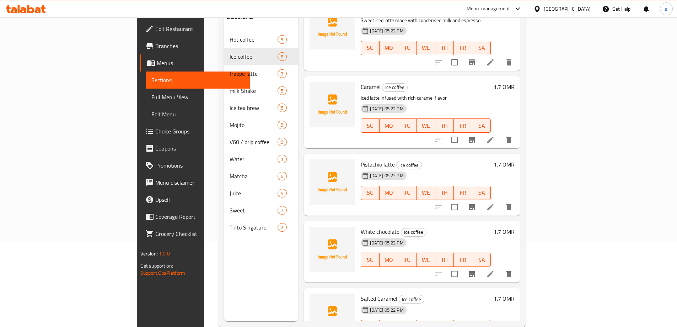
scroll to position [99, 0]
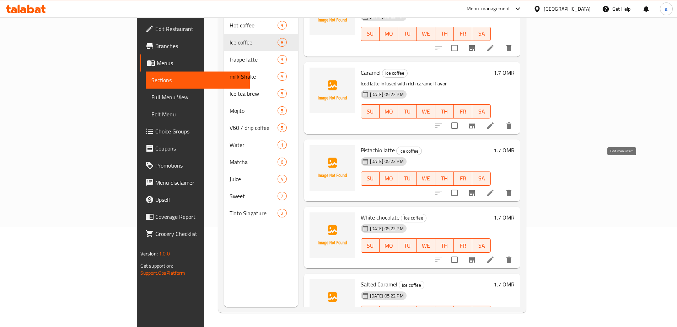
click at [495, 188] on icon at bounding box center [490, 192] width 9 height 9
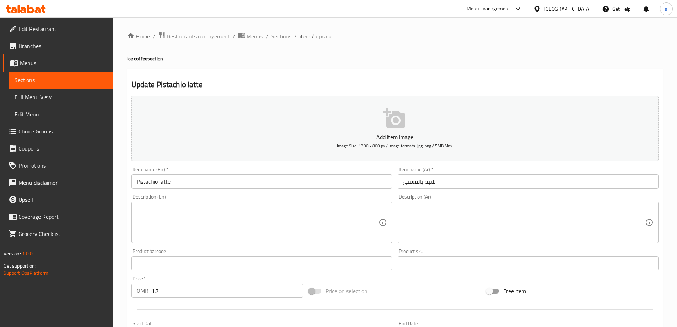
click at [269, 219] on textarea at bounding box center [257, 222] width 242 height 34
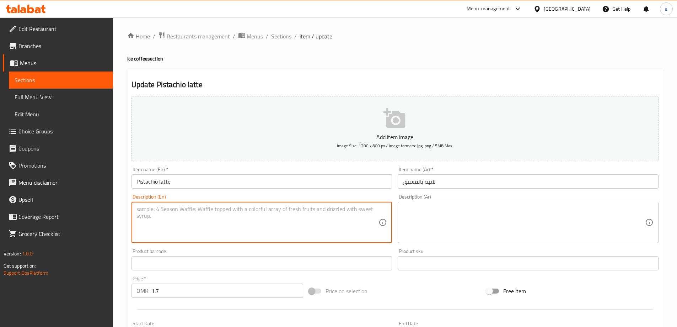
paste textarea "Iced latte flavored with nutty pistachio syrup."
type textarea "Iced latte flavored with nutty pistachio syrup."
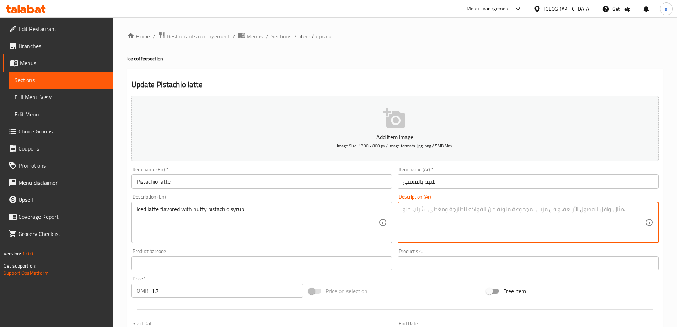
click at [413, 216] on textarea at bounding box center [524, 222] width 242 height 34
paste textarea "لاتيه مثلج بنكهة شراب الفستق الجوزي."
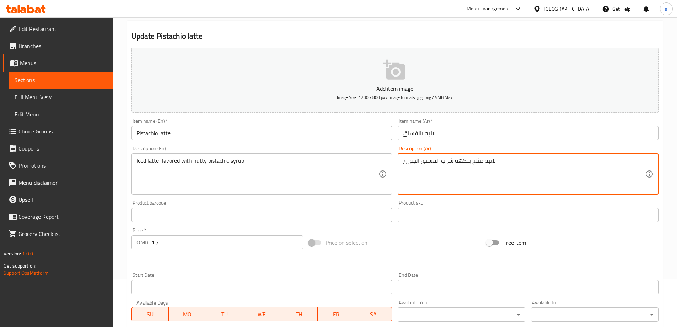
scroll to position [176, 0]
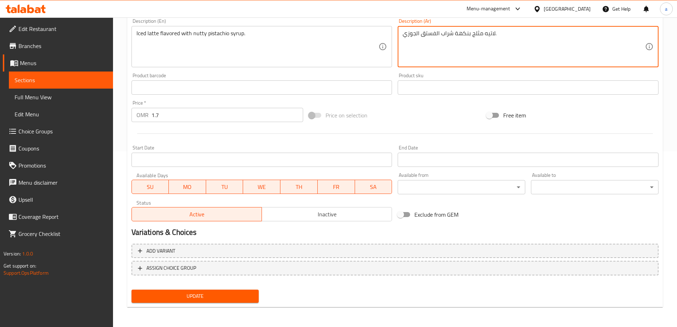
type textarea "لاتيه مثلج بنكهة شراب الفستق الجوزي."
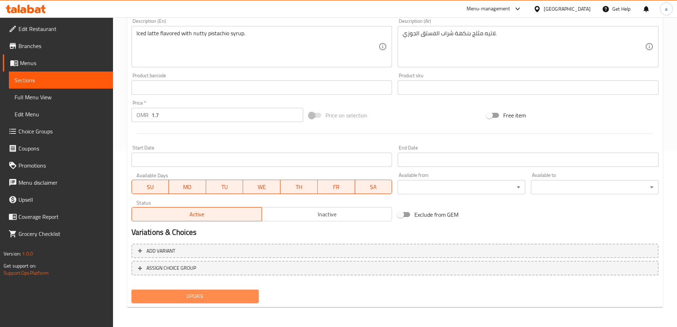
click at [178, 292] on span "Update" at bounding box center [195, 295] width 116 height 9
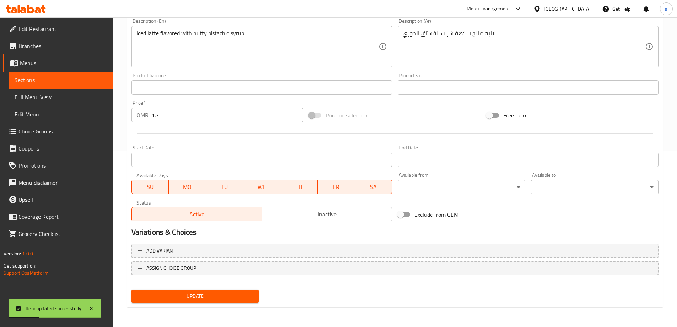
click at [75, 84] on span "Sections" at bounding box center [61, 80] width 93 height 9
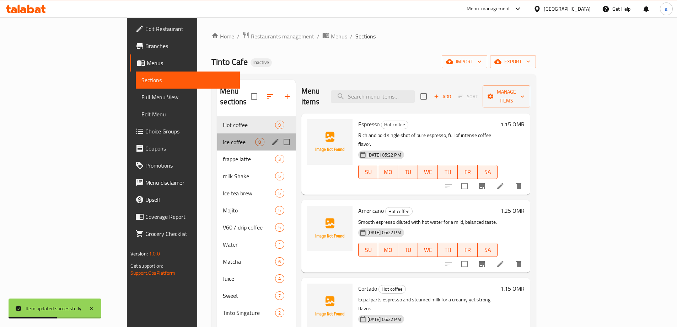
click at [217, 135] on div "Ice coffee 8" at bounding box center [256, 141] width 78 height 17
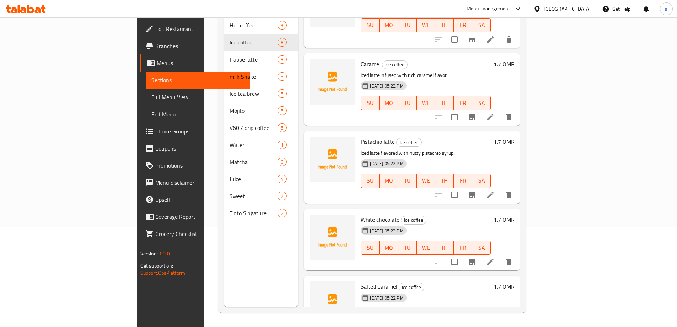
scroll to position [291, 0]
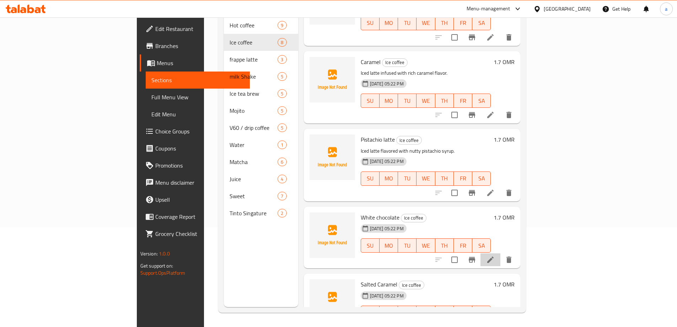
click at [500, 253] on li at bounding box center [490, 259] width 20 height 13
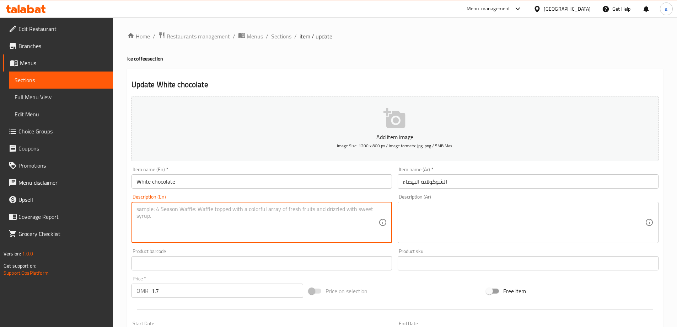
click at [205, 223] on textarea at bounding box center [257, 222] width 242 height 34
paste textarea "Iced latte blended with creamy white chocolate flavor."
type textarea "Iced latte blended with creamy white chocolate flavor."
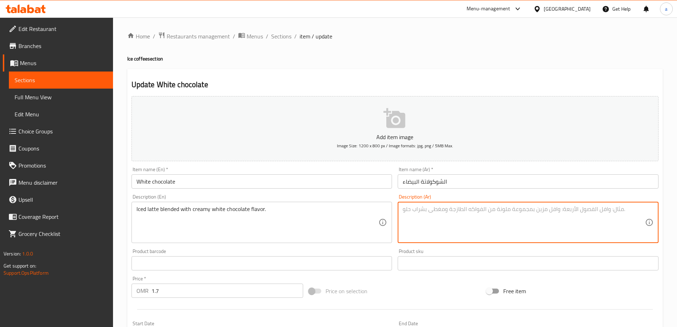
click at [514, 219] on textarea at bounding box center [524, 222] width 242 height 34
paste textarea "لاتيه مثلج ممزوج بنكهة الشوكولاتة البيضاء الكريمية."
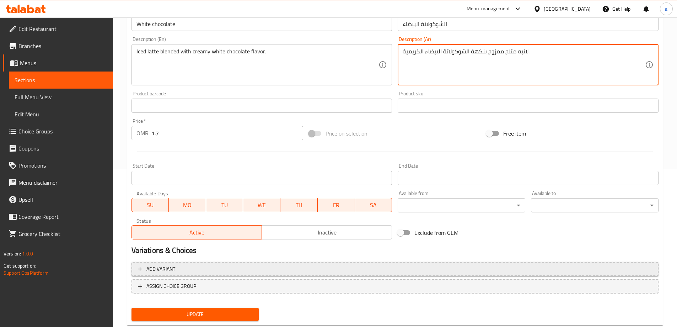
scroll to position [176, 0]
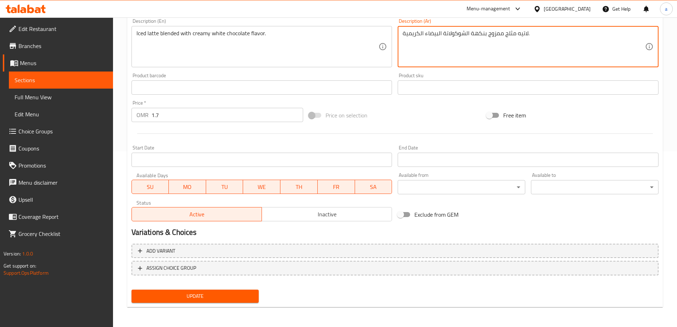
type textarea "لاتيه مثلج ممزوج بنكهة الشوكولاتة البيضاء الكريمية."
click at [204, 292] on span "Update" at bounding box center [195, 295] width 116 height 9
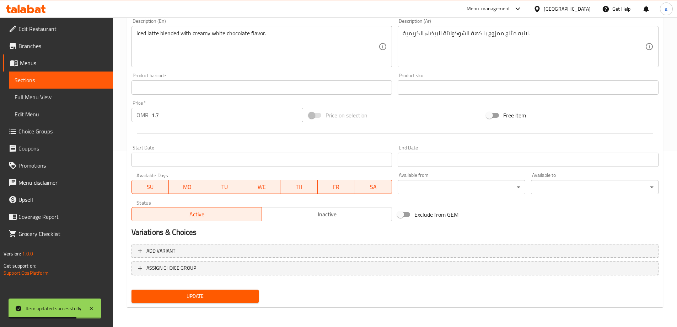
click at [74, 86] on link "Sections" at bounding box center [61, 79] width 104 height 17
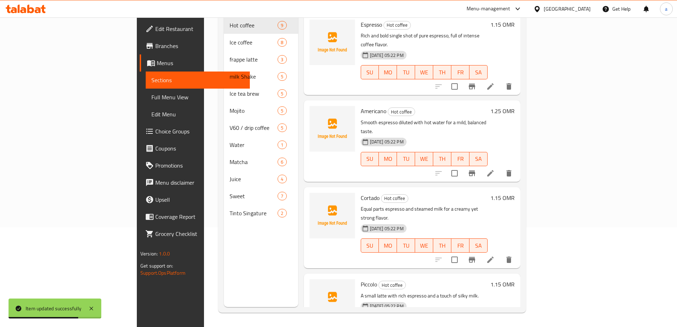
scroll to position [99, 0]
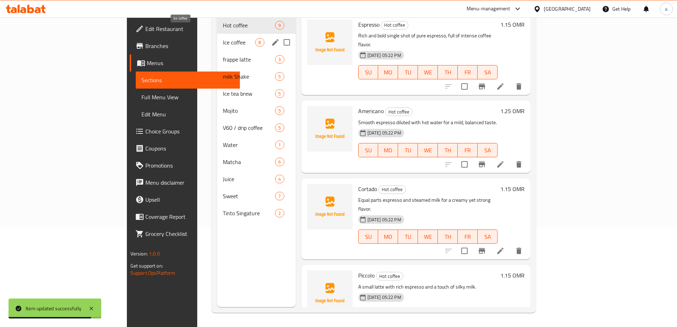
click at [223, 38] on span "Ice coffee" at bounding box center [239, 42] width 32 height 9
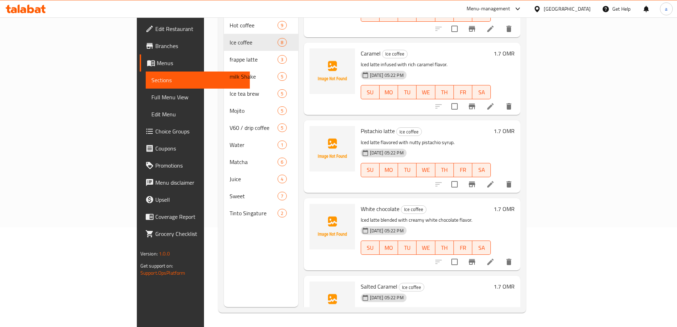
scroll to position [302, 0]
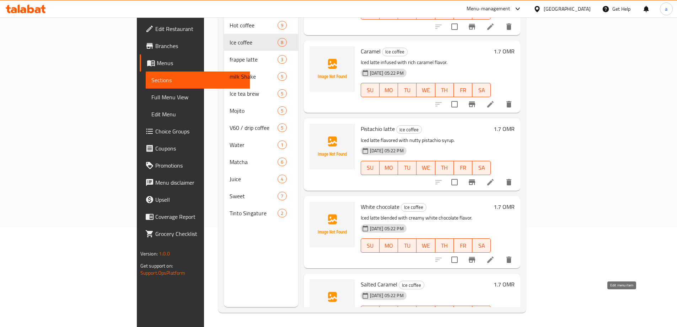
click at [495, 322] on icon at bounding box center [490, 326] width 9 height 9
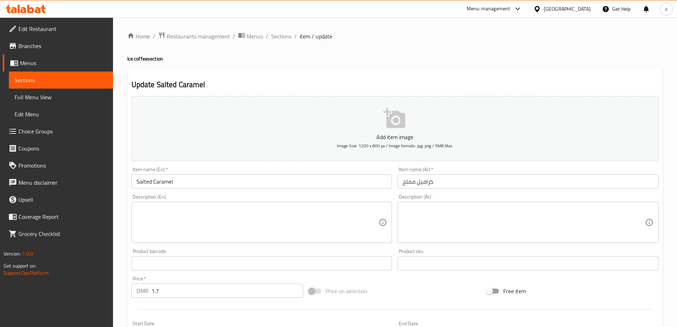
click at [302, 213] on textarea at bounding box center [257, 222] width 242 height 34
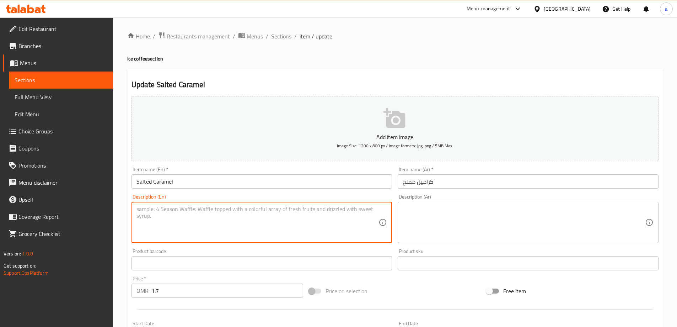
paste textarea "Sweet and salty iced latte with caramel sauce."
type textarea "Sweet and salty iced latte with caramel sauce."
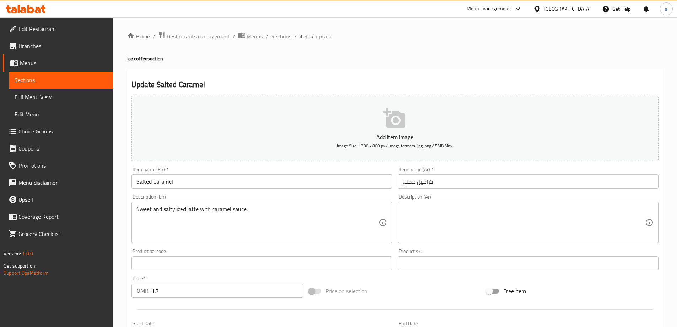
click at [545, 229] on textarea at bounding box center [524, 222] width 242 height 34
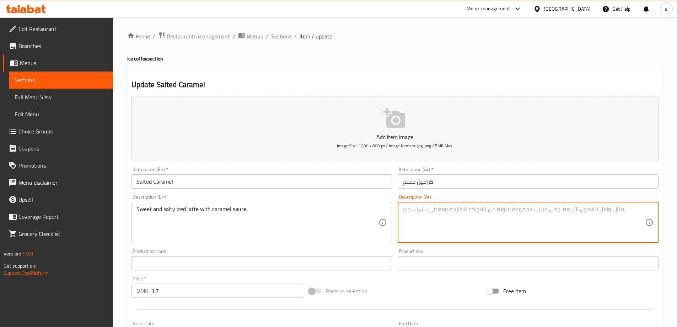
paste textarea "لاتيه مثلج حلو ومالح مع صلصة الكراميل."
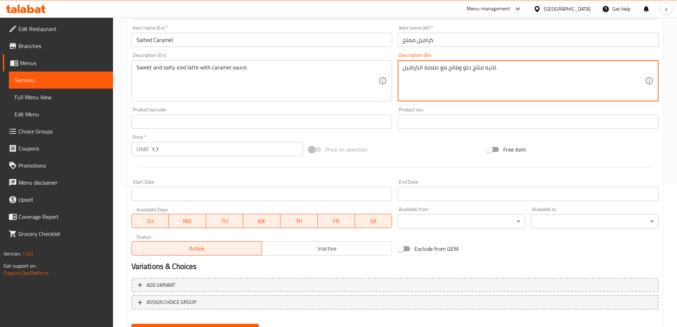
scroll to position [176, 0]
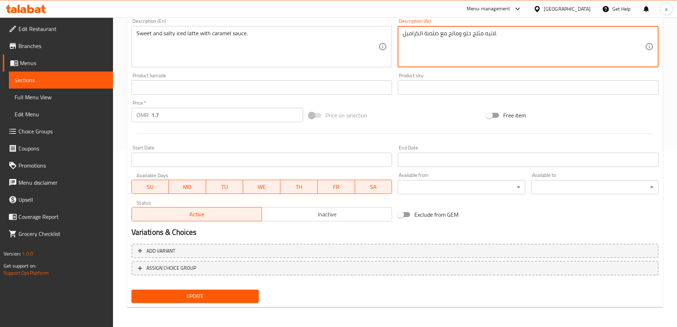
type textarea "لاتيه مثلج حلو ومالح مع صلصة الكراميل."
click at [167, 294] on span "Update" at bounding box center [195, 295] width 116 height 9
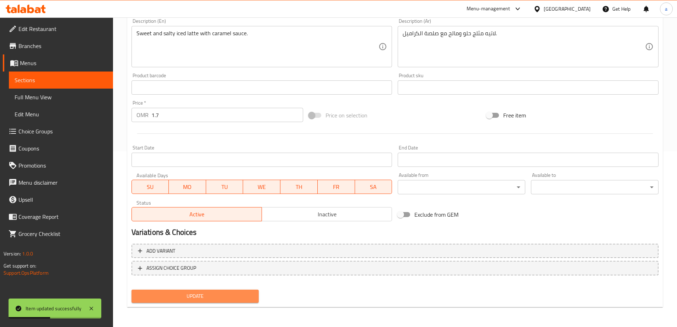
click at [174, 296] on span "Update" at bounding box center [195, 295] width 116 height 9
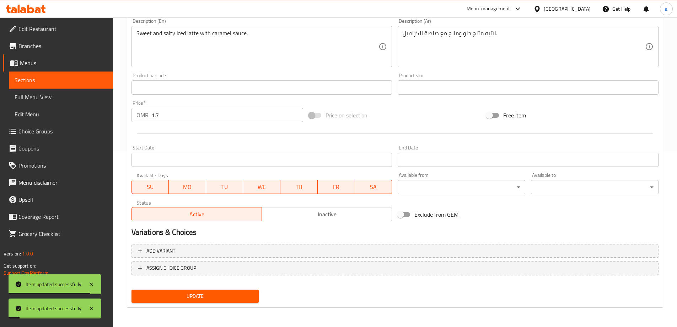
click at [83, 79] on span "Sections" at bounding box center [61, 80] width 93 height 9
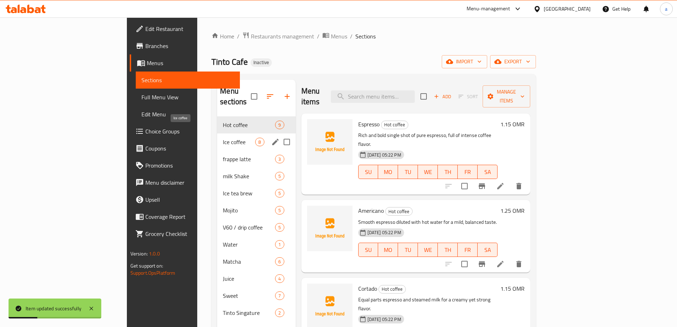
click at [223, 138] on span "Ice coffee" at bounding box center [239, 142] width 32 height 9
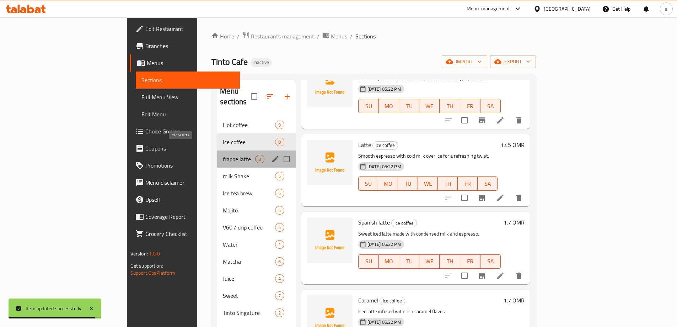
click at [223, 155] on span "frappe latte" at bounding box center [239, 159] width 32 height 9
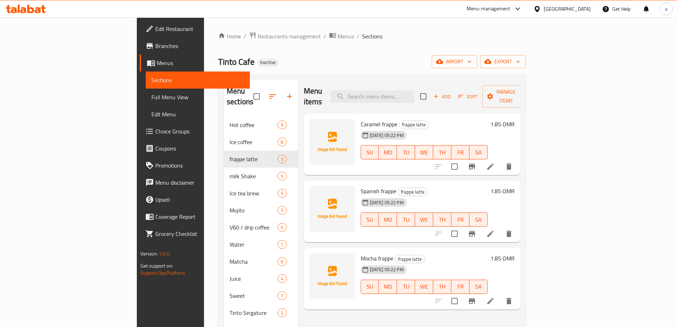
click at [517, 163] on div at bounding box center [473, 166] width 87 height 17
click at [494, 163] on icon at bounding box center [490, 166] width 6 height 6
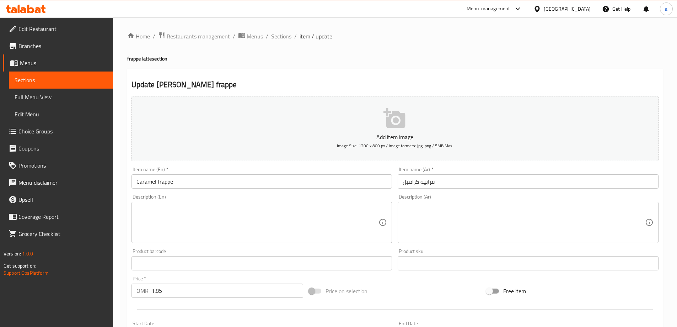
click at [275, 221] on textarea at bounding box center [257, 222] width 242 height 34
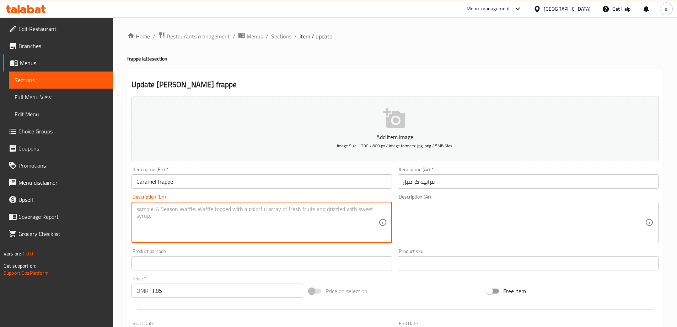
paste textarea "Blended ice coffee with creamy caramel flavor and whipped topping."
type textarea "Blended ice coffee with creamy caramel flavor and whipped topping."
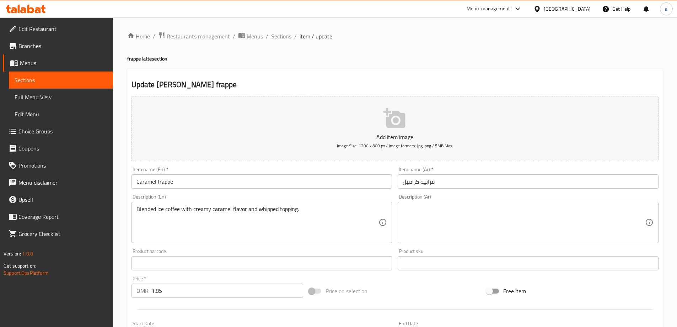
click at [508, 226] on textarea at bounding box center [524, 222] width 242 height 34
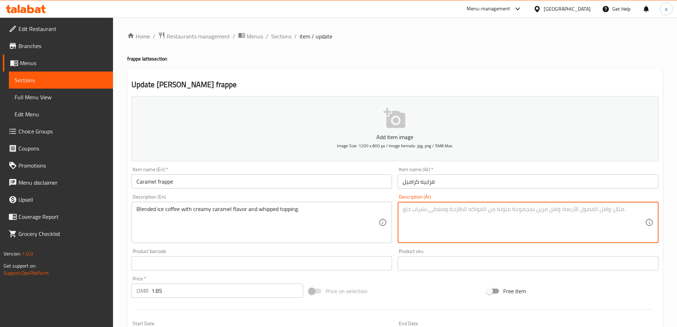
paste textarea "قهوة مثلجة مخلوطة بنكهة الكراميل الكريمي والكريمة المخفوقة."
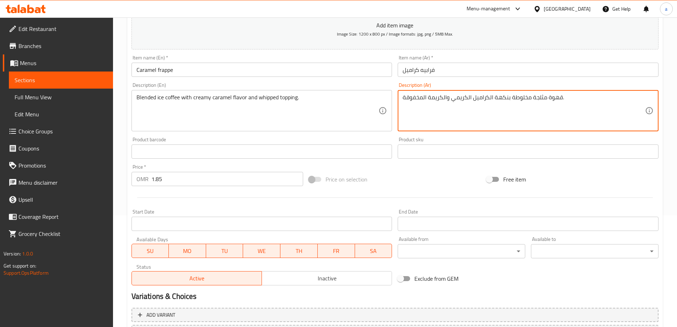
scroll to position [104, 0]
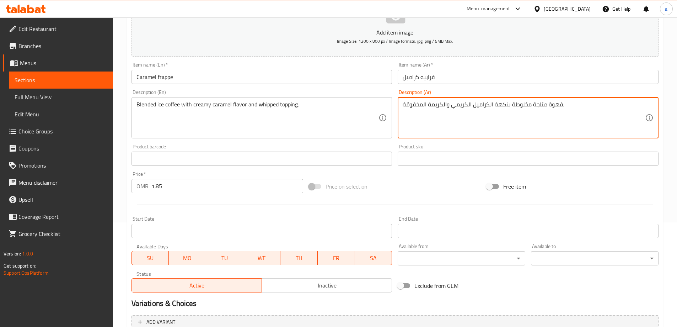
type textarea "قهوة مثلجة مخلوطة بنكهة الكراميل الكريمي والكريمة المخفوقة."
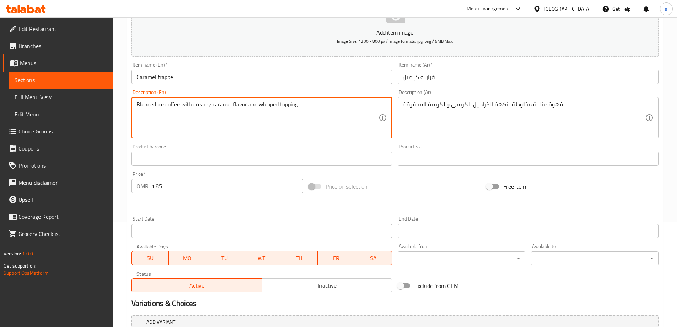
drag, startPoint x: 256, startPoint y: 105, endPoint x: 320, endPoint y: 108, distance: 64.0
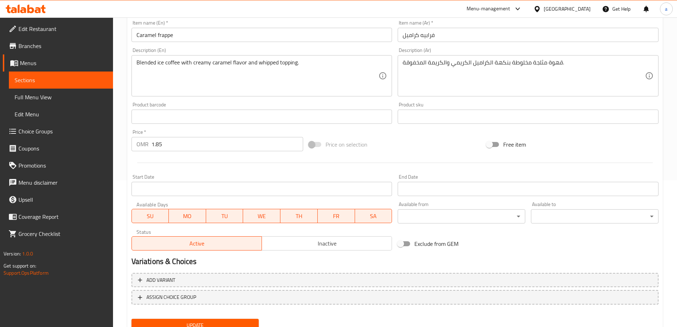
scroll to position [176, 0]
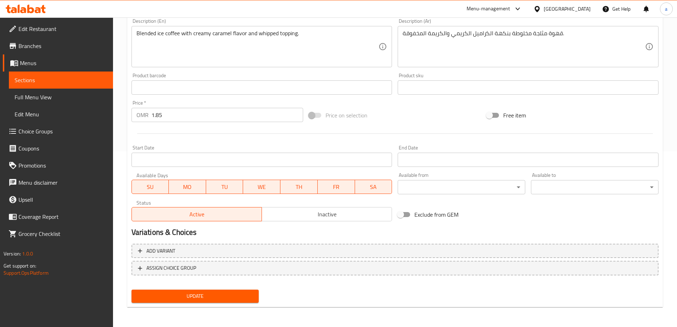
click at [242, 303] on div "Update" at bounding box center [195, 295] width 133 height 19
click at [241, 295] on span "Update" at bounding box center [195, 295] width 116 height 9
click at [54, 76] on span "Sections" at bounding box center [61, 80] width 93 height 9
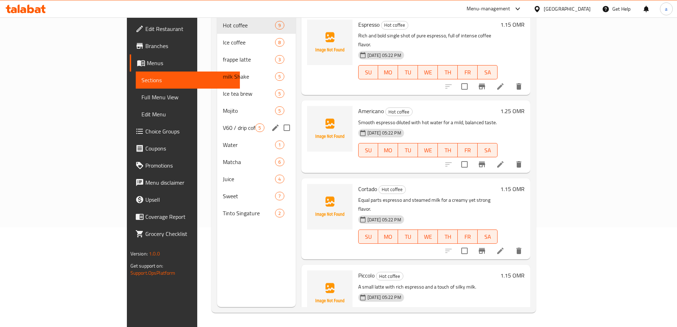
scroll to position [64, 0]
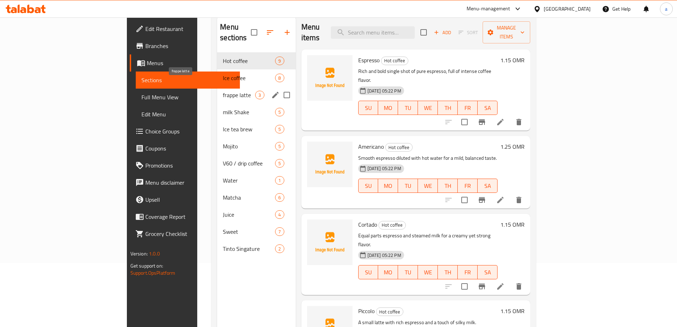
click at [223, 91] on span "frappe latte" at bounding box center [239, 95] width 32 height 9
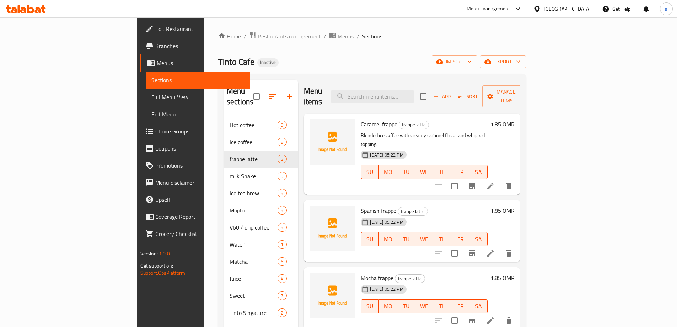
click at [495, 249] on icon at bounding box center [490, 253] width 9 height 9
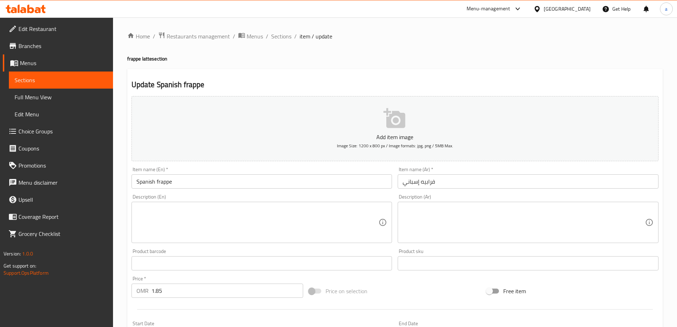
click at [250, 228] on textarea at bounding box center [257, 222] width 242 height 34
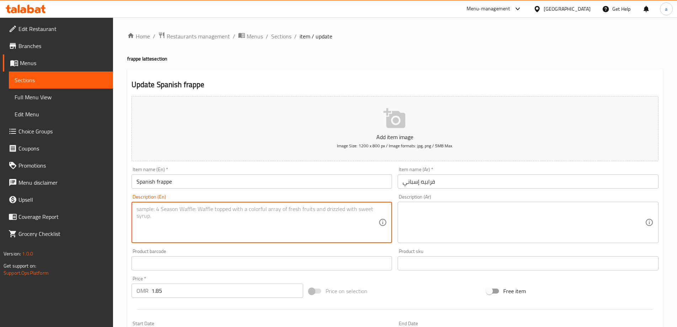
paste textarea "Sweet and smooth frappe made with condensed milk and espresso."
type textarea "Sweet and smooth frappe made with condensed milk and espresso."
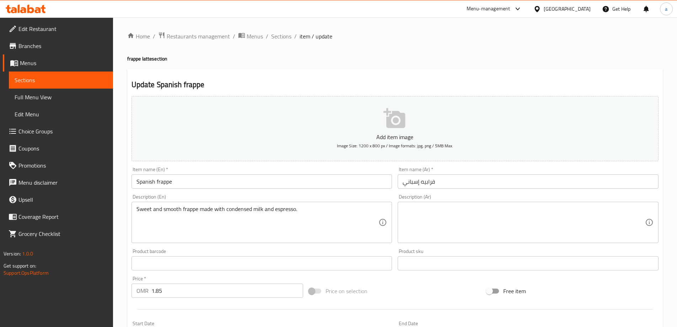
click at [294, 215] on textarea "Sweet and smooth frappe made with condensed milk and espresso." at bounding box center [257, 222] width 242 height 34
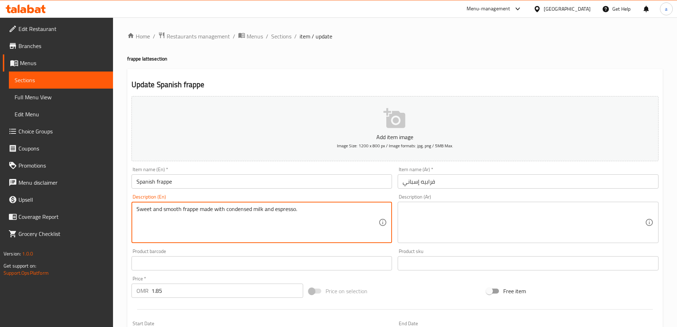
click at [294, 215] on textarea "Sweet and smooth frappe made with condensed milk and espresso." at bounding box center [257, 222] width 242 height 34
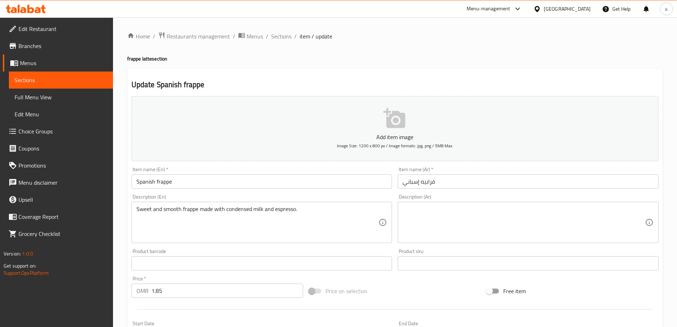
click at [484, 221] on textarea at bounding box center [524, 222] width 242 height 34
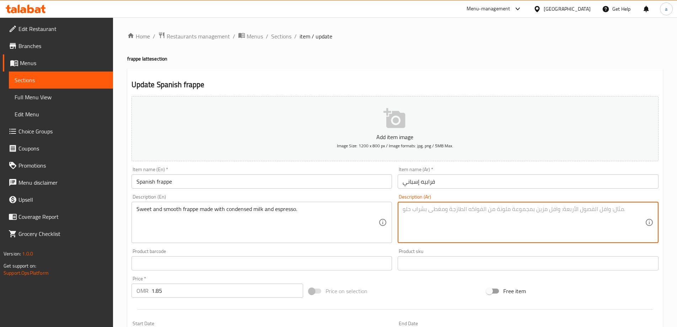
paste textarea "فرابيه حلو وناعم مصنوع من الحليب المكثف والإسبريسو."
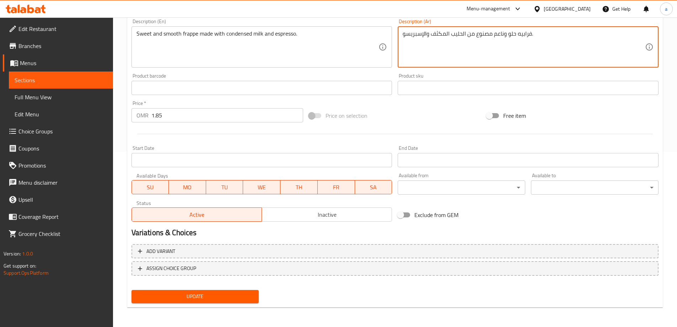
scroll to position [176, 0]
type textarea "فرابيه حلو وناعم مصنوع من الحليب المكثف والإسبريسو."
click at [222, 297] on span "Update" at bounding box center [195, 295] width 116 height 9
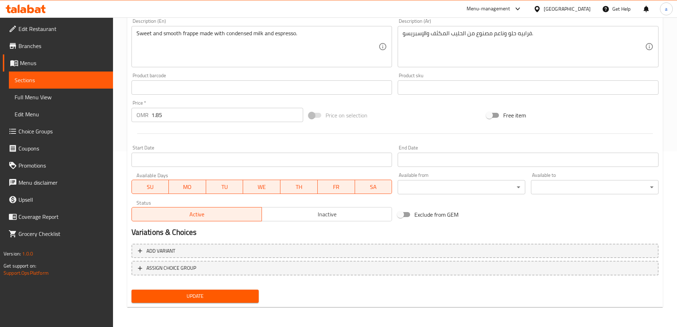
click at [41, 81] on span "Sections" at bounding box center [61, 80] width 93 height 9
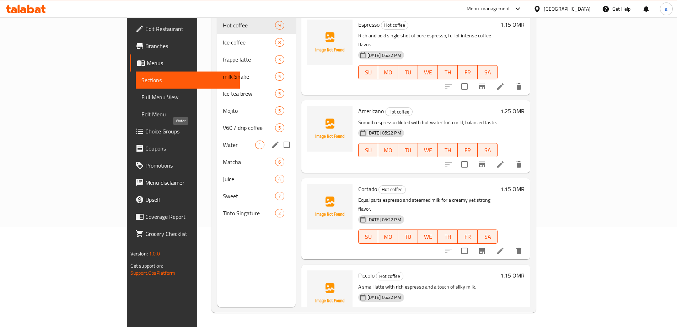
scroll to position [64, 0]
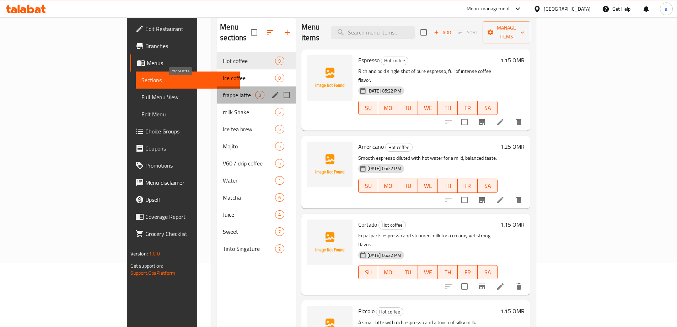
click at [223, 91] on span "frappe latte" at bounding box center [239, 95] width 32 height 9
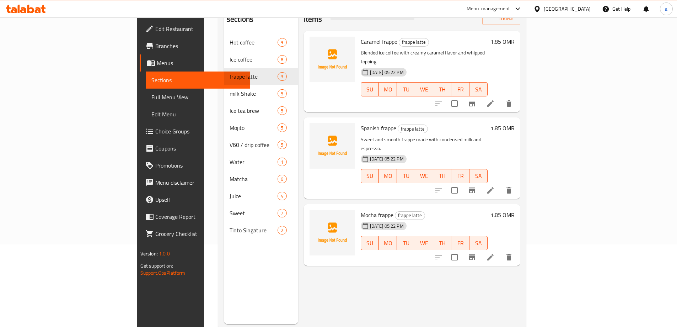
scroll to position [99, 0]
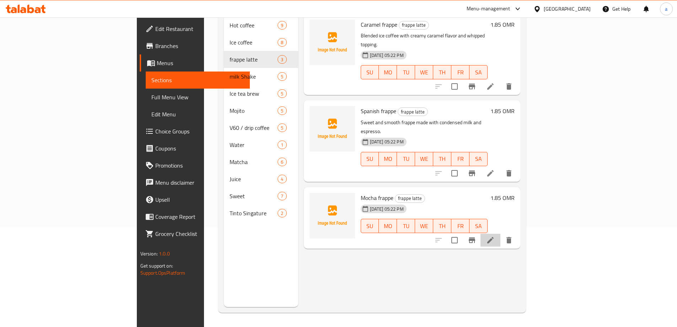
click at [500, 233] on li at bounding box center [490, 239] width 20 height 13
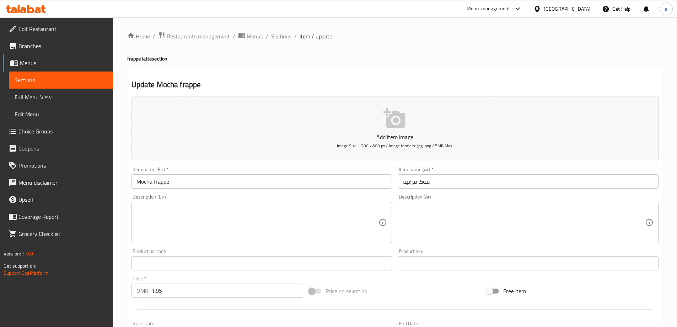
click at [301, 226] on textarea at bounding box center [257, 222] width 242 height 34
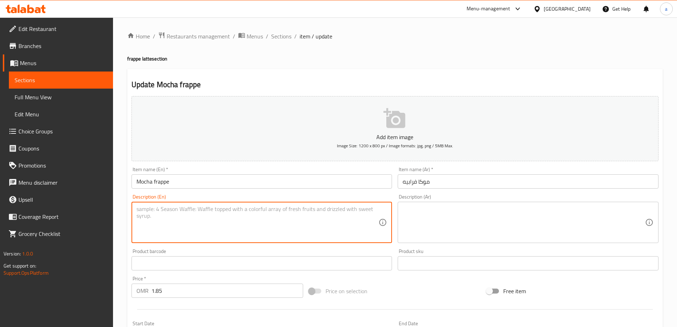
paste textarea "Chilled chocolate and espresso blend topped with cream."
type textarea "Chilled chocolate and espresso blend topped with cream."
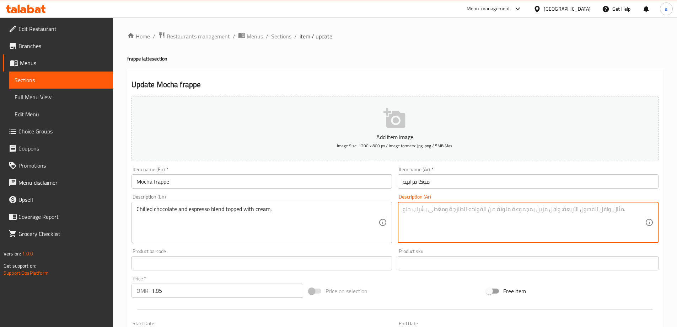
click at [450, 206] on textarea at bounding box center [524, 222] width 242 height 34
paste textarea "مزيج من الشوكولاتة المبردة والإسبريسو مغطى بالكريمة."
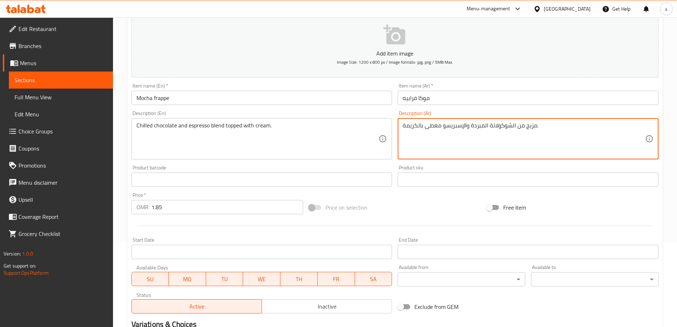
scroll to position [176, 0]
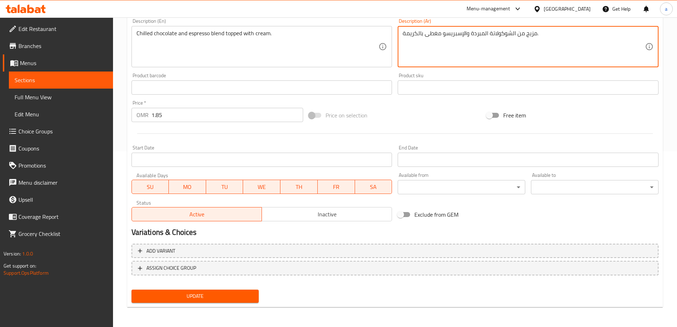
type textarea "مزيج من الشوكولاتة المبردة والإسبريسو مغطى بالكريمة."
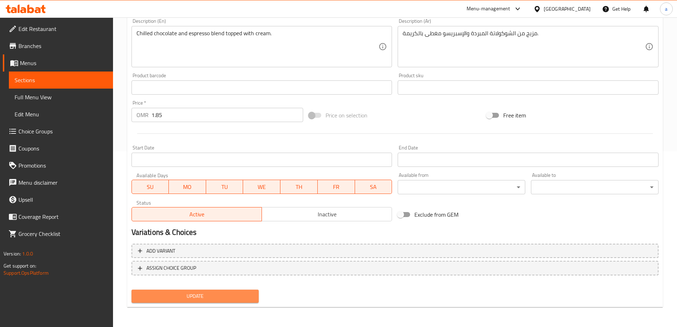
click at [245, 298] on span "Update" at bounding box center [195, 295] width 116 height 9
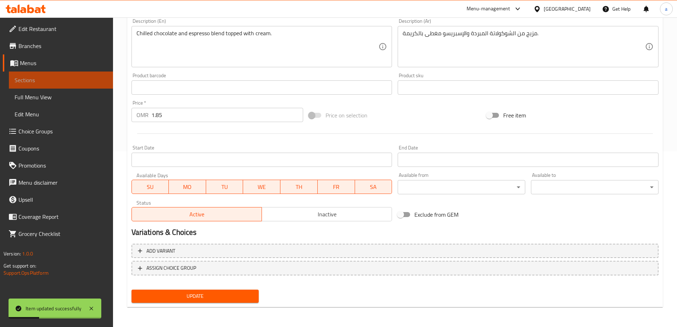
click at [34, 80] on span "Sections" at bounding box center [61, 80] width 93 height 9
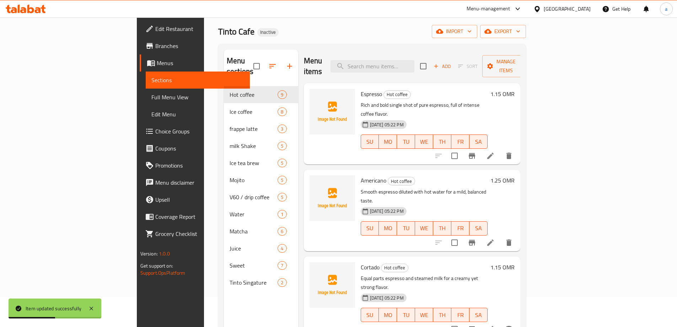
scroll to position [28, 0]
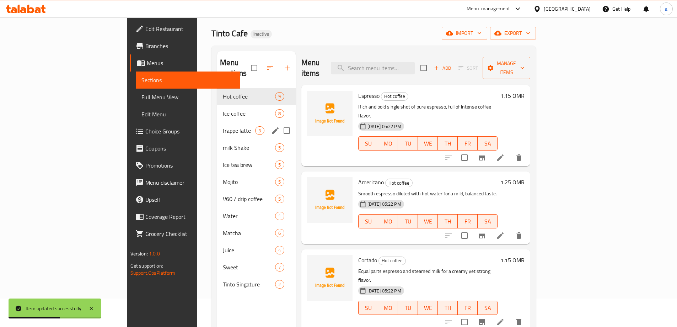
click at [223, 126] on span "frappe latte" at bounding box center [239, 130] width 32 height 9
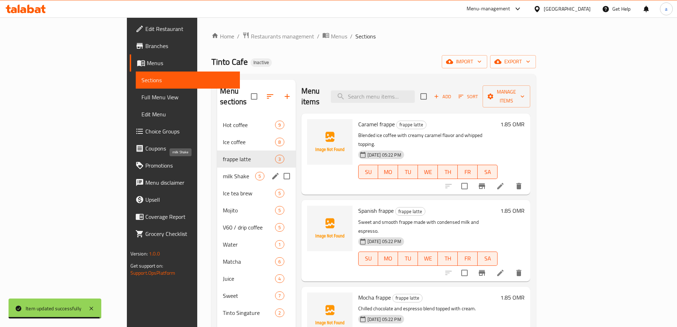
click at [223, 172] on span "milk Shake" at bounding box center [239, 176] width 32 height 9
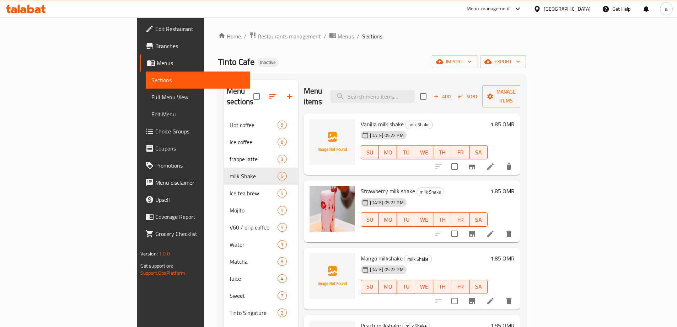
click at [500, 160] on li at bounding box center [490, 166] width 20 height 13
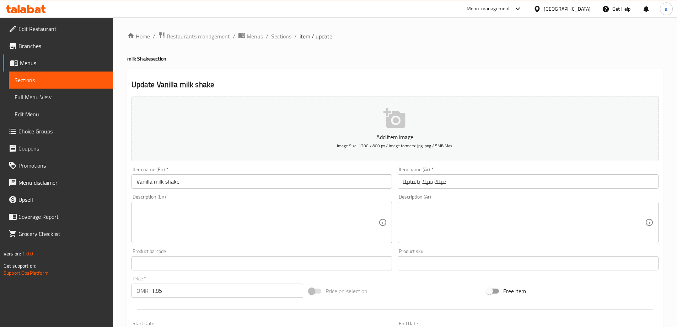
click at [163, 216] on textarea at bounding box center [257, 222] width 242 height 34
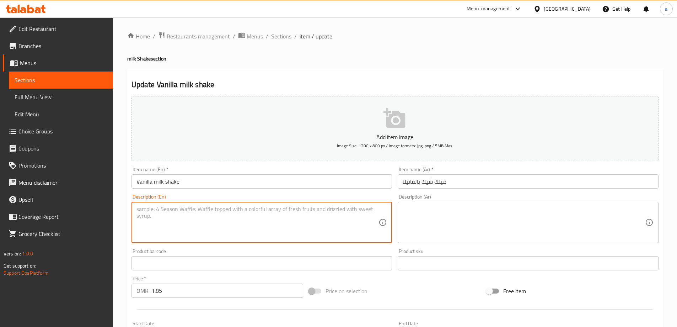
paste textarea "Classic creamy vanilla milkshake made with rich ice cream."
type textarea "Classic creamy vanilla milkshake made with rich ice cream."
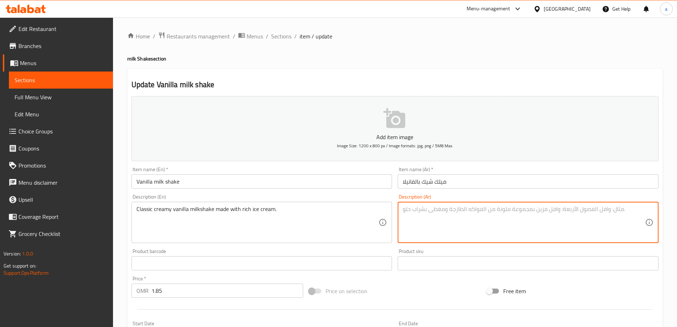
click at [517, 210] on textarea at bounding box center [524, 222] width 242 height 34
paste textarea "ميلك شيك الفانيليا الكريمي الكلاسيكي مصنوع من الآيس كريم الغني."
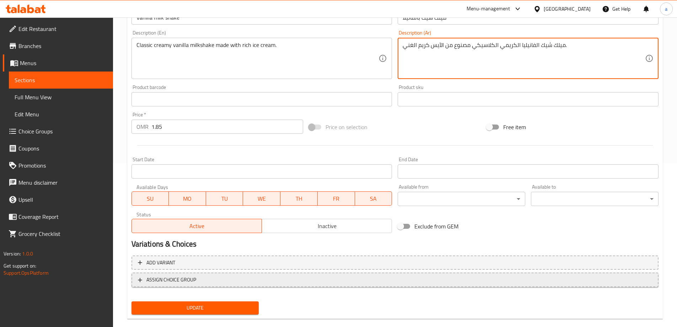
scroll to position [176, 0]
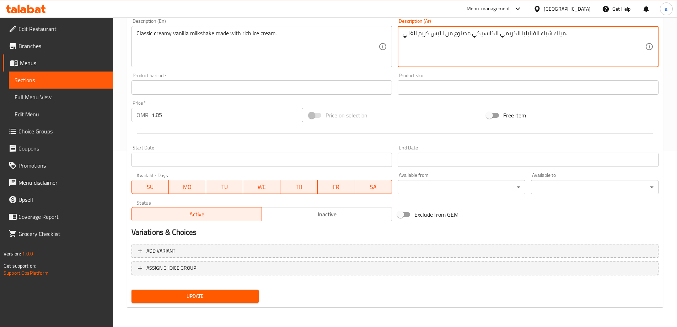
type textarea "ميلك شيك الفانيليا الكريمي الكلاسيكي مصنوع من الآيس كريم الغني."
click at [214, 298] on span "Update" at bounding box center [195, 295] width 116 height 9
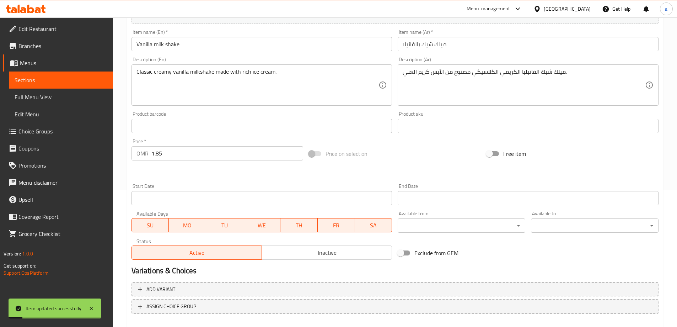
scroll to position [69, 0]
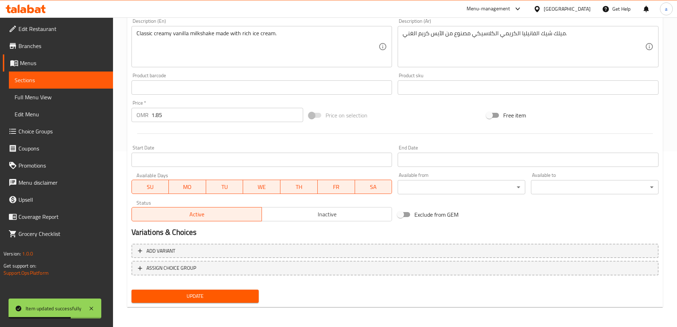
click at [169, 290] on button "Update" at bounding box center [195, 295] width 128 height 13
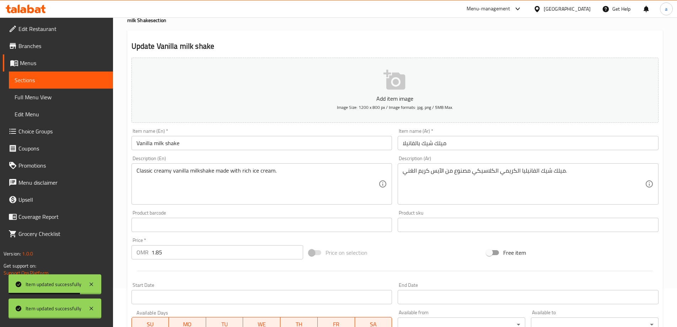
scroll to position [33, 0]
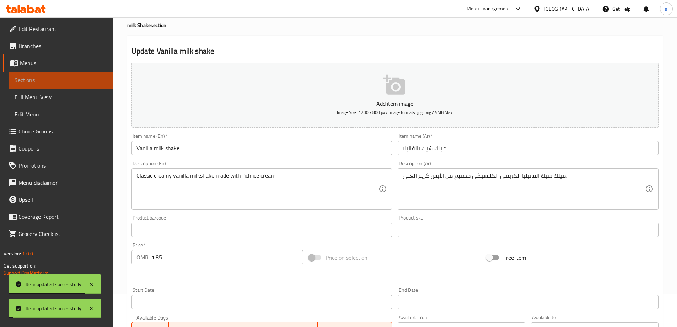
click at [77, 80] on span "Sections" at bounding box center [61, 80] width 93 height 9
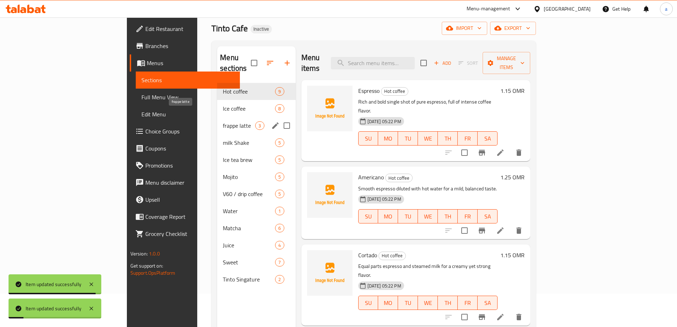
click at [223, 121] on span "frappe latte" at bounding box center [239, 125] width 32 height 9
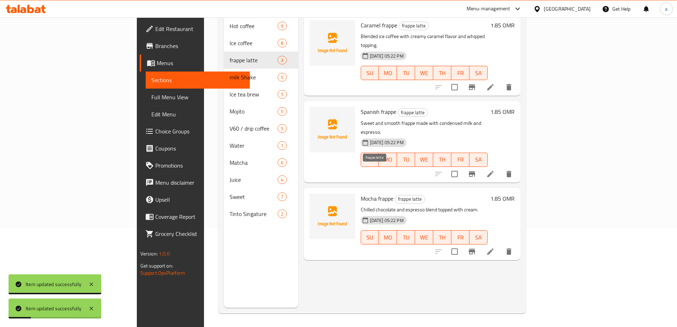
scroll to position [99, 0]
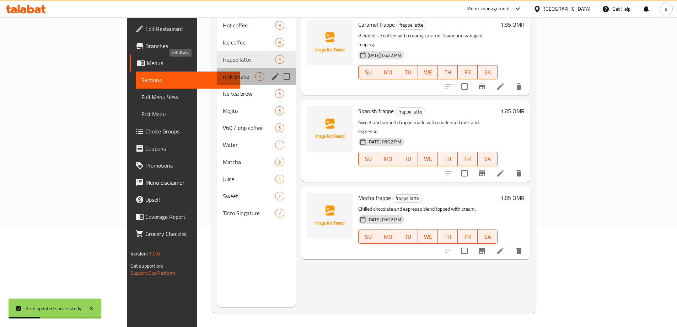
click at [223, 72] on span "milk Shake" at bounding box center [239, 76] width 32 height 9
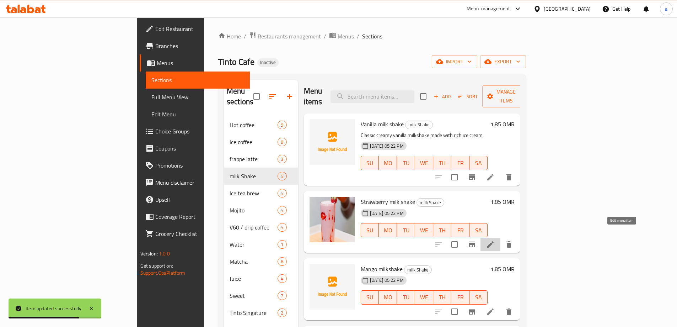
click at [495, 240] on icon at bounding box center [490, 244] width 9 height 9
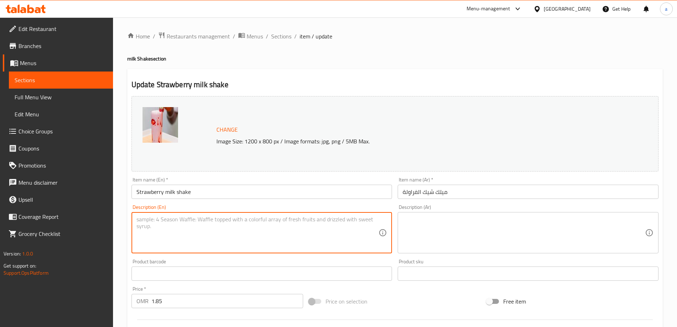
click at [233, 239] on textarea at bounding box center [257, 233] width 242 height 34
paste textarea "Sweet and fruity strawberry milkshake with smooth texture."
type textarea "Sweet and fruity strawberry milkshake with smooth texture."
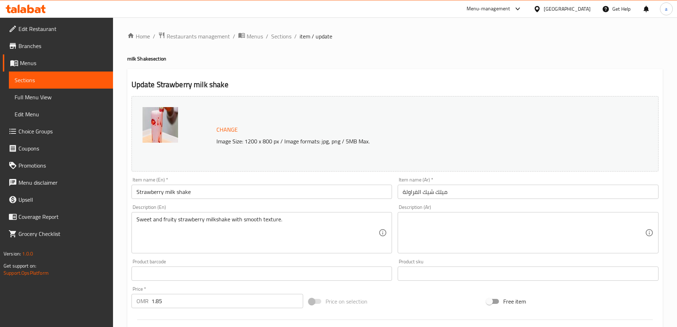
click at [572, 226] on textarea at bounding box center [524, 233] width 242 height 34
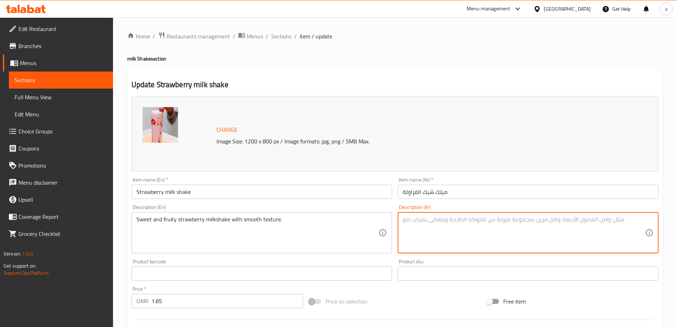
paste textarea "ميلك شيك الفراولة الحلو والفاكهة ذو الملمس الناعم."
click at [448, 219] on textarea "ميلك شيك الفراولة الحلو والفاكهة ذو الملمس الناعم." at bounding box center [524, 233] width 242 height 34
click at [440, 220] on textarea "ميلك شيك الفراولة الحلو والفاكهية ذو الملمس الناعم." at bounding box center [524, 233] width 242 height 34
click at [434, 234] on textarea "ميلك شيك الفراولة الحلو والفاكهية ذو الملمس الناعم." at bounding box center [524, 233] width 242 height 34
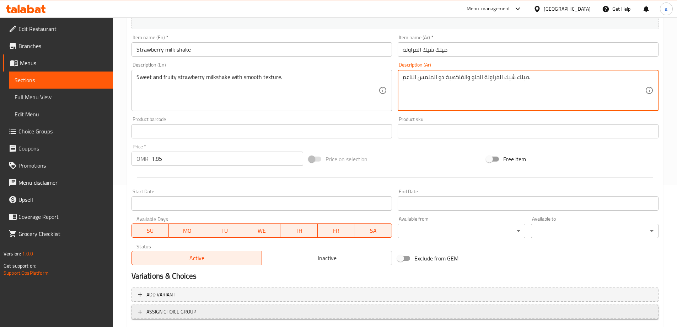
scroll to position [186, 0]
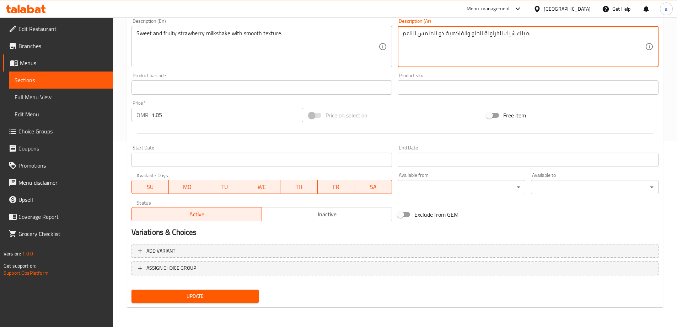
type textarea "ميلك شيك الفراولة الحلو والفاكهية ذو الملمس الناعم."
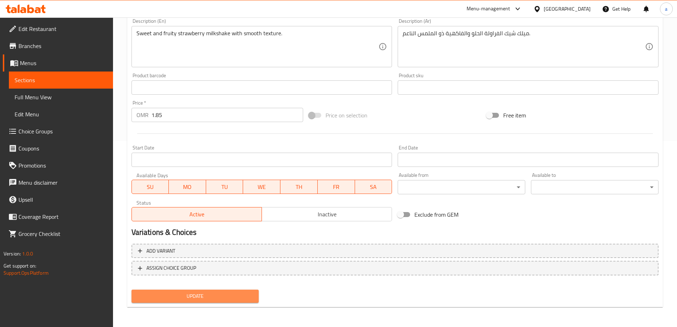
click at [196, 298] on span "Update" at bounding box center [195, 295] width 116 height 9
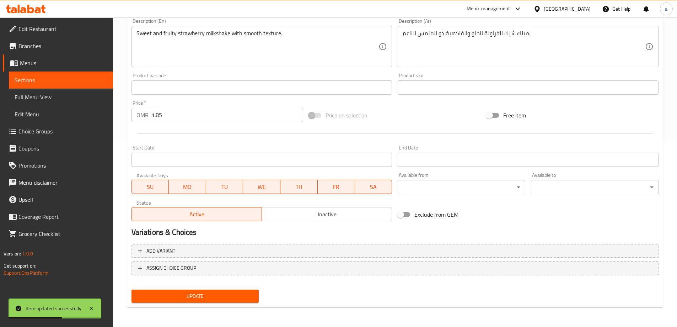
click at [154, 297] on span "Update" at bounding box center [195, 295] width 116 height 9
click at [32, 82] on span "Sections" at bounding box center [61, 80] width 93 height 9
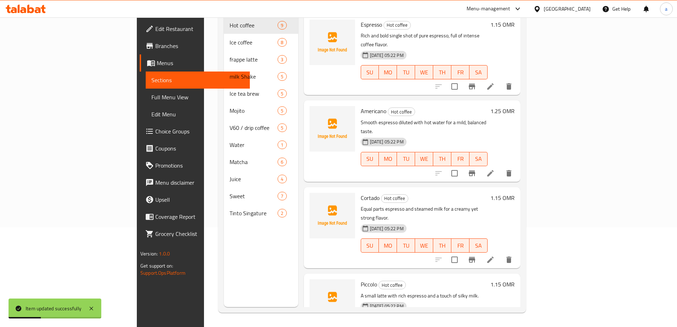
scroll to position [99, 0]
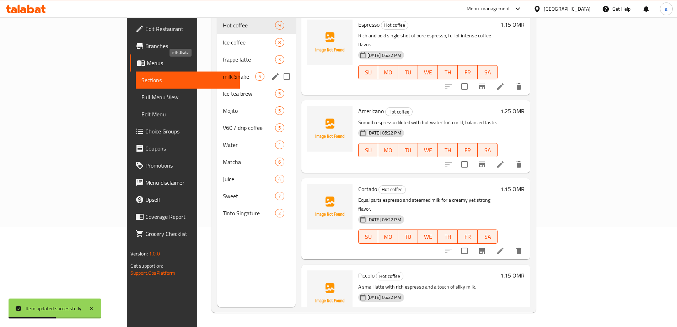
click at [223, 72] on span "milk Shake" at bounding box center [239, 76] width 32 height 9
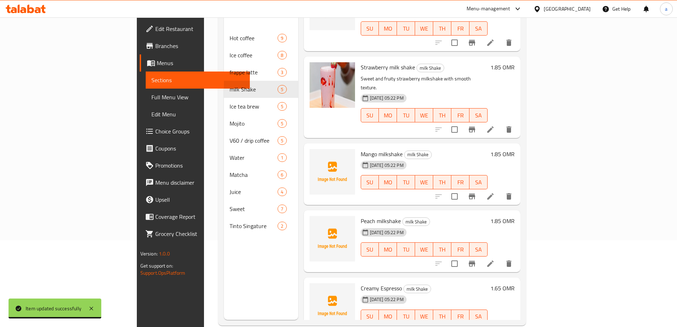
scroll to position [99, 0]
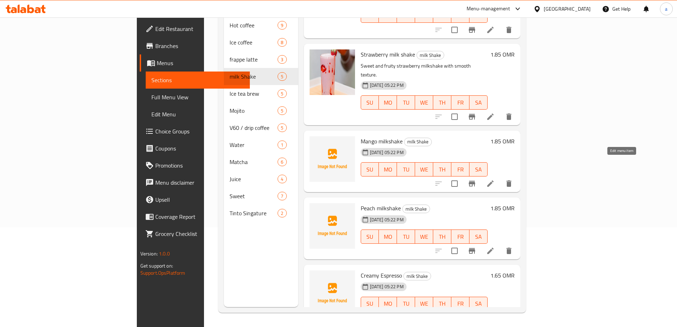
click at [494, 180] on icon at bounding box center [490, 183] width 6 height 6
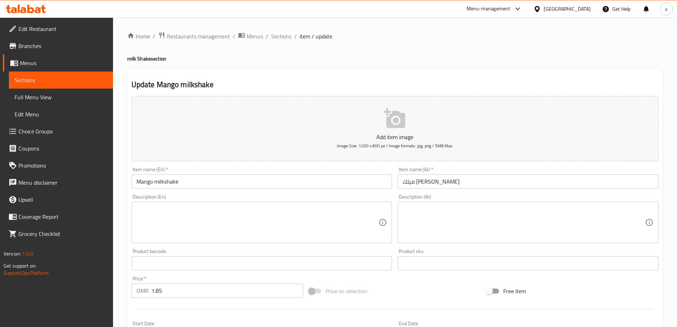
click at [257, 208] on textarea at bounding box center [257, 222] width 242 height 34
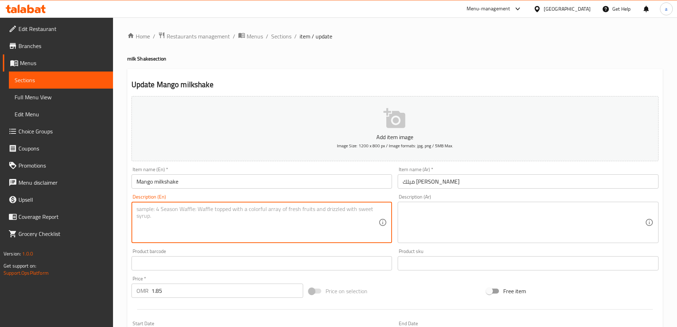
paste textarea "Tropical mango milkshake full of refreshing sweetness."
type textarea "Tropical mango milkshake full of refreshing sweetness."
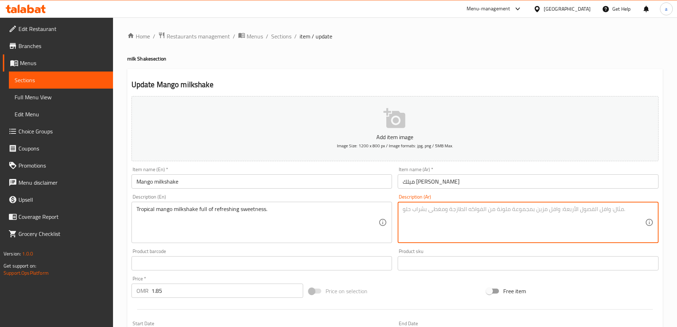
click at [439, 215] on textarea at bounding box center [524, 222] width 242 height 34
paste textarea "ميلك شيك المانجو الاستوائي المليء بالحلاوة [DEMOGRAPHIC_DATA]."
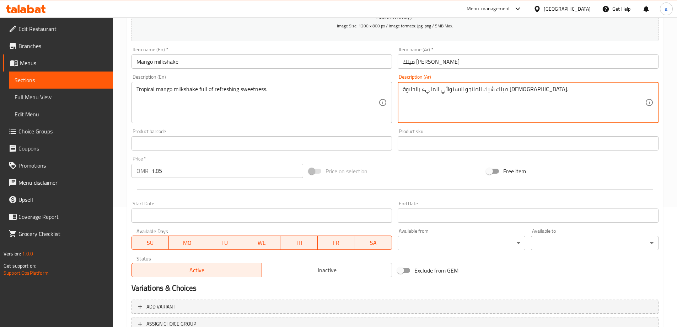
scroll to position [176, 0]
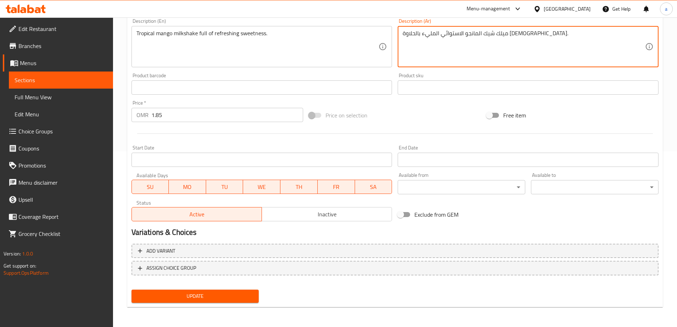
type textarea "ميلك شيك المانجو الاستوائي المليء بالحلاوة [DEMOGRAPHIC_DATA]."
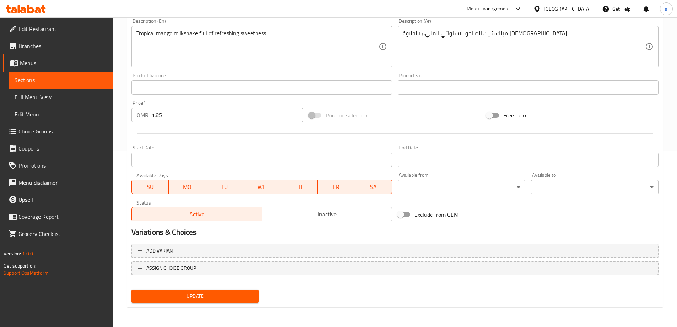
click at [201, 286] on div "Update" at bounding box center [195, 295] width 133 height 19
click at [203, 292] on span "Update" at bounding box center [195, 295] width 116 height 9
click at [33, 83] on span "Sections" at bounding box center [61, 80] width 93 height 9
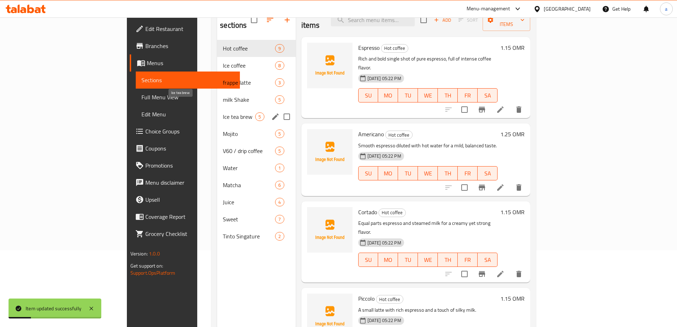
scroll to position [64, 0]
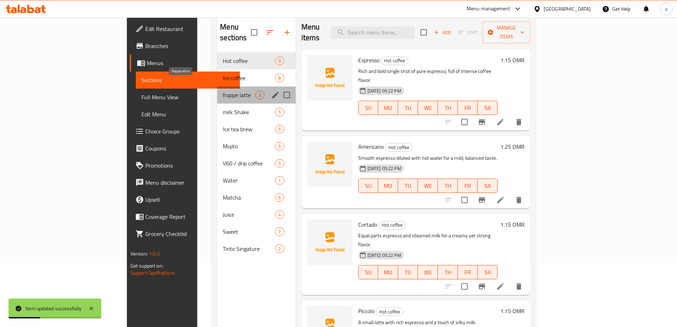
click at [223, 91] on span "frappe latte" at bounding box center [239, 95] width 32 height 9
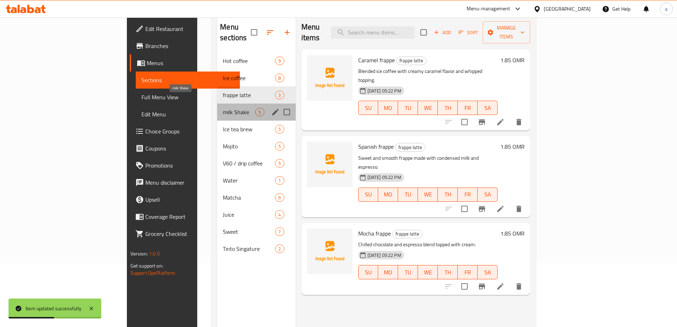
click at [223, 108] on span "milk Shake" at bounding box center [239, 112] width 32 height 9
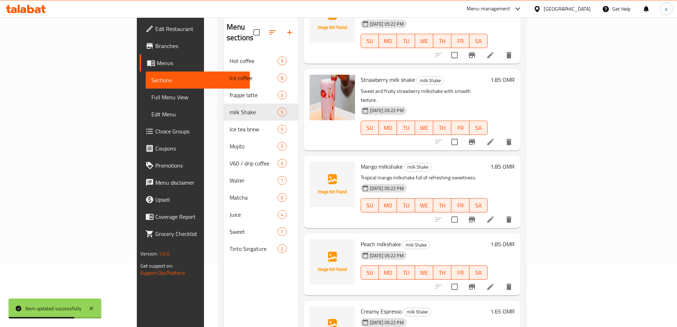
scroll to position [99, 0]
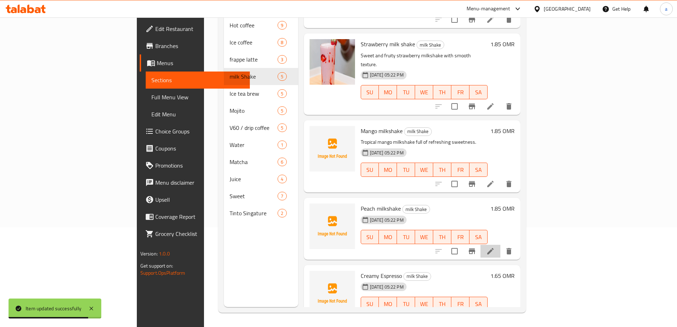
click at [500, 244] on li at bounding box center [490, 250] width 20 height 13
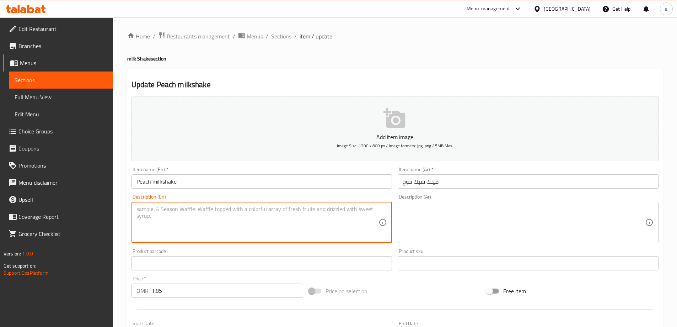
click at [253, 222] on textarea at bounding box center [257, 222] width 242 height 34
paste textarea "Smooth and fruity peach-flavored milkshake."
type textarea "Smooth and fruity peach-flavored milkshake."
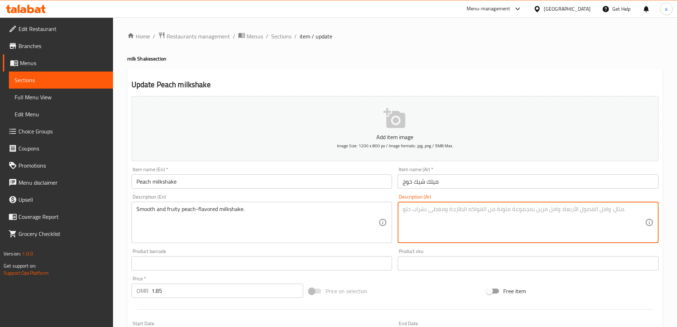
click at [480, 221] on textarea at bounding box center [524, 222] width 242 height 34
paste textarea "ميلك شيك بنكهة الخوخ الناعمة والفواكه."
click at [403, 209] on textarea "ميلك شيك بنكهة الخوخ الناعمة والفواكه." at bounding box center [524, 222] width 242 height 34
drag, startPoint x: 403, startPoint y: 209, endPoint x: 415, endPoint y: 214, distance: 13.5
click at [415, 214] on textarea "ميلك شيك بنكهة الخوخ الناعمة والفواكه." at bounding box center [524, 222] width 242 height 34
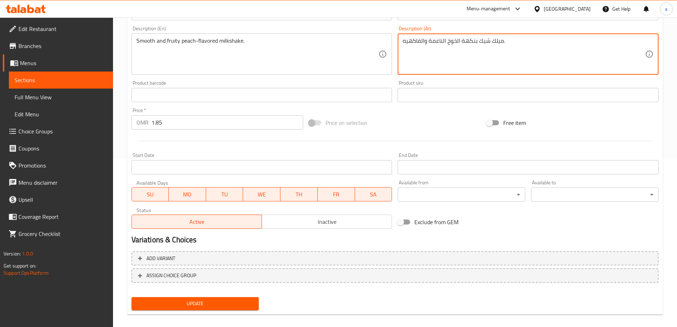
scroll to position [176, 0]
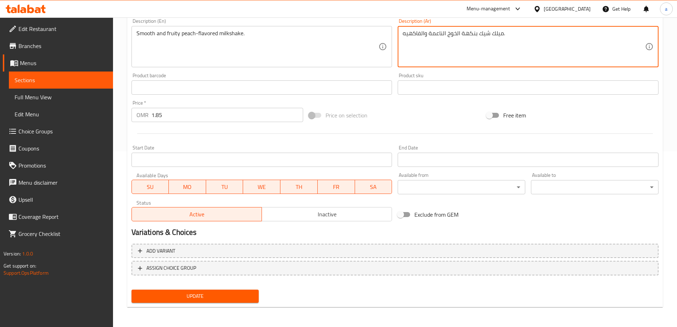
type textarea "ميلك شيك بنكهة الخوخ الناعمة والفاكهيه."
click at [201, 302] on button "Update" at bounding box center [195, 295] width 128 height 13
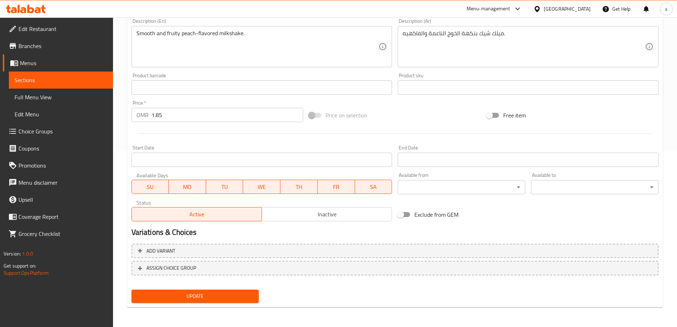
click at [198, 299] on span "Update" at bounding box center [195, 295] width 116 height 9
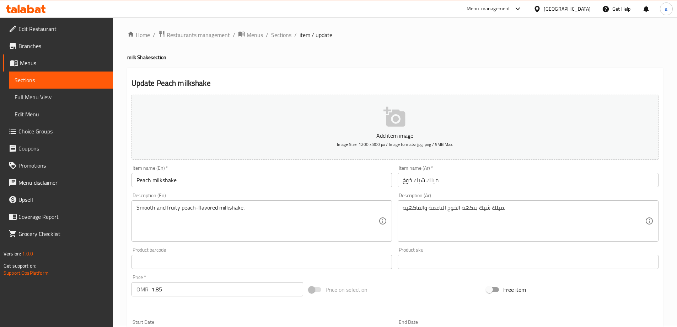
scroll to position [0, 0]
click at [104, 83] on span "Sections" at bounding box center [61, 80] width 93 height 9
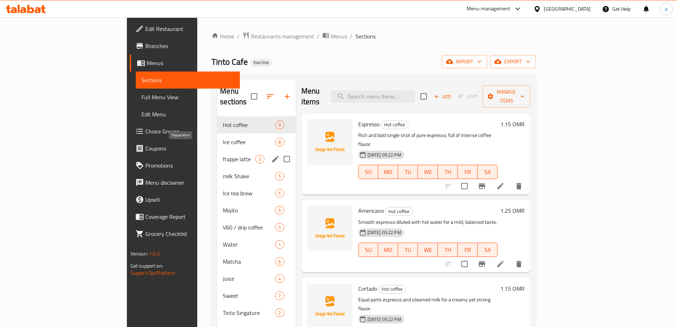
click at [223, 155] on span "frappe latte" at bounding box center [239, 159] width 32 height 9
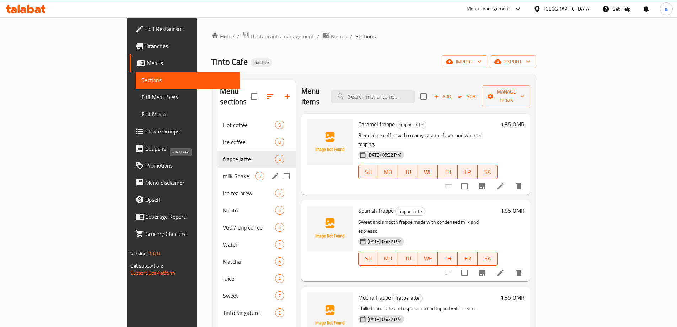
click at [223, 172] on span "milk Shake" at bounding box center [239, 176] width 32 height 9
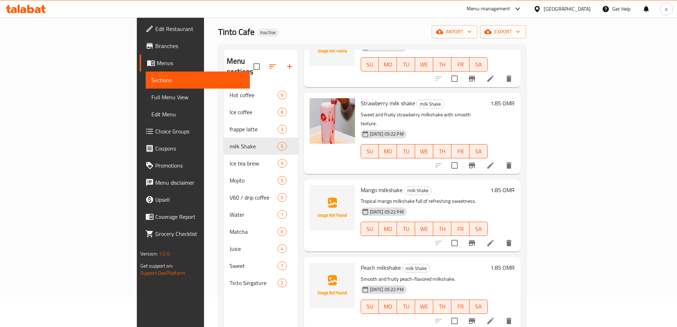
scroll to position [99, 0]
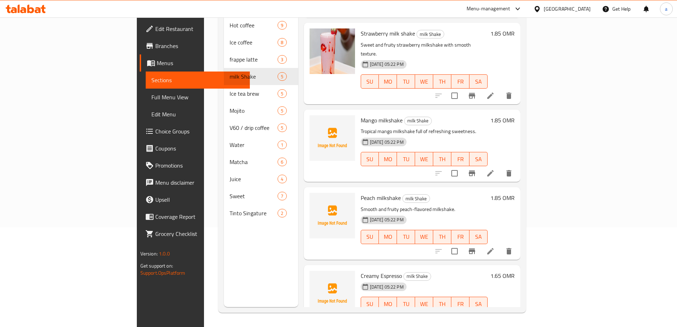
click at [494, 314] on icon at bounding box center [490, 317] width 6 height 6
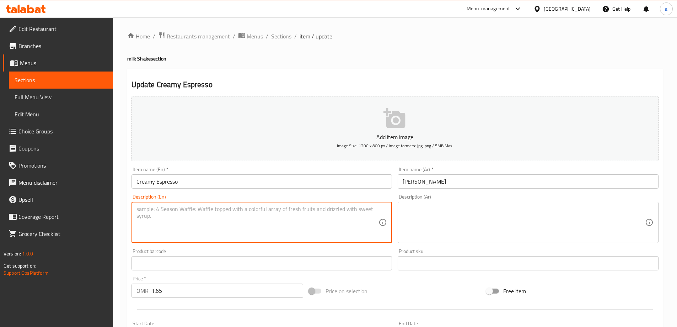
click at [217, 221] on textarea at bounding box center [257, 222] width 242 height 34
paste textarea "A rich espresso blended with cream for a luxurious taste."
type textarea "A rich espresso blended with cream for a luxurious taste."
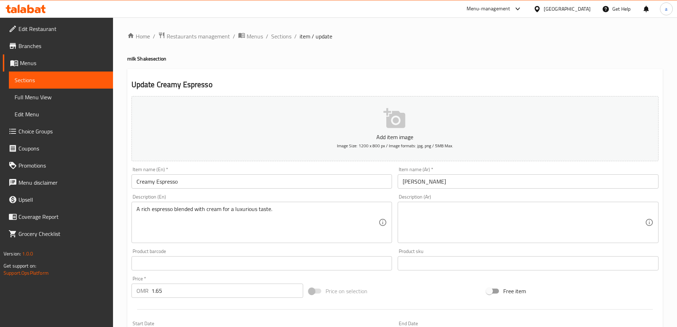
click at [523, 225] on textarea at bounding box center [524, 222] width 242 height 34
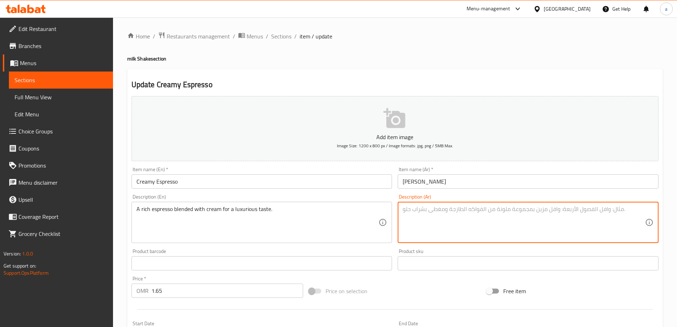
paste textarea "إسبرسو غني مخلوط مع الكريمة للحصول على مذاق فاخر."
click at [425, 214] on textarea "إسبرسو غني مخلوط مع الكريمة للحصول على مذاق فاخر." at bounding box center [524, 222] width 242 height 34
click at [423, 211] on textarea "إسبرسو غني مخلوط مع الكريمة للحصول على مذاق فاخر." at bounding box center [524, 222] width 242 height 34
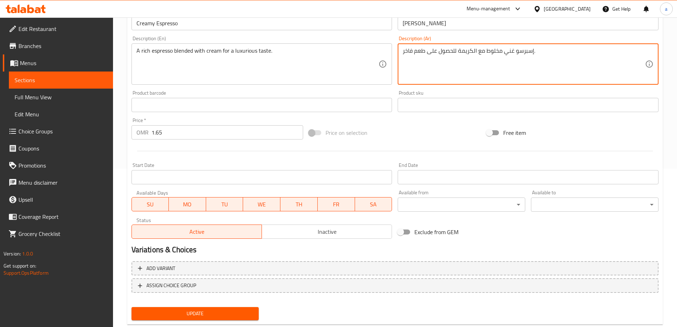
scroll to position [176, 0]
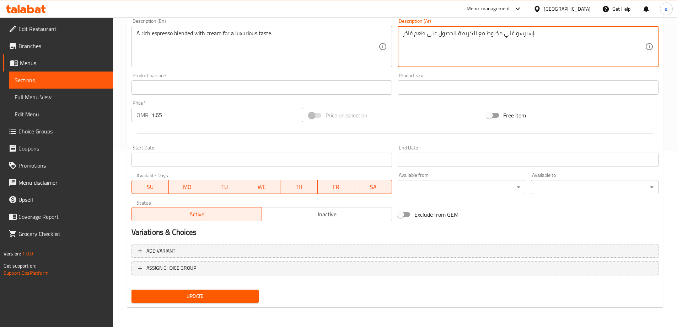
type textarea "إسبرسو غني مخلوط مع الكريمة للحصول على طعم فاخر."
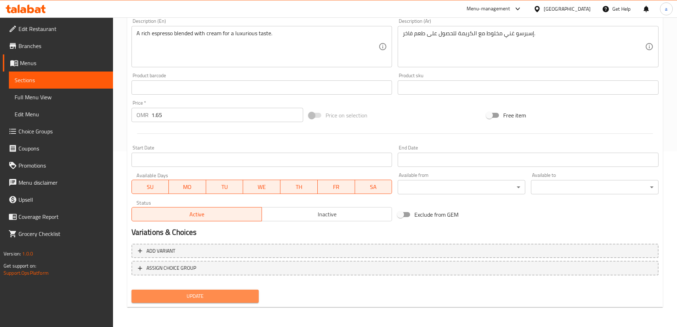
click at [250, 298] on span "Update" at bounding box center [195, 295] width 116 height 9
click at [215, 295] on span "Update" at bounding box center [195, 295] width 116 height 9
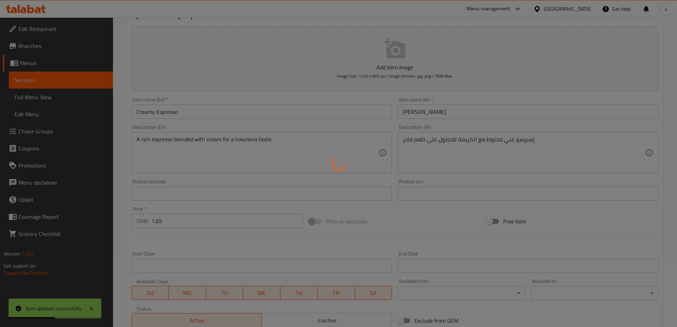
scroll to position [69, 0]
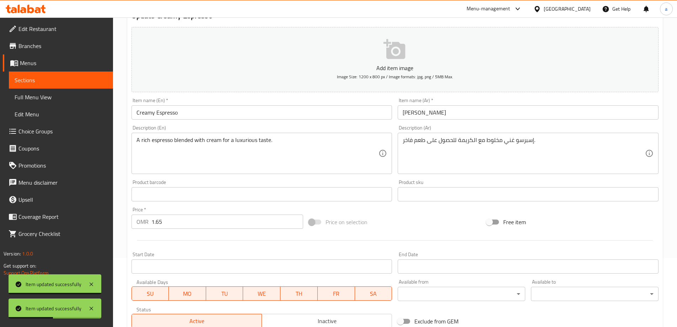
click at [52, 73] on link "Sections" at bounding box center [61, 79] width 104 height 17
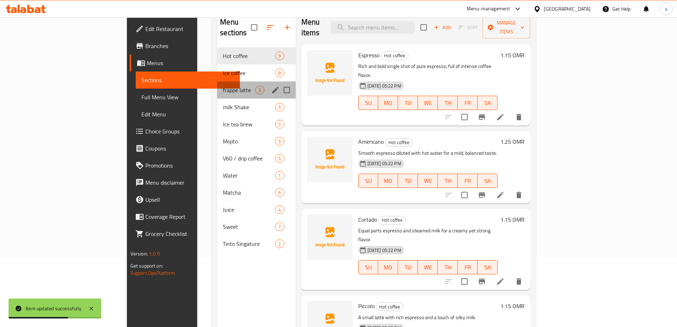
click at [217, 81] on div "frappe latte 3" at bounding box center [256, 89] width 78 height 17
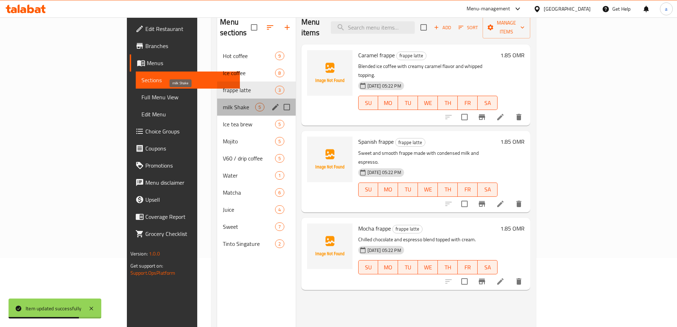
click at [223, 103] on span "milk Shake" at bounding box center [239, 107] width 32 height 9
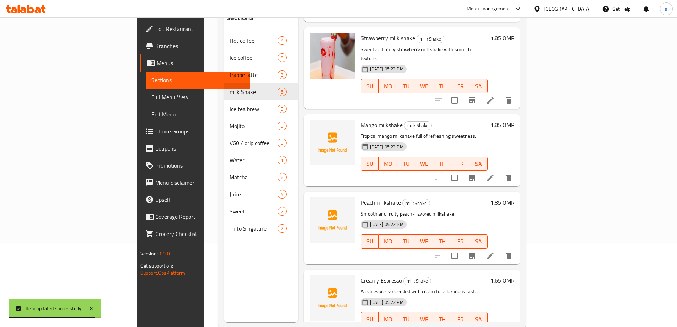
scroll to position [99, 0]
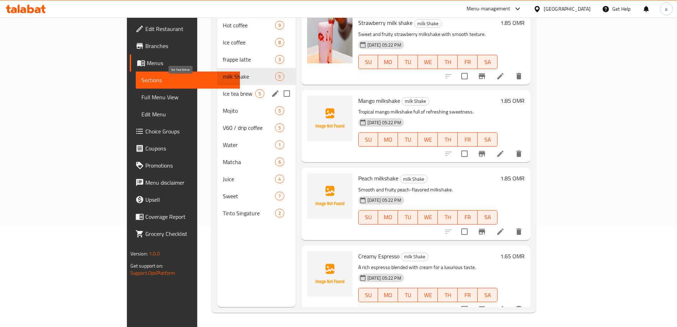
click at [223, 89] on span "Ice tea brew" at bounding box center [239, 93] width 32 height 9
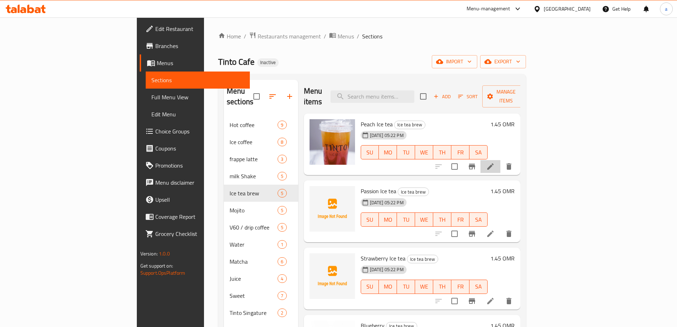
click at [500, 160] on li at bounding box center [490, 166] width 20 height 13
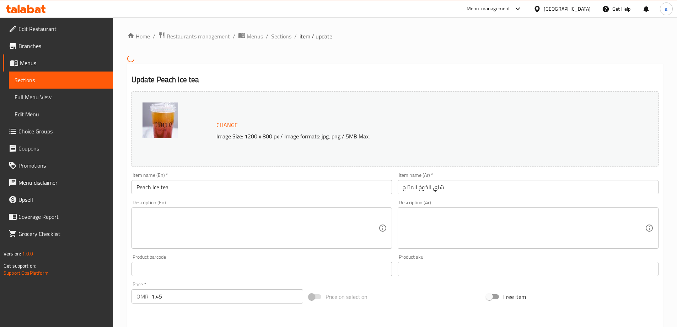
click at [246, 222] on textarea at bounding box center [257, 228] width 242 height 34
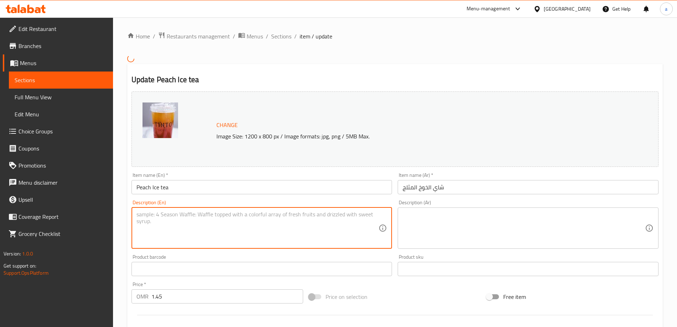
paste textarea "Refreshing brewed iced tea with juicy peach flavor."
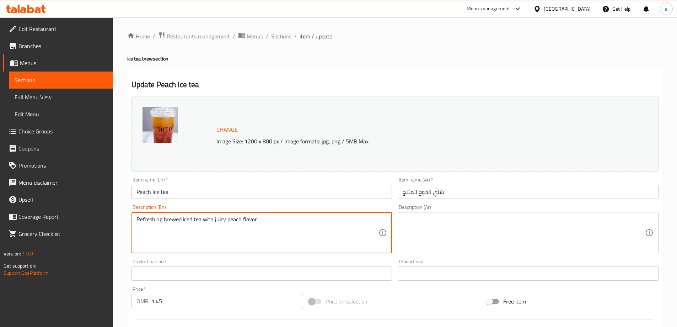
type textarea "Refreshing brewed iced tea with juicy peach flavor."
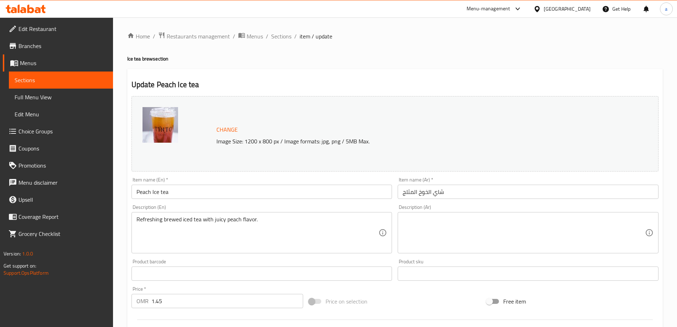
click at [506, 229] on textarea at bounding box center [524, 233] width 242 height 34
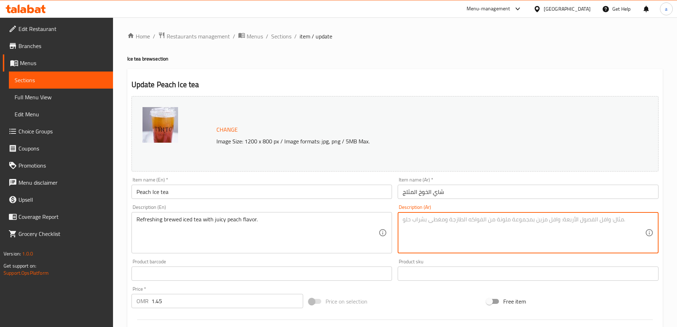
paste textarea "شاي مثلج منعش بنكهة الخوخ اللذيذة."
click at [418, 221] on textarea "شاي مثلج منعش بنكهة الخوخ اللذيذة." at bounding box center [524, 233] width 242 height 34
click at [414, 221] on textarea "شاي مثلج منعش بنكهة الخوخ اللذيذة." at bounding box center [524, 233] width 242 height 34
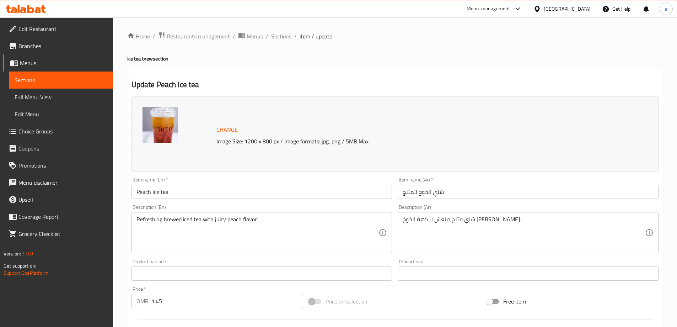
click at [454, 219] on textarea "شاي مثلج منعش بنكهة الخوخ الجوسي." at bounding box center [524, 233] width 242 height 34
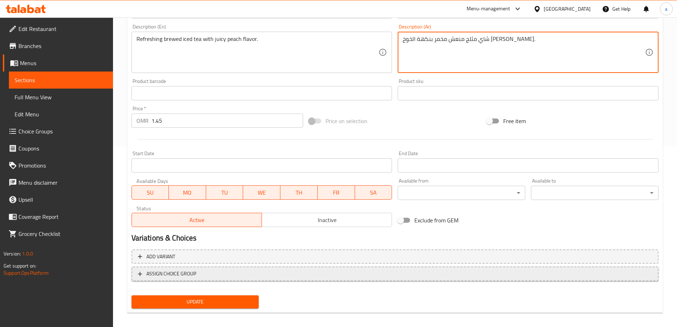
scroll to position [186, 0]
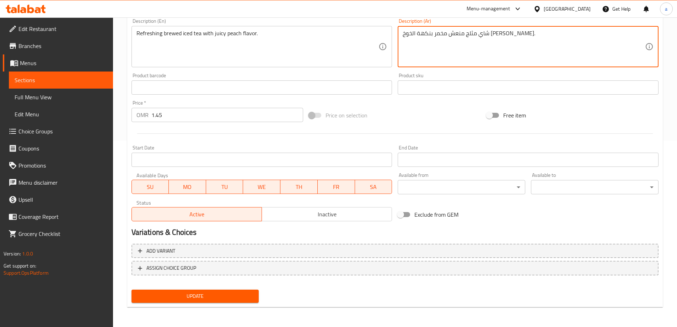
type textarea "شاي مثلج منعش مخمر بنكهة الخوخ [PERSON_NAME]."
click at [215, 293] on span "Update" at bounding box center [195, 295] width 116 height 9
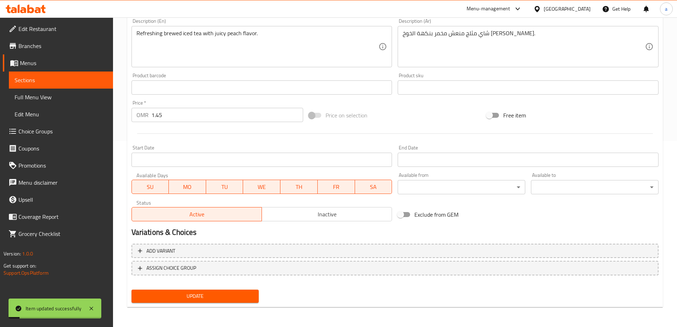
click at [84, 78] on span "Sections" at bounding box center [61, 80] width 93 height 9
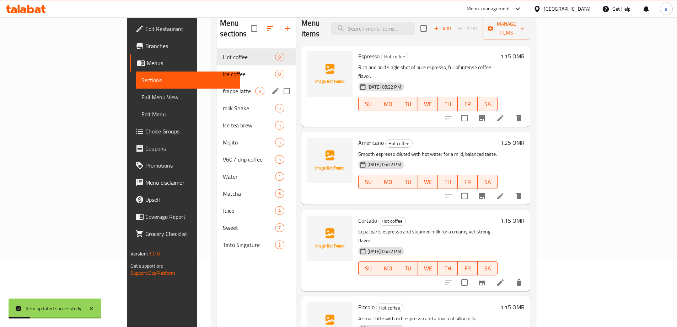
scroll to position [28, 0]
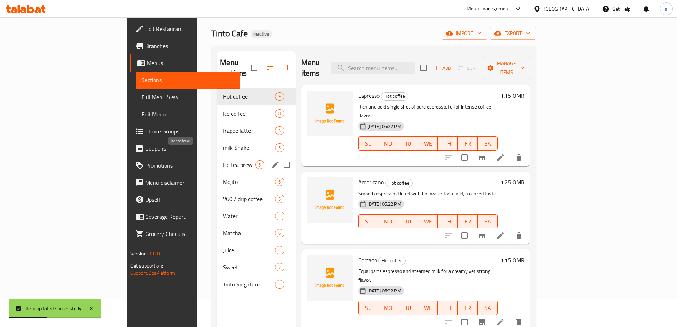
click at [223, 160] on span "Ice tea brew" at bounding box center [239, 164] width 32 height 9
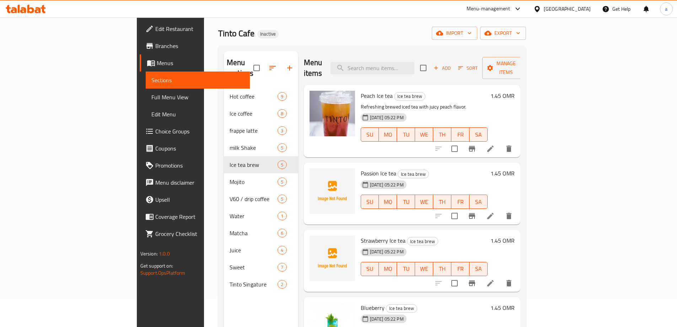
click at [500, 209] on li at bounding box center [490, 215] width 20 height 13
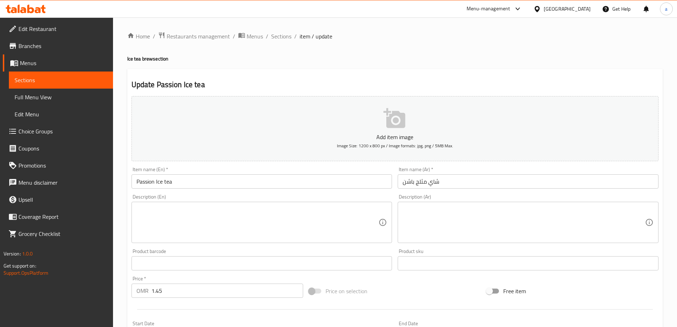
click at [269, 224] on textarea at bounding box center [257, 222] width 242 height 34
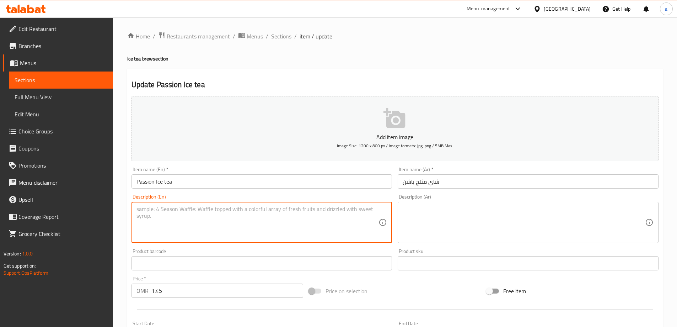
paste textarea "Tropical passion fruit infused iced tea."
type textarea "Tropical passion fruit infused iced tea."
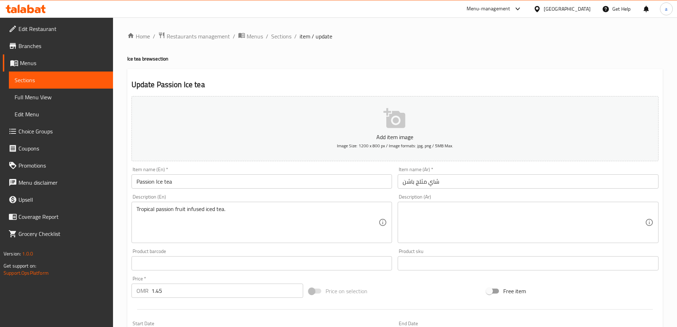
click at [510, 212] on textarea at bounding box center [524, 222] width 242 height 34
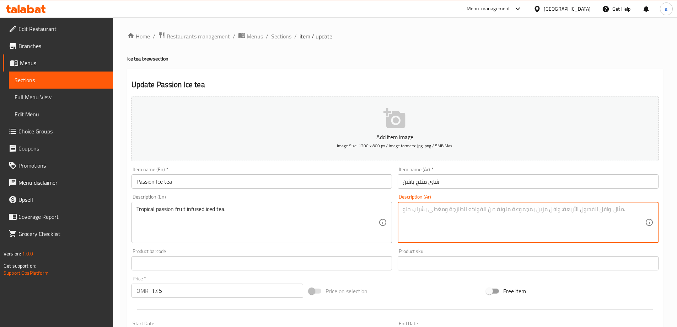
paste textarea "شاي مثلج بنكهة فاكهة العاطفة الاستوائية."
type textarea "شاي مثلج بنكهة فاكهة العاطفة الاستوائية."
click at [419, 210] on textarea "شاي مثلج بنكهة فاكهة العاطفة الاستوائية." at bounding box center [524, 222] width 242 height 34
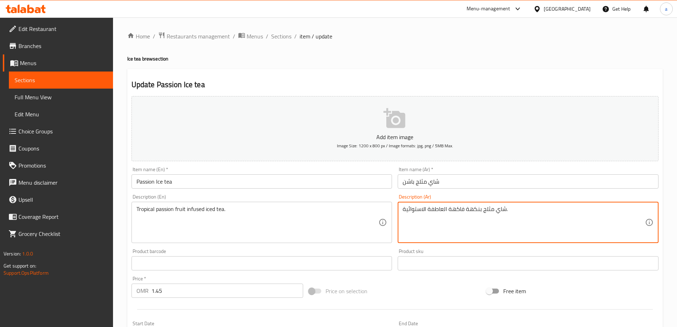
click at [419, 210] on textarea "شاي مثلج بنكهة فاكهة العاطفة الاستوائية." at bounding box center [524, 222] width 242 height 34
type textarea "ب"
click at [403, 211] on textarea "فاكهه الباشون فروت" at bounding box center [524, 222] width 242 height 34
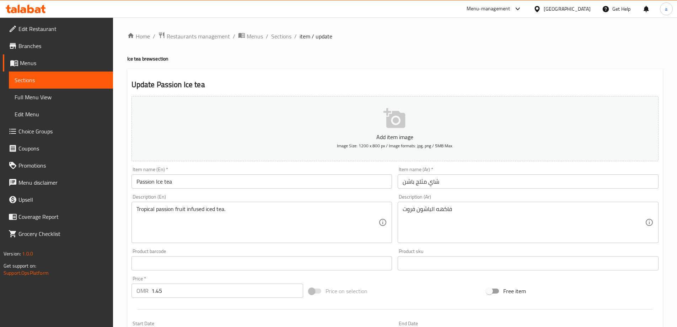
drag, startPoint x: 400, startPoint y: 208, endPoint x: 489, endPoint y: 205, distance: 88.2
click at [489, 205] on div "فاكهه الباشون فروت Description (Ar)" at bounding box center [528, 221] width 261 height 41
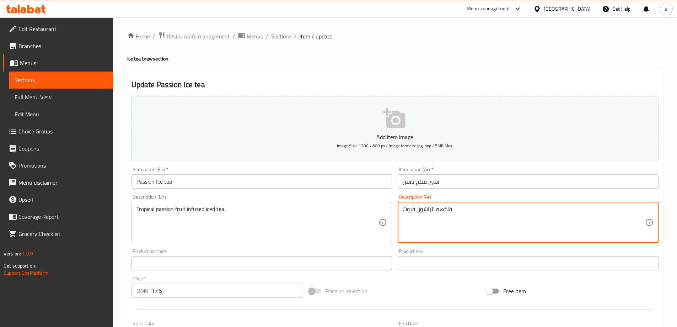
click at [437, 212] on textarea "فاكهه الباشون فروت" at bounding box center [524, 222] width 242 height 34
type textarea "ا"
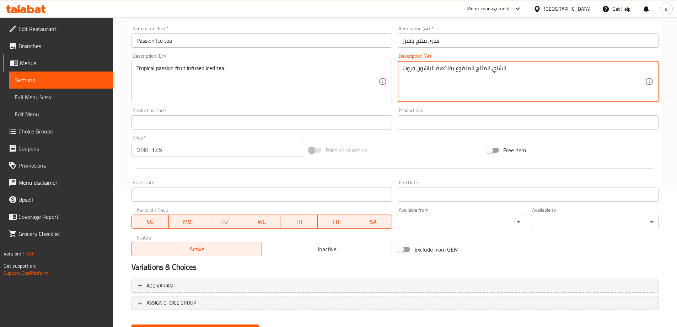
scroll to position [142, 0]
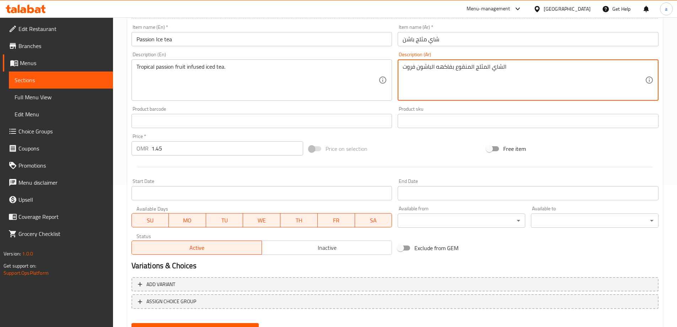
click at [409, 66] on textarea "الشاي المثلج المنقوع بفاكهه الباشون فروت" at bounding box center [524, 80] width 242 height 34
drag, startPoint x: 434, startPoint y: 69, endPoint x: 453, endPoint y: 71, distance: 19.3
click at [453, 71] on textarea "الشاي المثلج المنقوع بفاكهه الباشون فروت" at bounding box center [524, 80] width 242 height 34
click at [404, 65] on textarea "الشاي المثلج المنقوع ب الباشون فروت" at bounding box center [524, 80] width 242 height 34
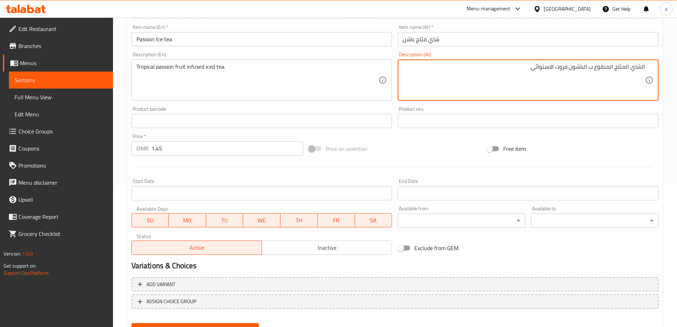
click at [586, 68] on textarea "الشاي المثلج المنقوع ب الباشون فروت الاستوائي" at bounding box center [524, 80] width 242 height 34
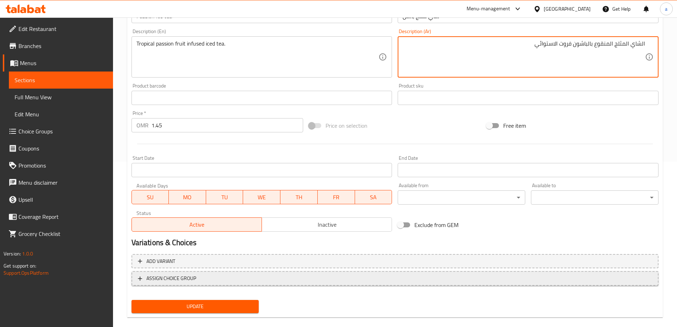
scroll to position [176, 0]
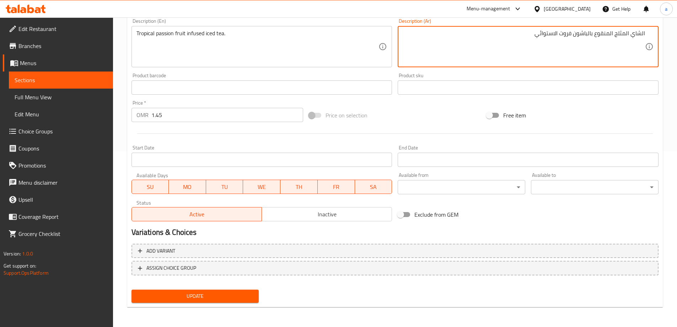
type textarea "الشاي المثلج المنقوع بالباشون فروت الاستوائي"
click at [239, 294] on span "Update" at bounding box center [195, 295] width 116 height 9
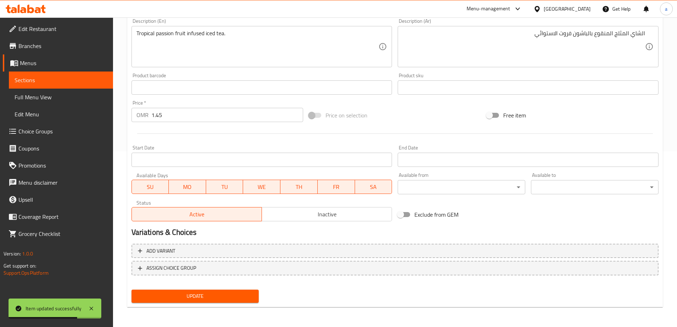
click at [93, 84] on span "Sections" at bounding box center [61, 80] width 93 height 9
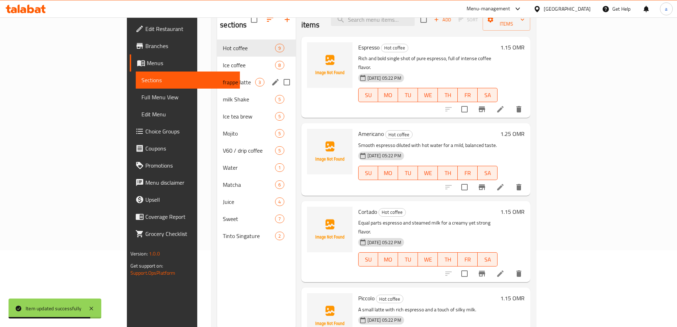
scroll to position [28, 0]
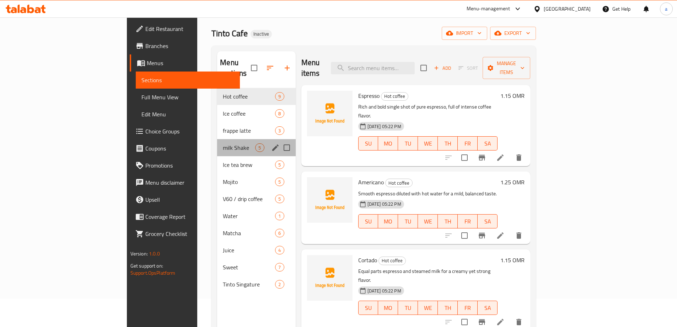
click at [217, 141] on div "milk Shake 5" at bounding box center [256, 147] width 78 height 17
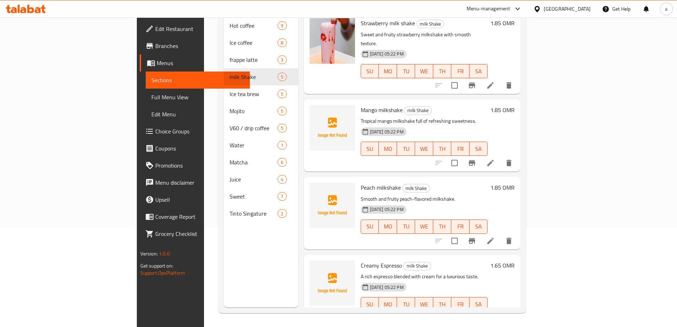
scroll to position [99, 0]
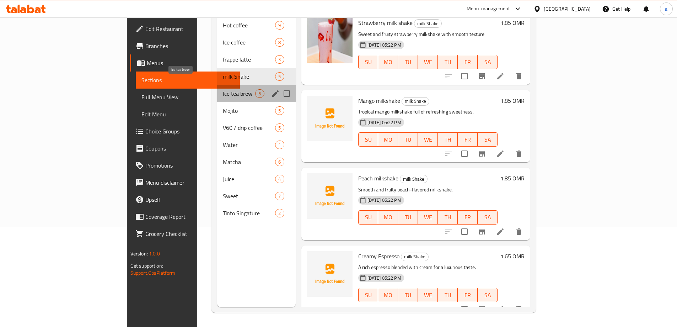
click at [223, 89] on span "Ice tea brew" at bounding box center [239, 93] width 32 height 9
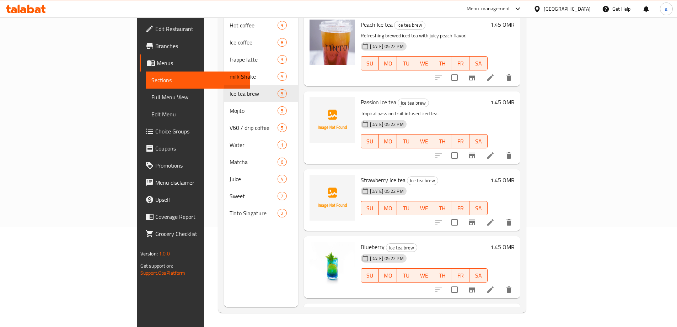
click at [500, 216] on li at bounding box center [490, 222] width 20 height 13
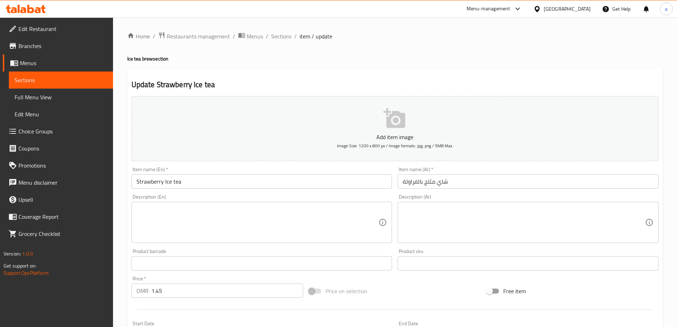
click at [188, 231] on textarea at bounding box center [257, 222] width 242 height 34
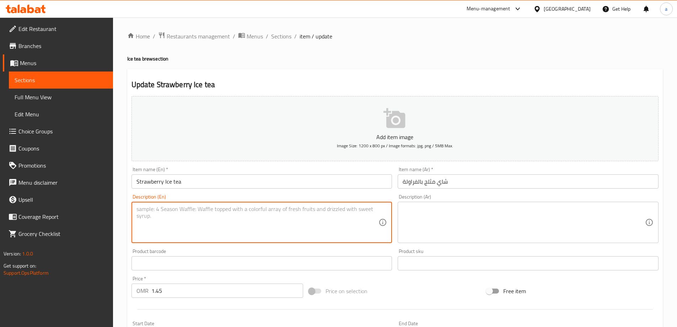
paste textarea "Cool iced tea with sweet strawberry infusion."
type textarea "Cool iced tea with sweet strawberry infusion."
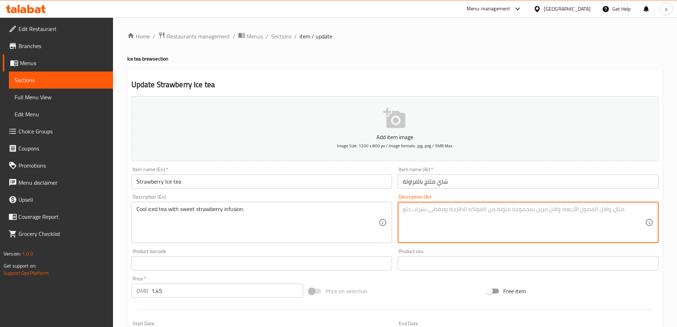
click at [518, 232] on textarea at bounding box center [524, 222] width 242 height 34
paste textarea "شاي مثلج بارد مع مشروب الفراولة الحلو."
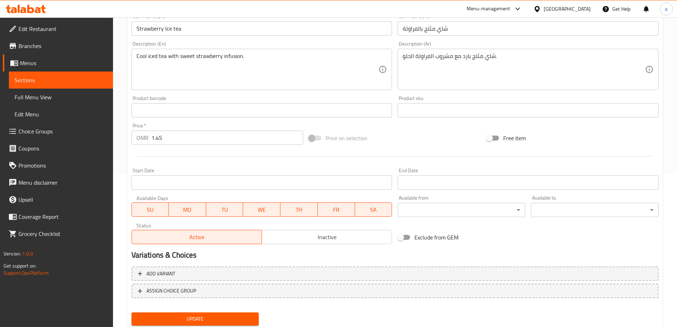
scroll to position [140, 0]
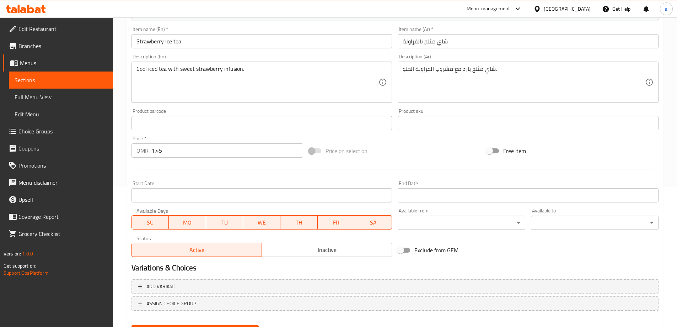
click at [441, 73] on textarea "شاي مثلج بارد مع مشروب الفراولة الحلو." at bounding box center [524, 82] width 242 height 34
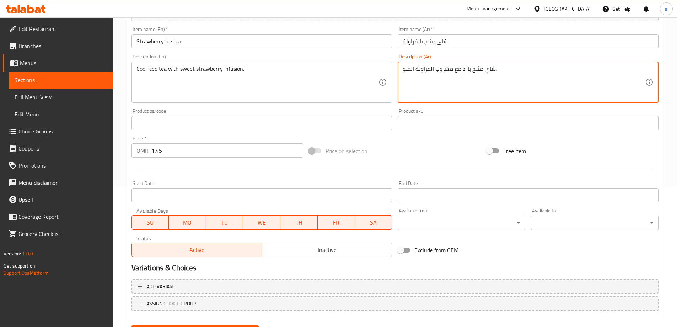
click at [441, 73] on textarea "شاي مثلج بارد مع مشروب الفراولة الحلو." at bounding box center [524, 82] width 242 height 34
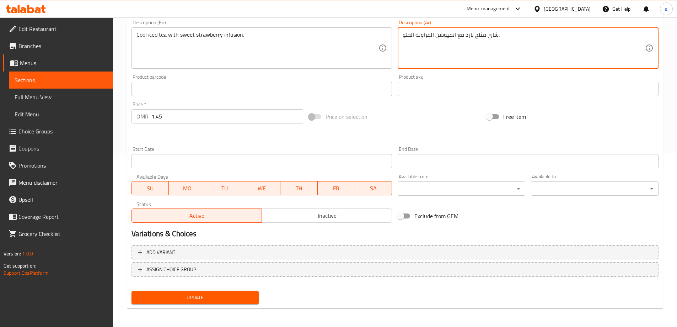
scroll to position [176, 0]
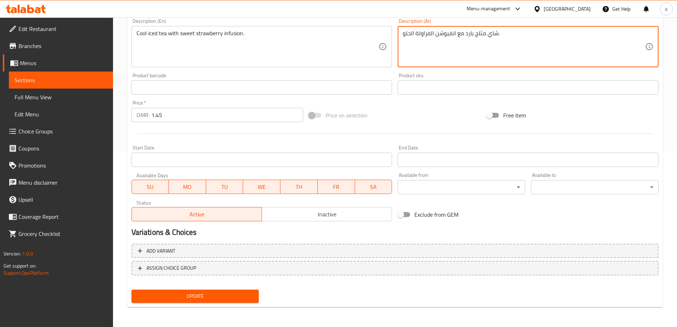
type textarea "شاي مثلج بارد مع انفيوشن الفراولة الحلو."
click at [181, 298] on span "Update" at bounding box center [195, 295] width 116 height 9
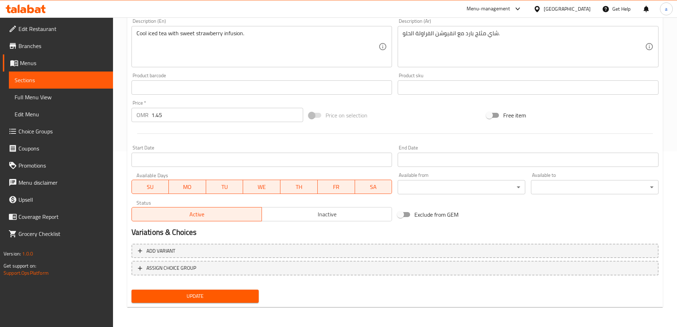
click at [173, 301] on button "Update" at bounding box center [195, 295] width 128 height 13
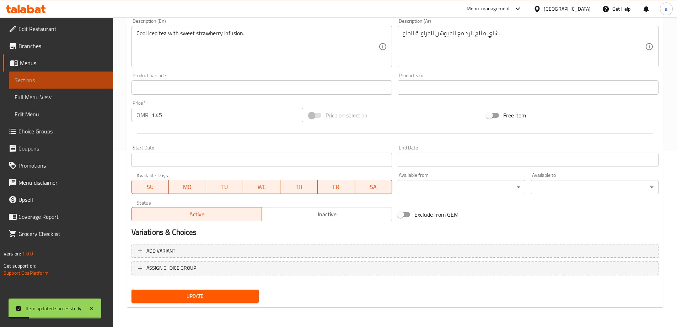
click at [39, 79] on span "Sections" at bounding box center [61, 80] width 93 height 9
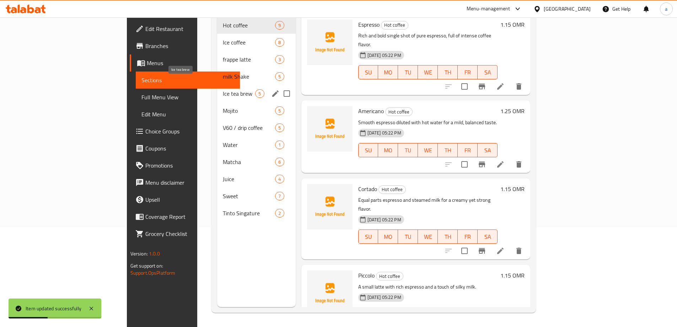
click at [223, 89] on span "Ice tea brew" at bounding box center [239, 93] width 32 height 9
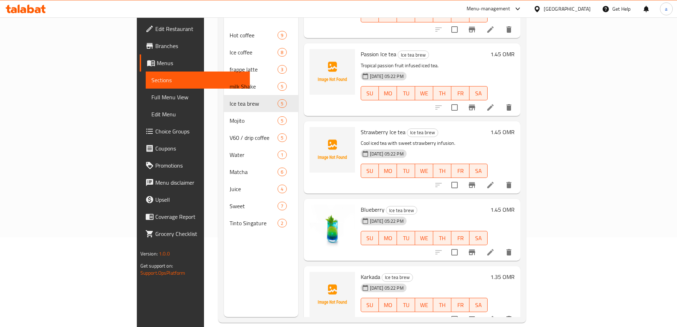
scroll to position [99, 0]
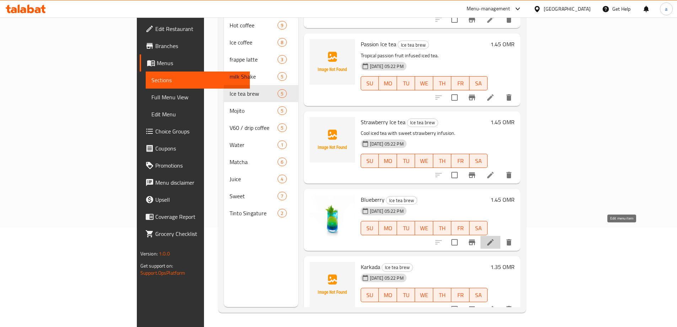
click at [494, 239] on icon at bounding box center [490, 242] width 6 height 6
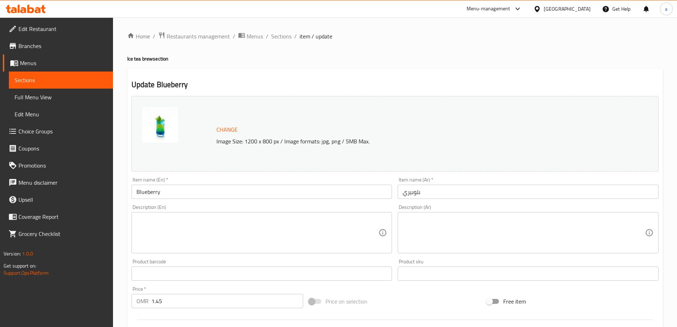
click at [289, 242] on textarea at bounding box center [257, 233] width 242 height 34
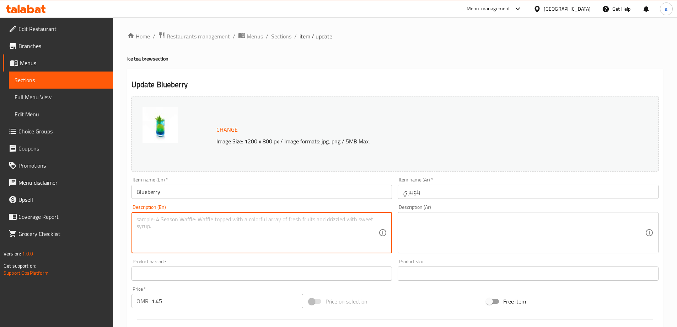
paste textarea "Blueberry-flavored brewed iced tea for a fruity twist."
type textarea "Blueberry-flavored brewed iced tea for a fruity twist."
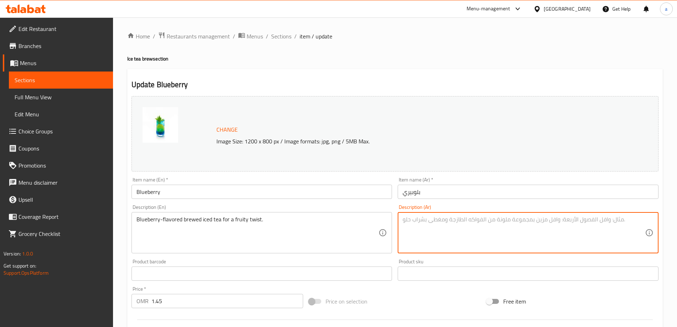
click at [539, 237] on textarea at bounding box center [524, 233] width 242 height 34
paste textarea "شاي مثلج بنكهة التوت الأزرق للحصول على نكهة فاكهية."
click at [514, 222] on textarea "شاي مثلج بنكهة التوت الأزرق للحصول على نكهة فاكهية." at bounding box center [524, 233] width 242 height 34
click at [428, 220] on textarea "شاي مثلج مخمر بنكهة التوت الأزرق للحصول على نكهة فاكهية." at bounding box center [524, 233] width 242 height 34
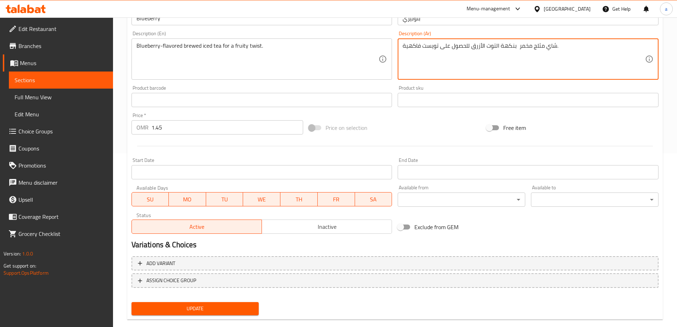
scroll to position [186, 0]
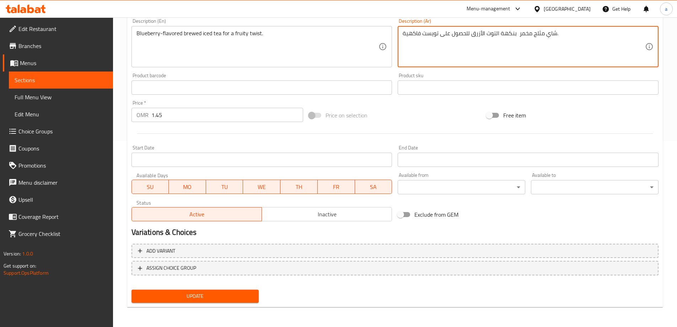
type textarea "شاي مثلج مخمر بنكهة التوت الأزرق للحصول على تويست فاكهية."
click at [238, 297] on span "Update" at bounding box center [195, 295] width 116 height 9
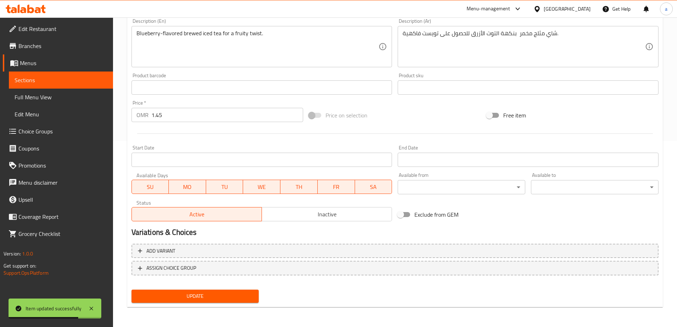
click at [88, 87] on link "Sections" at bounding box center [61, 79] width 104 height 17
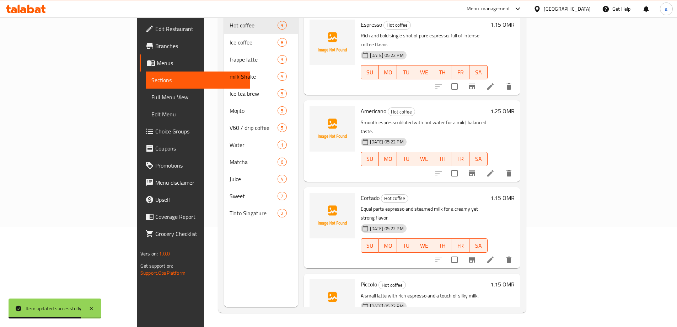
scroll to position [99, 0]
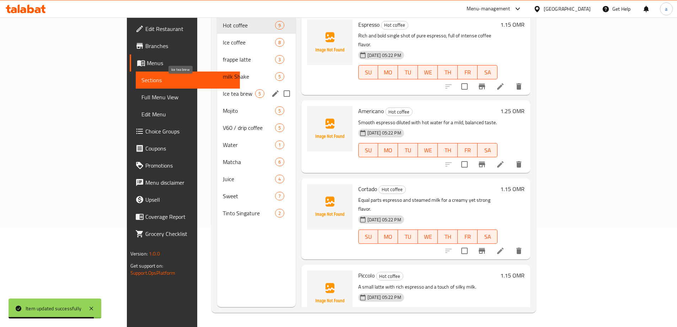
click at [223, 89] on span "Ice tea brew" at bounding box center [239, 93] width 32 height 9
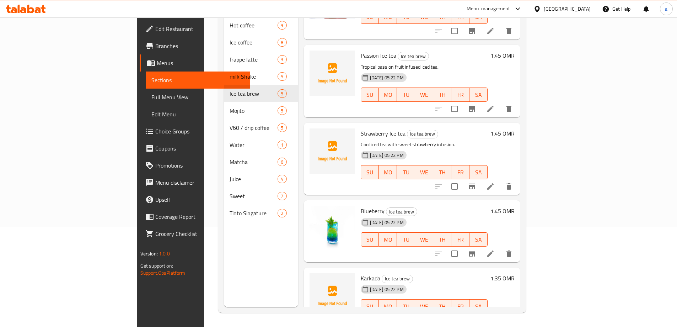
scroll to position [58, 0]
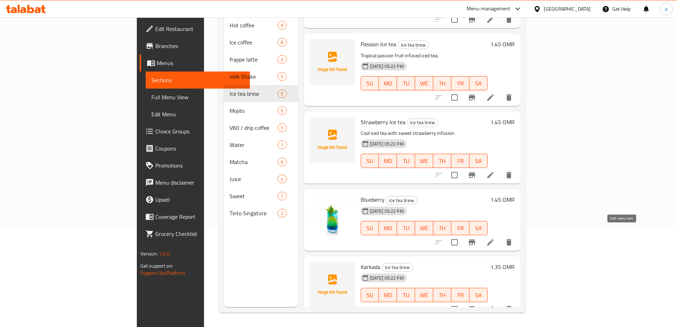
click at [494, 239] on icon at bounding box center [490, 242] width 6 height 6
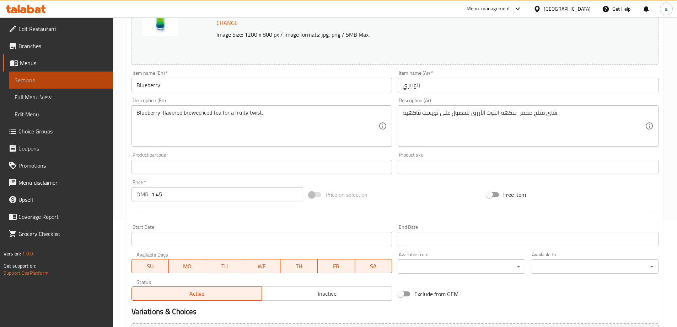
click at [31, 72] on link "Sections" at bounding box center [61, 79] width 104 height 17
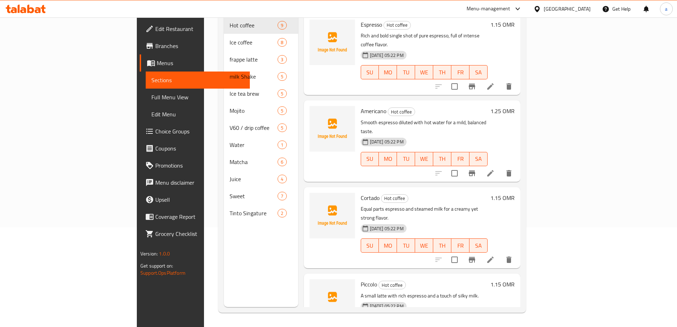
scroll to position [99, 0]
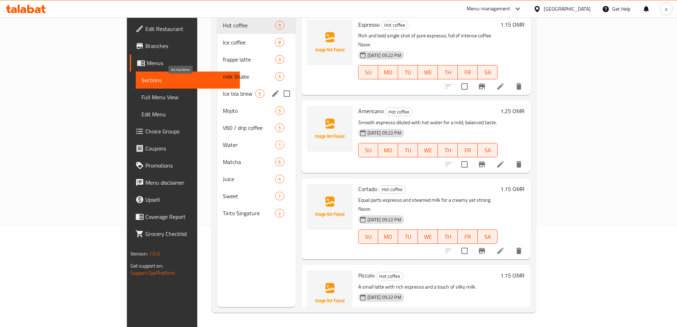
click at [223, 89] on span "Ice tea brew" at bounding box center [239, 93] width 32 height 9
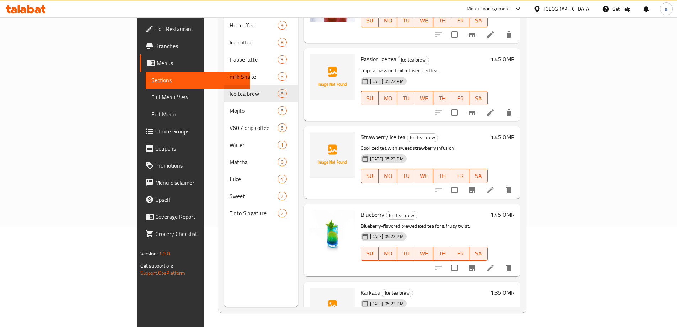
scroll to position [69, 0]
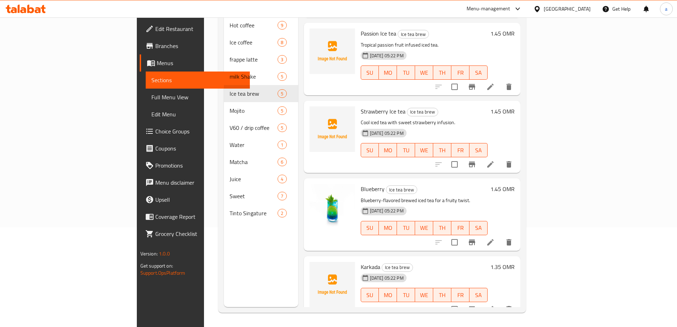
click at [500, 302] on li at bounding box center [490, 308] width 20 height 13
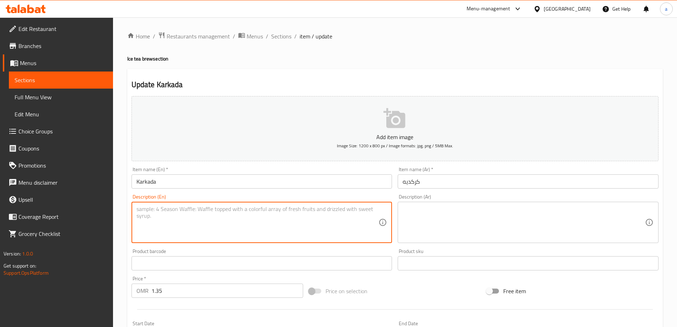
click at [273, 211] on textarea at bounding box center [257, 222] width 242 height 34
paste textarea "Traditional hibiscus tea with a tart, floral flavor."
type textarea "Traditional hibiscus tea with a tart, floral flavor."
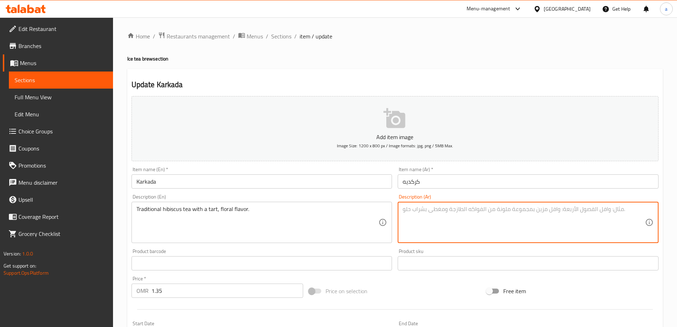
click at [431, 220] on textarea at bounding box center [524, 222] width 242 height 34
paste textarea "شاي الكركديه التقليدي ذو النكهة الزهرية اللاذعة."
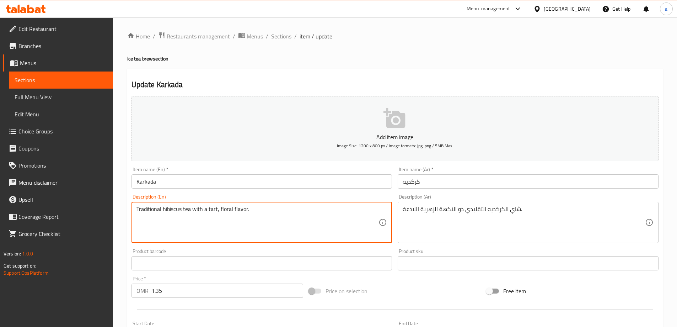
drag, startPoint x: 208, startPoint y: 208, endPoint x: 252, endPoint y: 208, distance: 44.8
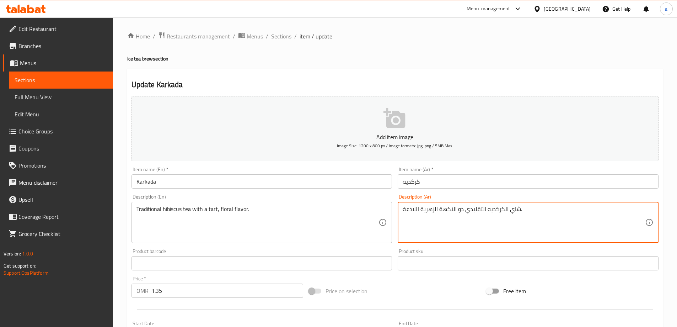
drag, startPoint x: 464, startPoint y: 211, endPoint x: 394, endPoint y: 212, distance: 70.7
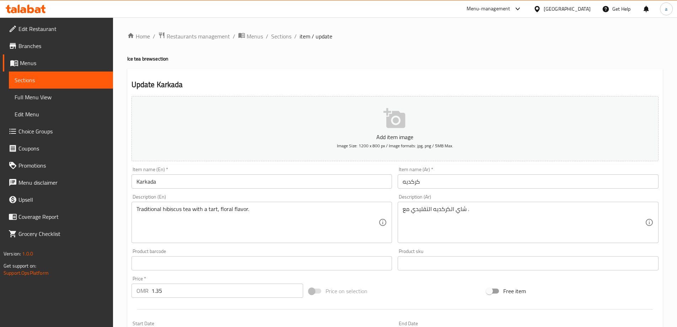
click at [477, 213] on textarea "شاي الكركديه التقليدي مع ." at bounding box center [524, 222] width 242 height 34
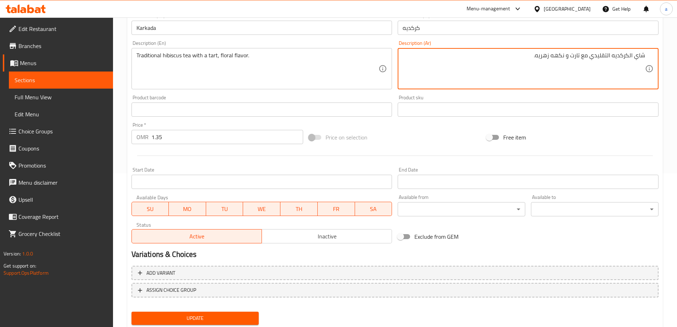
scroll to position [176, 0]
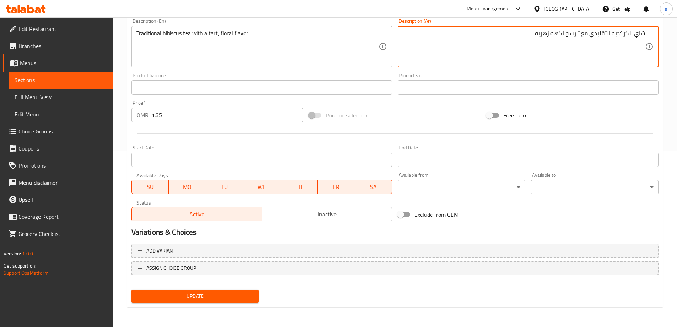
type textarea "شاي الكركديه التقليدي مع تارت و نكهه زهريه."
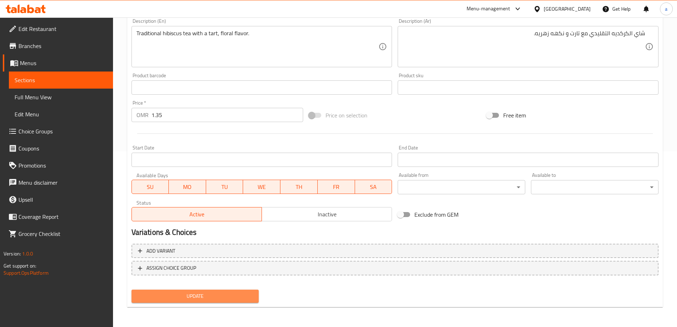
click at [204, 296] on span "Update" at bounding box center [195, 295] width 116 height 9
click at [215, 295] on span "Update" at bounding box center [195, 295] width 116 height 9
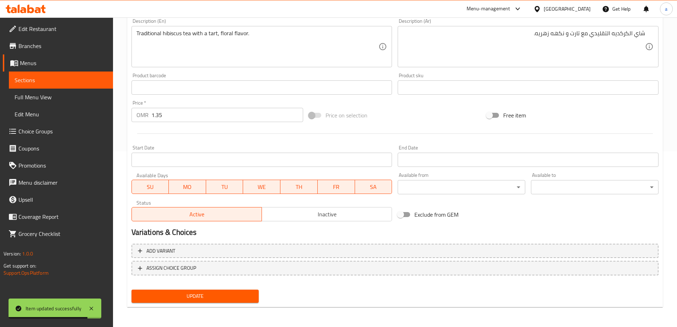
click at [91, 77] on span "Sections" at bounding box center [61, 80] width 93 height 9
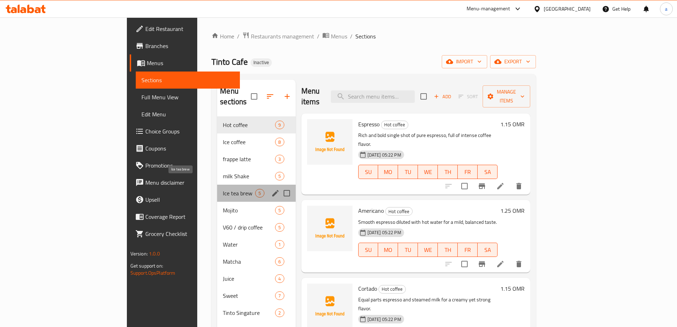
click at [223, 189] on span "Ice tea brew" at bounding box center [239, 193] width 32 height 9
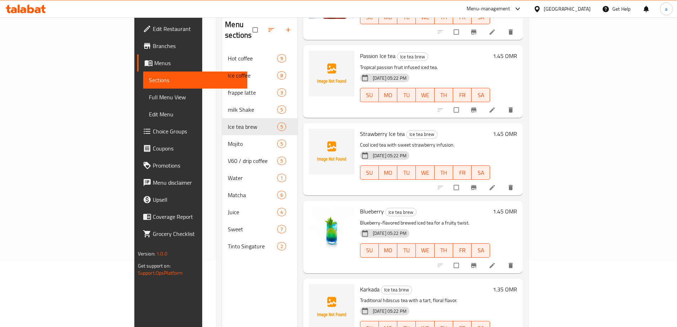
scroll to position [99, 0]
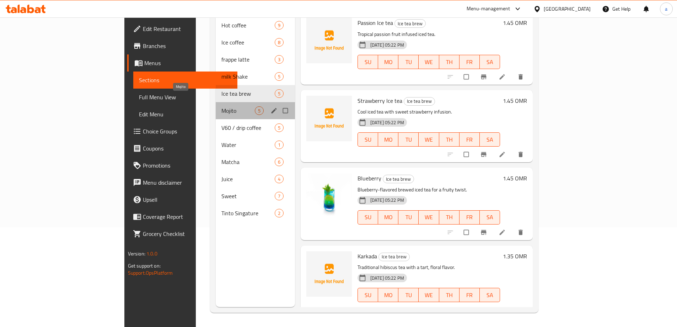
click at [221, 106] on span "Mojito" at bounding box center [237, 110] width 33 height 9
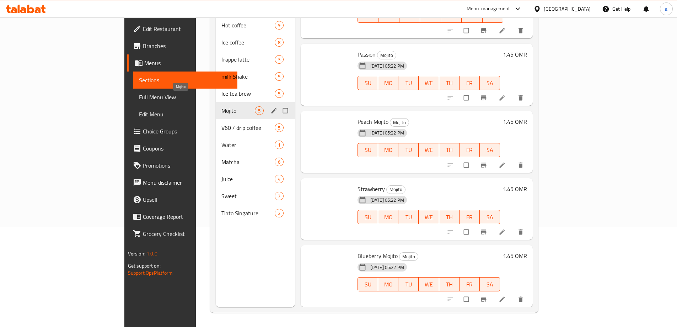
scroll to position [26, 0]
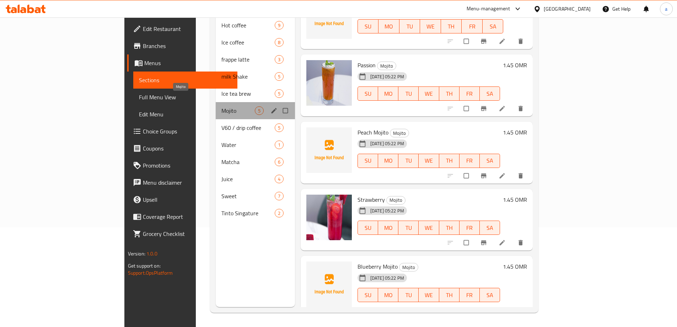
click at [221, 106] on span "Mojito" at bounding box center [237, 110] width 33 height 9
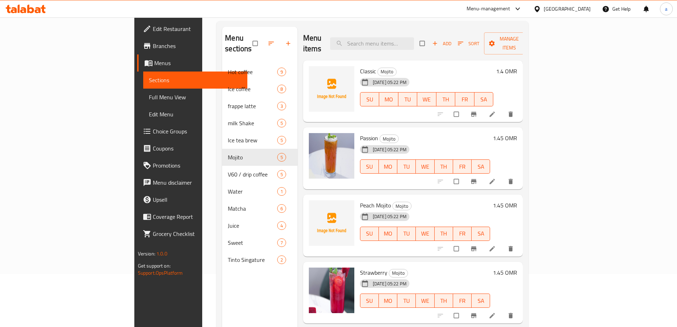
scroll to position [0, 0]
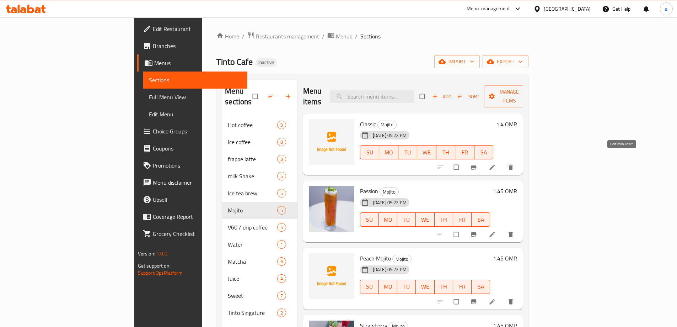
click at [496, 163] on icon at bounding box center [492, 166] width 7 height 7
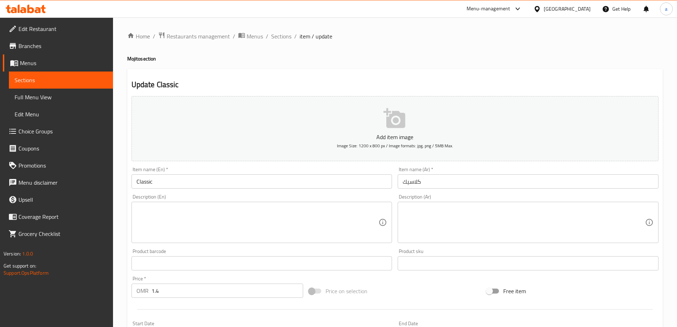
click at [264, 236] on textarea at bounding box center [257, 222] width 242 height 34
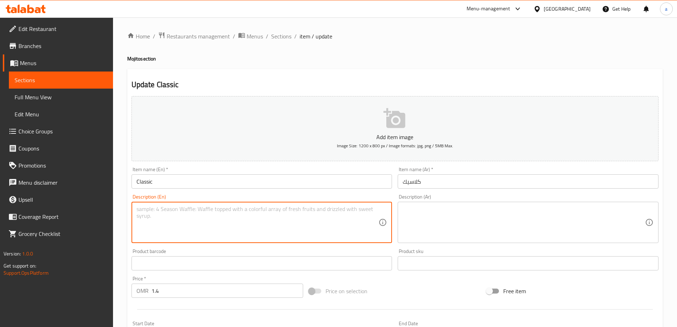
paste textarea "Refreshing mint, lime, and soda blend for a classic cool taste."
type textarea "Refreshing mint, lime, and soda blend for a classic cool taste."
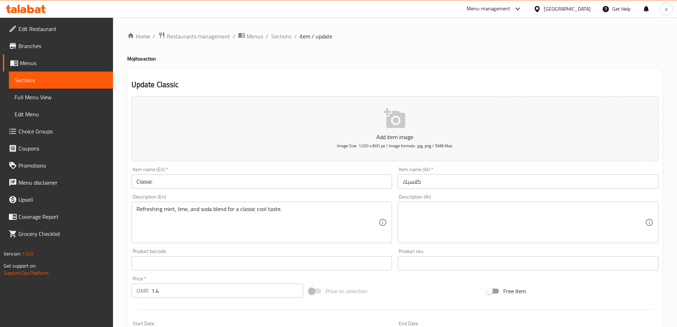
click at [438, 220] on textarea at bounding box center [524, 222] width 242 height 34
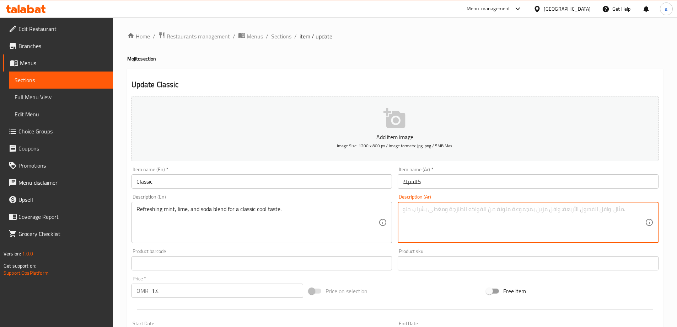
paste textarea "مزيج منعش من النعناع والليمون والصودا للحصول على مذاق بارد كلاسيكي."
type textarea "مزيج منعش من النعناع والليمون والصودا للحصول على مذاق بارد كلاسيكي."
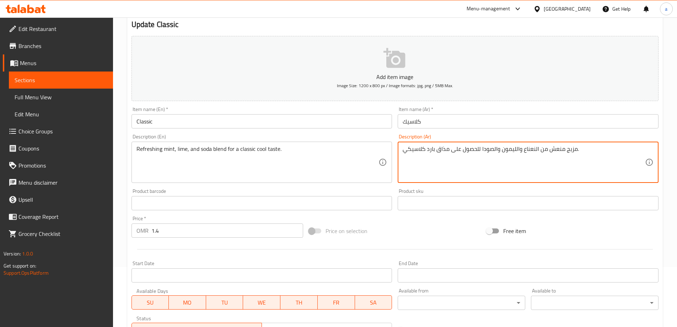
scroll to position [71, 0]
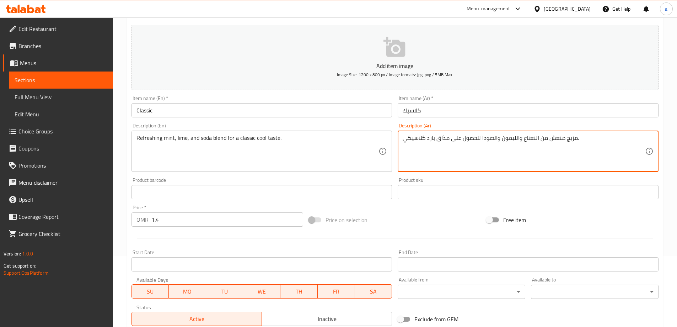
click at [425, 141] on textarea "مزيج منعش من النعناع والليمون والصودا للحصول على مذاق بارد كلاسيكي." at bounding box center [524, 151] width 242 height 34
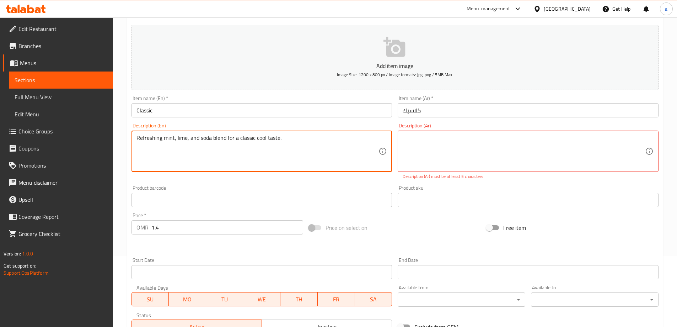
click at [246, 142] on textarea "Refreshing mint, lime, and soda blend for a classic cool taste." at bounding box center [257, 151] width 242 height 34
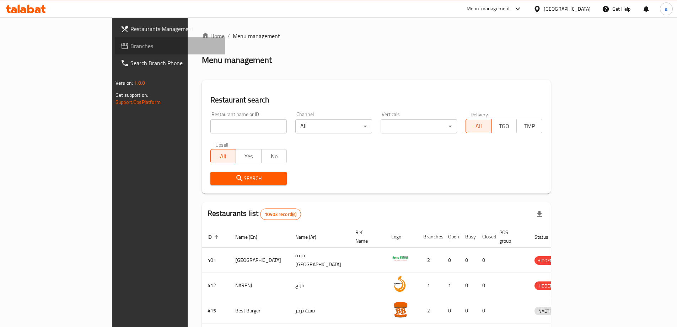
click at [130, 45] on span "Branches" at bounding box center [174, 46] width 89 height 9
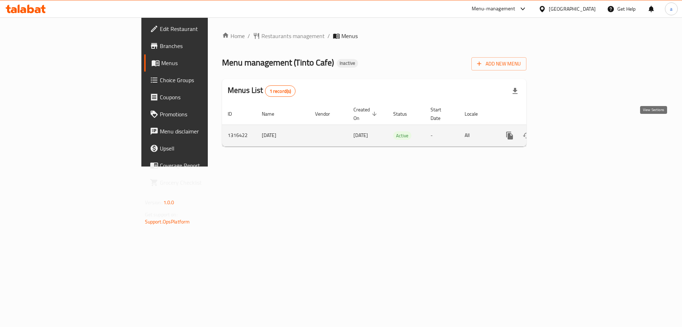
click at [570, 127] on link "enhanced table" at bounding box center [561, 135] width 17 height 17
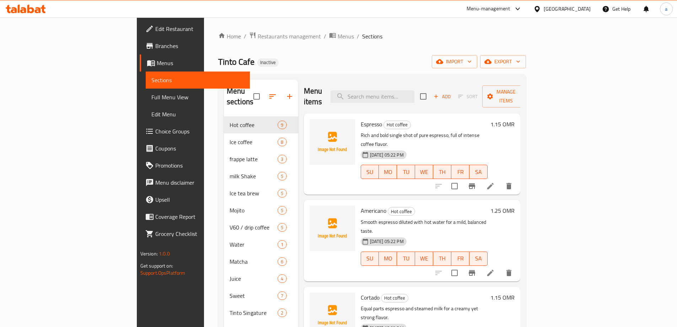
click at [151, 93] on span "Full Menu View" at bounding box center [197, 97] width 93 height 9
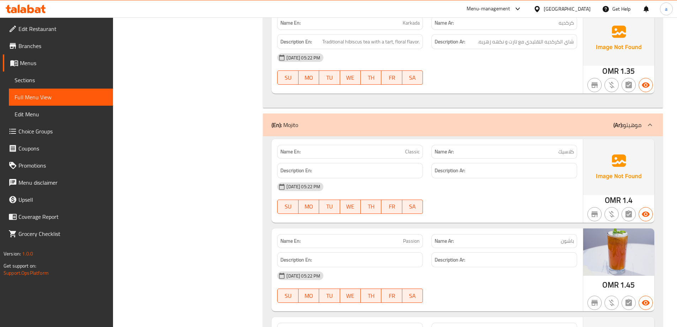
scroll to position [3056, 0]
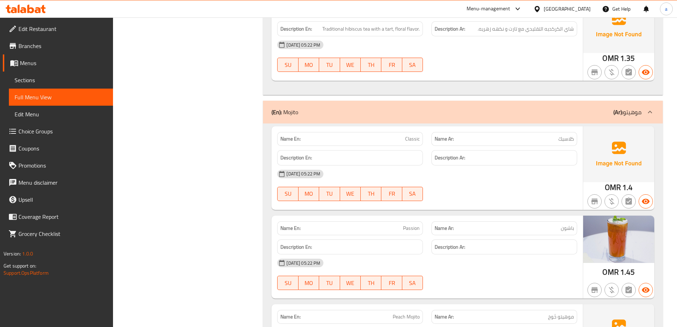
click at [626, 108] on p "(Ar): موهيتو" at bounding box center [627, 112] width 28 height 9
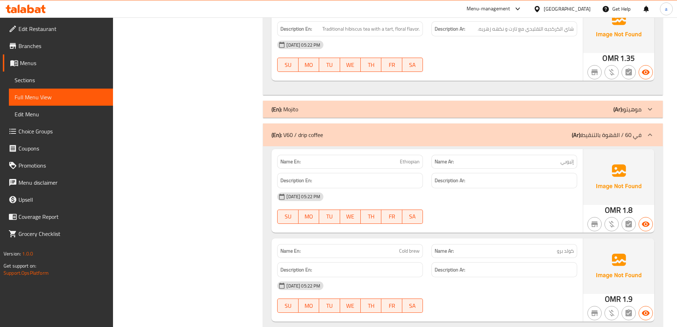
click at [556, 134] on div "(En): V60 / drip coffee (Ar): في 60 / القهوة بالتنقيط" at bounding box center [463, 134] width 400 height 23
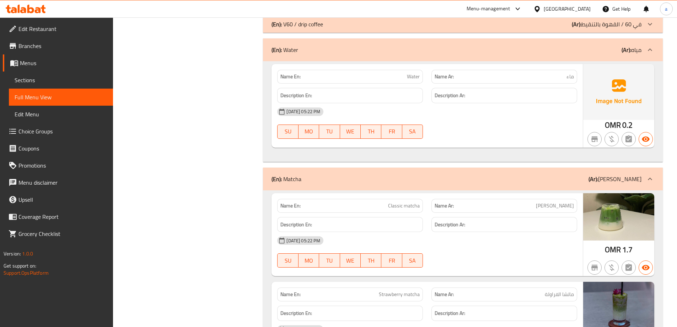
scroll to position [3162, 0]
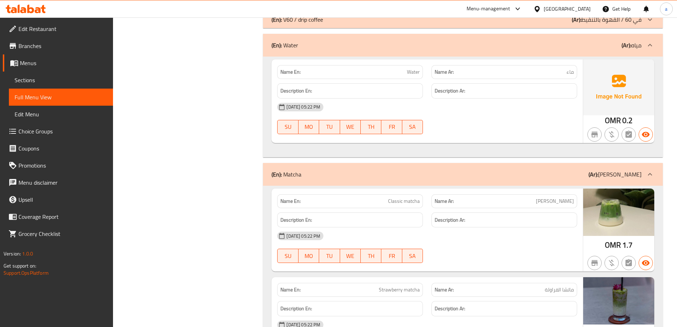
click at [575, 41] on div "(En): Water (Ar): مياه" at bounding box center [456, 45] width 370 height 9
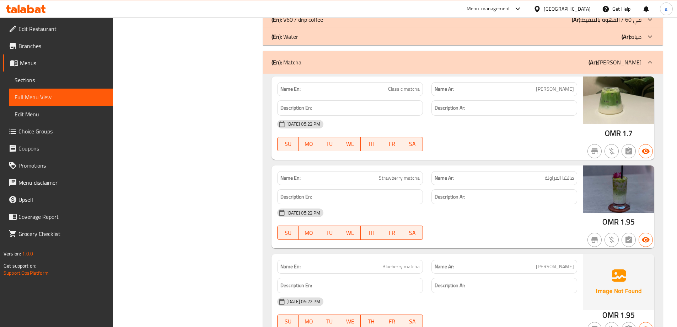
click at [601, 58] on div "(En): Matcha (Ar): [PERSON_NAME]" at bounding box center [456, 62] width 370 height 9
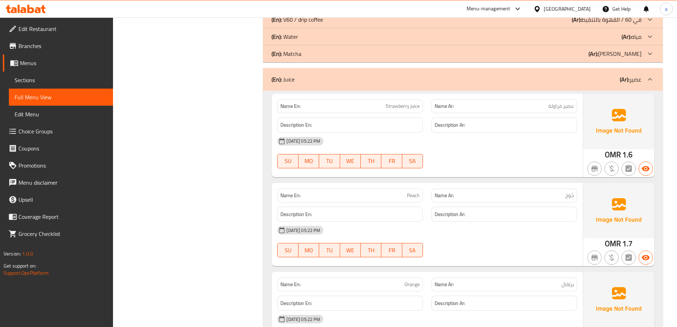
click at [550, 75] on div "(En): Juice (Ar): عصير" at bounding box center [456, 79] width 370 height 9
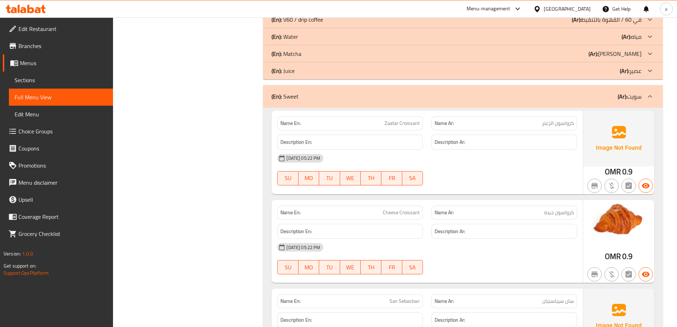
click at [548, 92] on div "(En): Sweet (Ar): سويت" at bounding box center [456, 96] width 370 height 9
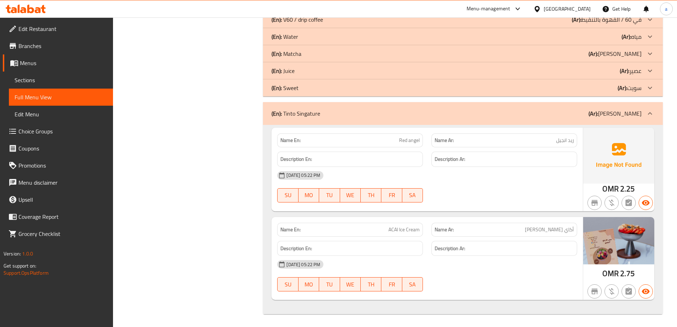
scroll to position [3155, 0]
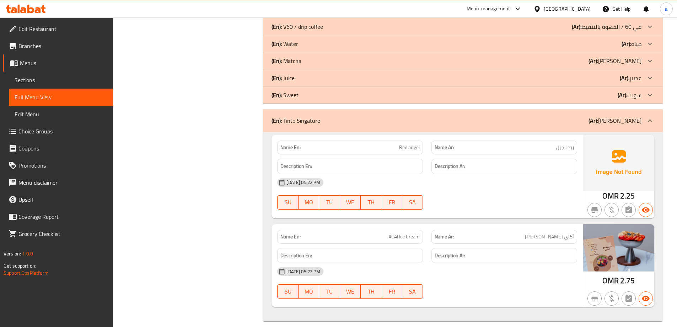
click at [561, 120] on div "(En): Tinto Singature (Ar): [PERSON_NAME]" at bounding box center [463, 120] width 400 height 23
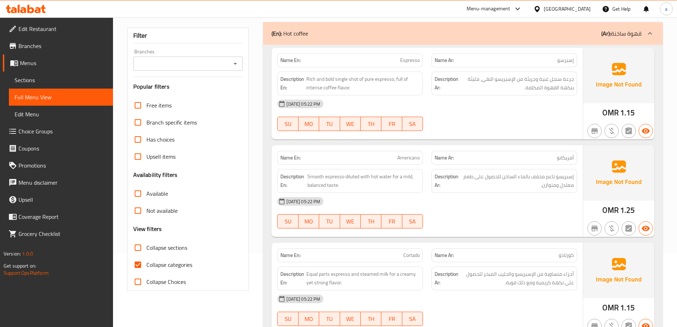
scroll to position [0, 0]
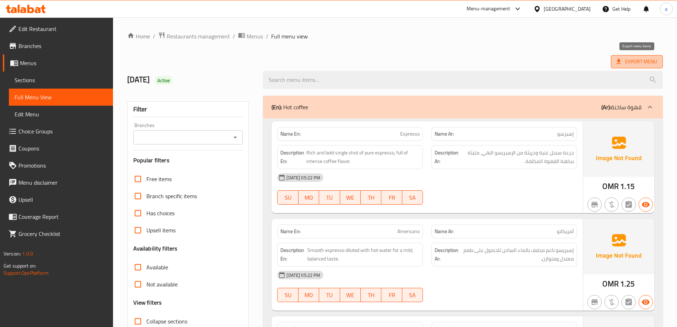
click at [612, 59] on span "Export Menu" at bounding box center [637, 61] width 52 height 13
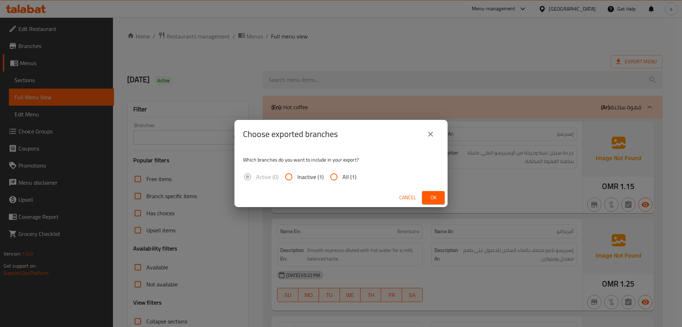
click at [348, 176] on span "All (1)" at bounding box center [350, 176] width 14 height 9
click at [343, 176] on input "All (1)" at bounding box center [333, 176] width 17 height 17
radio input "true"
click at [430, 200] on span "Ok" at bounding box center [433, 197] width 11 height 9
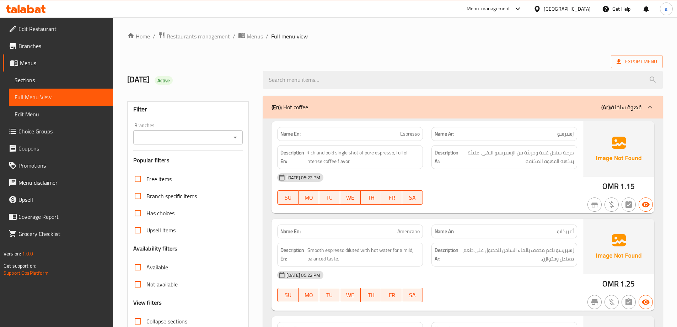
drag, startPoint x: 284, startPoint y: 108, endPoint x: 302, endPoint y: 107, distance: 18.1
click at [302, 107] on p "(En): Hot coffee" at bounding box center [289, 107] width 37 height 9
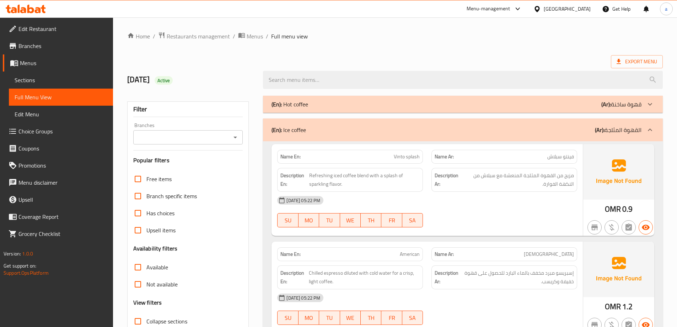
click at [302, 104] on p "(En): Hot coffee" at bounding box center [289, 104] width 37 height 9
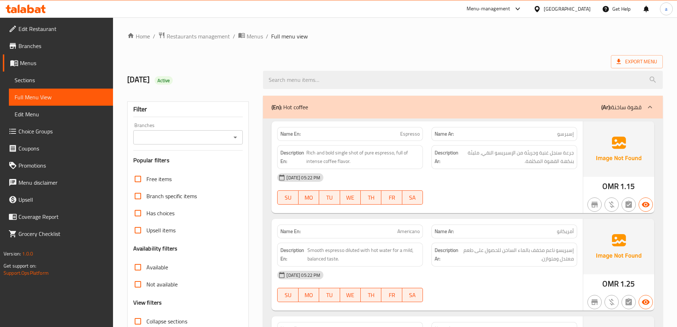
click at [302, 104] on p "(En): Hot coffee" at bounding box center [289, 107] width 37 height 9
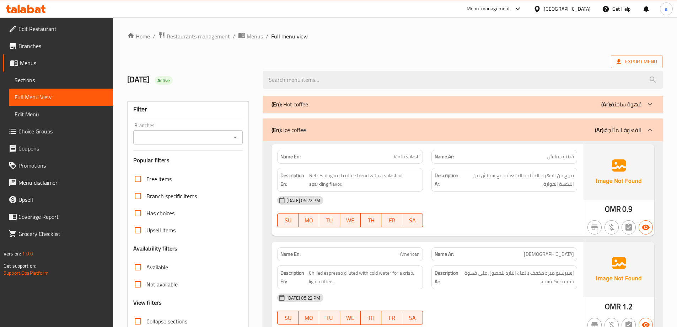
click at [29, 78] on span "Sections" at bounding box center [61, 80] width 93 height 9
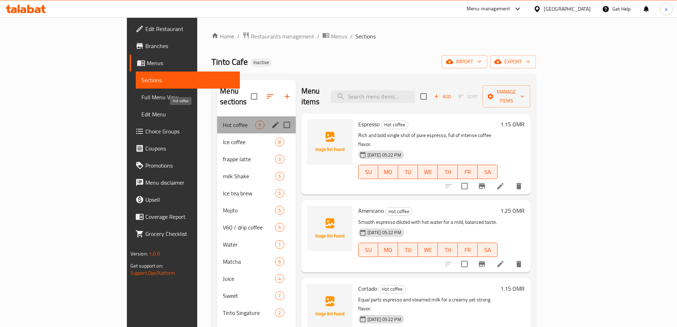
drag, startPoint x: 135, startPoint y: 116, endPoint x: 147, endPoint y: 114, distance: 12.6
click at [217, 116] on div "Hot coffee 9" at bounding box center [256, 124] width 78 height 17
click at [271, 120] on icon "edit" at bounding box center [275, 124] width 9 height 9
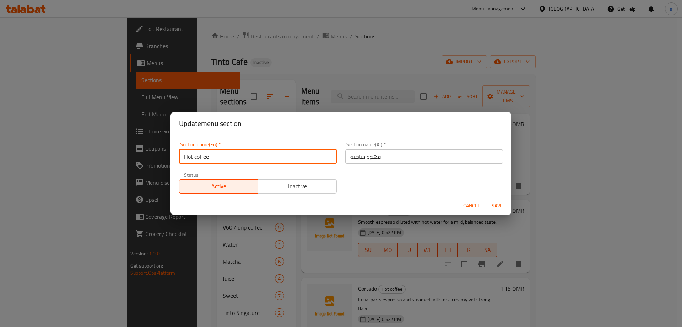
drag, startPoint x: 222, startPoint y: 157, endPoint x: 177, endPoint y: 157, distance: 45.5
click at [177, 157] on div "Section name(En)   * Hot coffee Section name(En) *" at bounding box center [258, 153] width 166 height 30
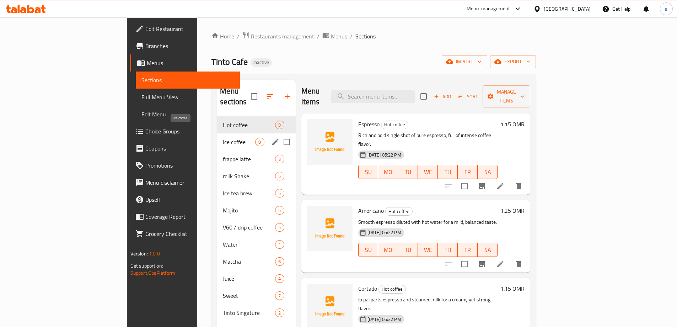
click at [223, 138] on span "Ice coffee" at bounding box center [239, 142] width 32 height 9
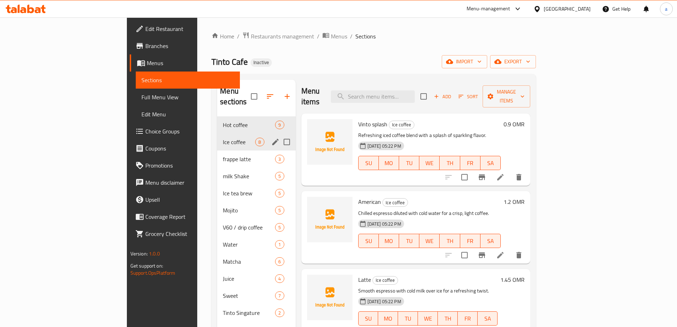
click at [271, 138] on icon "edit" at bounding box center [275, 142] width 9 height 9
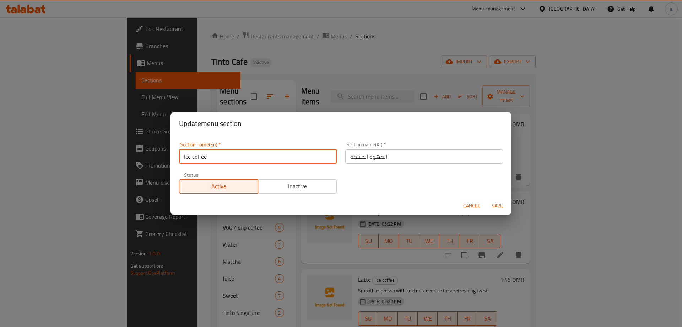
drag, startPoint x: 260, startPoint y: 159, endPoint x: 169, endPoint y: 161, distance: 91.7
click at [169, 161] on div "Update menu section Section name(En)   * Ice coffee Section name(En) * Section …" at bounding box center [341, 163] width 682 height 327
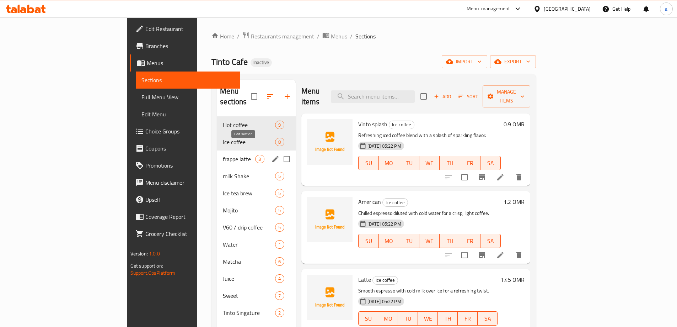
click at [271, 155] on icon "edit" at bounding box center [275, 159] width 9 height 9
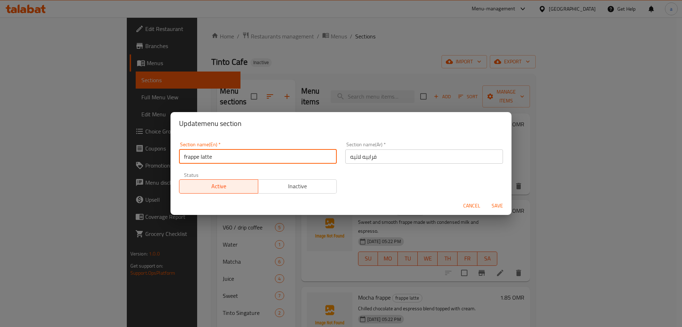
drag, startPoint x: 268, startPoint y: 158, endPoint x: 182, endPoint y: 154, distance: 85.7
click at [182, 154] on input "frappe latte" at bounding box center [258, 156] width 158 height 14
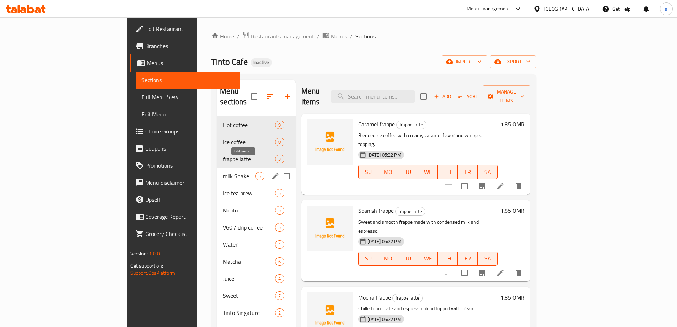
click at [271, 172] on icon "edit" at bounding box center [275, 176] width 9 height 9
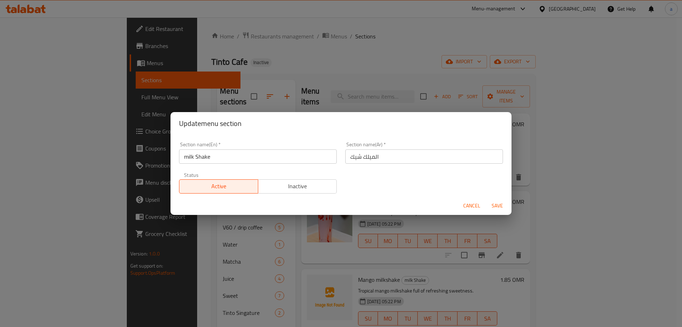
click at [275, 152] on input "milk Shake" at bounding box center [258, 156] width 158 height 14
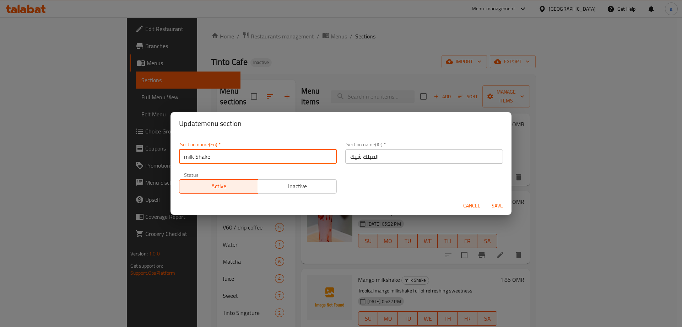
click at [275, 152] on input "milk Shake" at bounding box center [258, 156] width 158 height 14
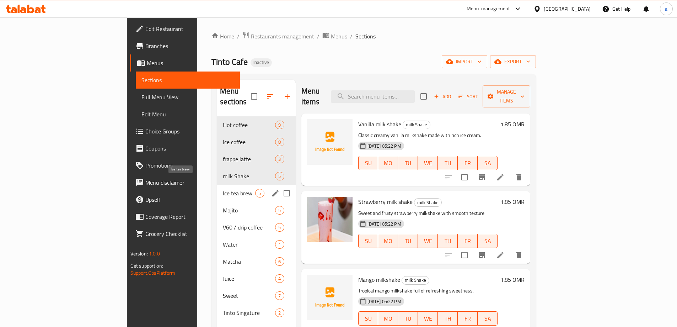
click at [223, 189] on span "Ice tea brew" at bounding box center [239, 193] width 32 height 9
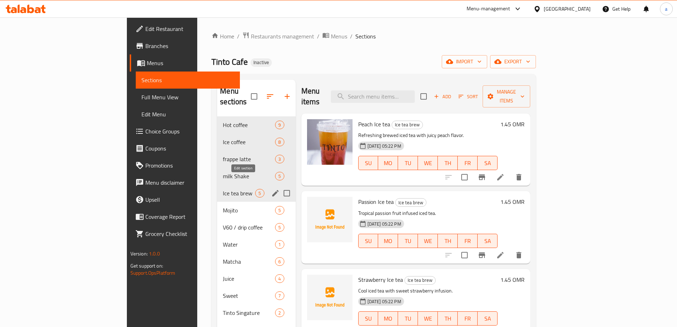
click at [271, 189] on icon "edit" at bounding box center [275, 193] width 9 height 9
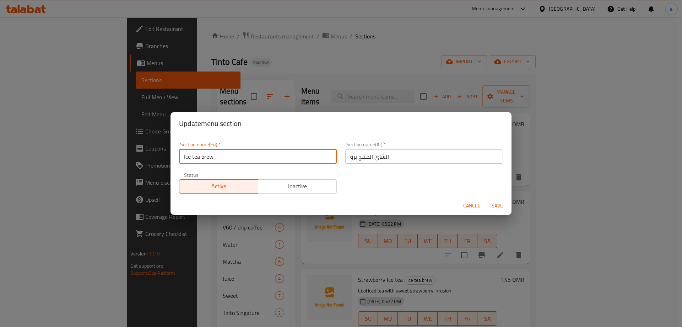
click at [256, 160] on input "Ice tea brew" at bounding box center [258, 156] width 158 height 14
click at [255, 160] on input "Ice tea brew" at bounding box center [258, 156] width 158 height 14
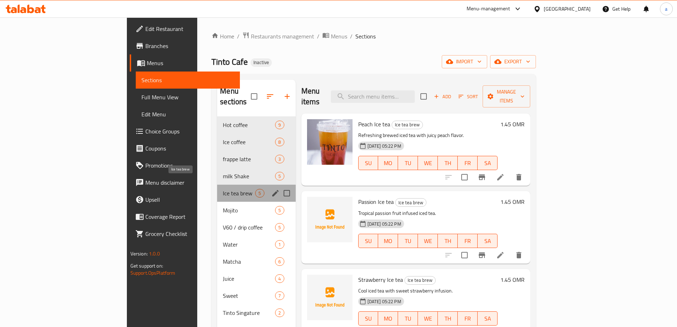
click at [223, 189] on span "Ice tea brew" at bounding box center [239, 193] width 32 height 9
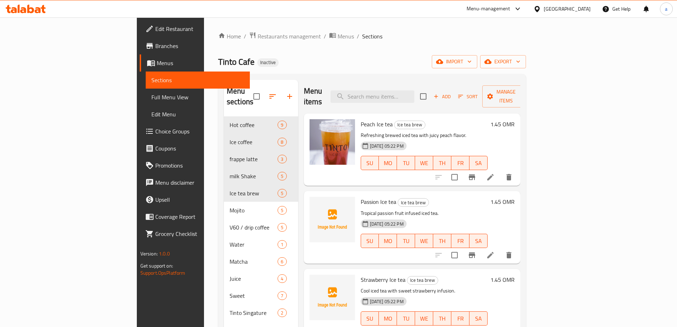
click at [301, 42] on div "Home / Restaurants management / Menus / Sections Tinto Cafe Inactive import exp…" at bounding box center [372, 222] width 308 height 380
click at [328, 50] on div "Home / Restaurants management / Menus / Sections Tinto Cafe Inactive import exp…" at bounding box center [372, 222] width 308 height 380
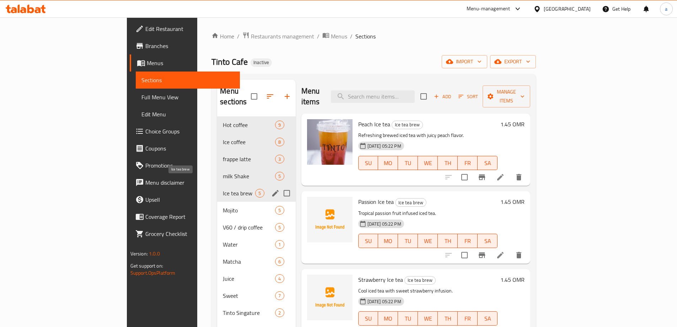
click at [223, 189] on span "Ice tea brew" at bounding box center [239, 193] width 32 height 9
click at [223, 206] on span "Mojito" at bounding box center [239, 210] width 32 height 9
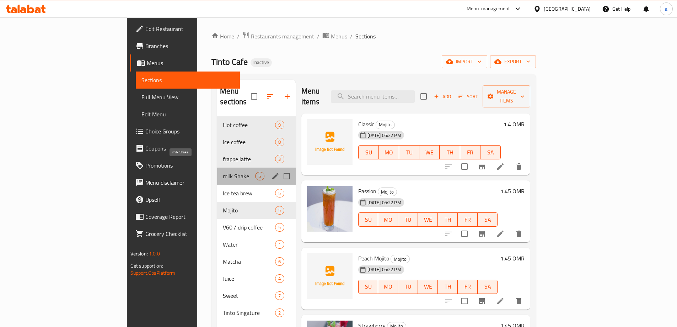
click at [223, 172] on span "milk Shake" at bounding box center [239, 176] width 32 height 9
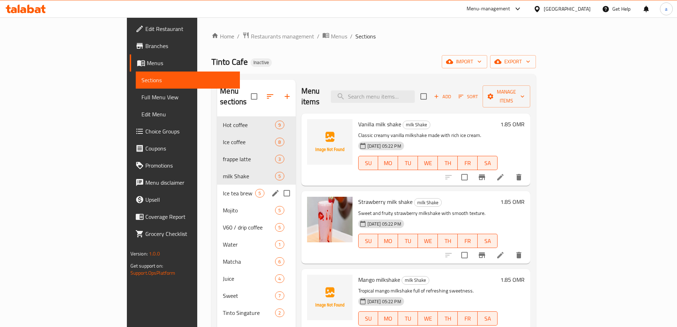
click at [223, 189] on span "Ice tea brew" at bounding box center [239, 193] width 32 height 9
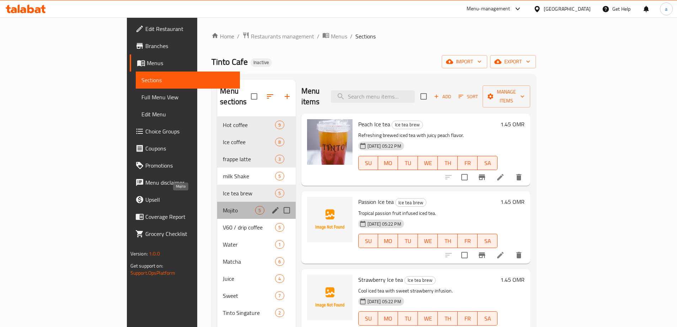
click at [223, 206] on span "Mojito" at bounding box center [239, 210] width 32 height 9
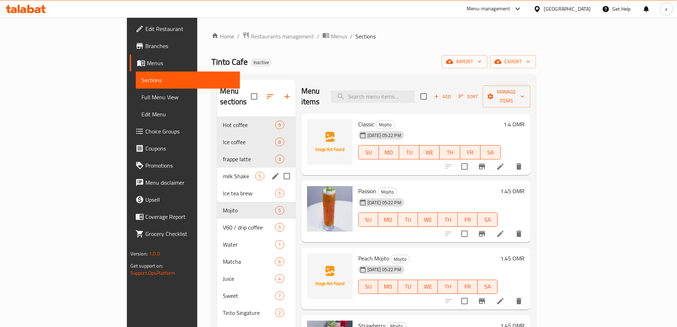
scroll to position [99, 0]
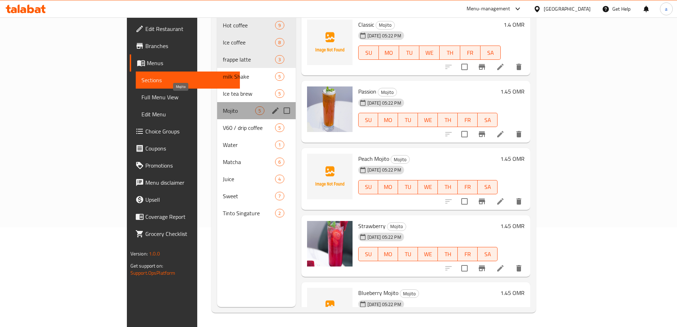
click at [223, 106] on span "Mojito" at bounding box center [239, 110] width 32 height 9
click at [223, 89] on span "Ice tea brew" at bounding box center [239, 93] width 32 height 9
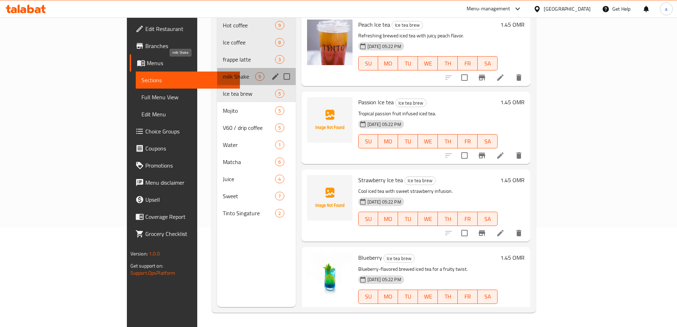
click at [223, 72] on span "milk Shake" at bounding box center [239, 76] width 32 height 9
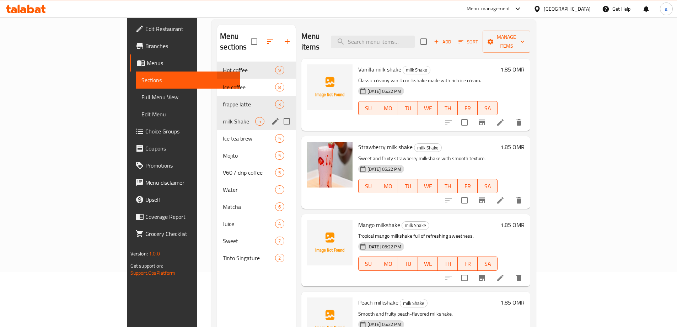
scroll to position [28, 0]
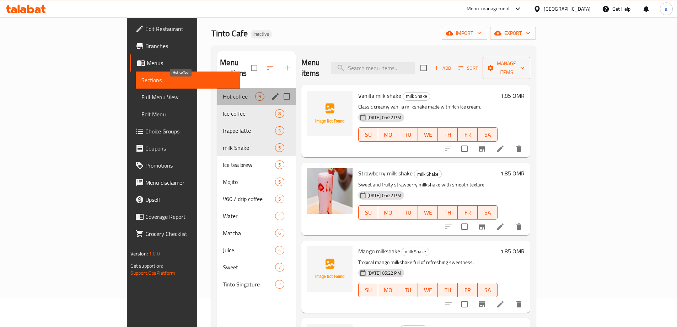
click at [223, 92] on span "Hot coffee" at bounding box center [239, 96] width 32 height 9
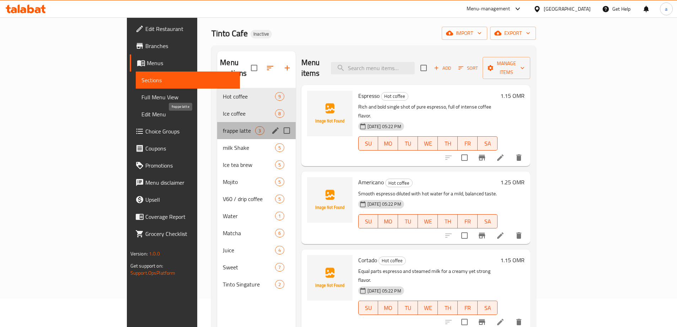
click at [223, 126] on span "frappe latte" at bounding box center [239, 130] width 32 height 9
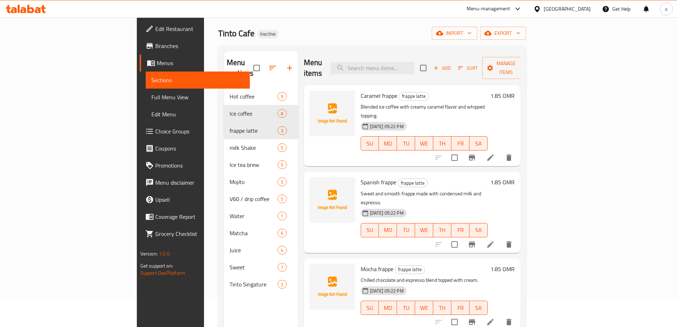
click at [314, 29] on div "Tinto Cafe Inactive import export" at bounding box center [372, 33] width 308 height 13
